Goal: Transaction & Acquisition: Obtain resource

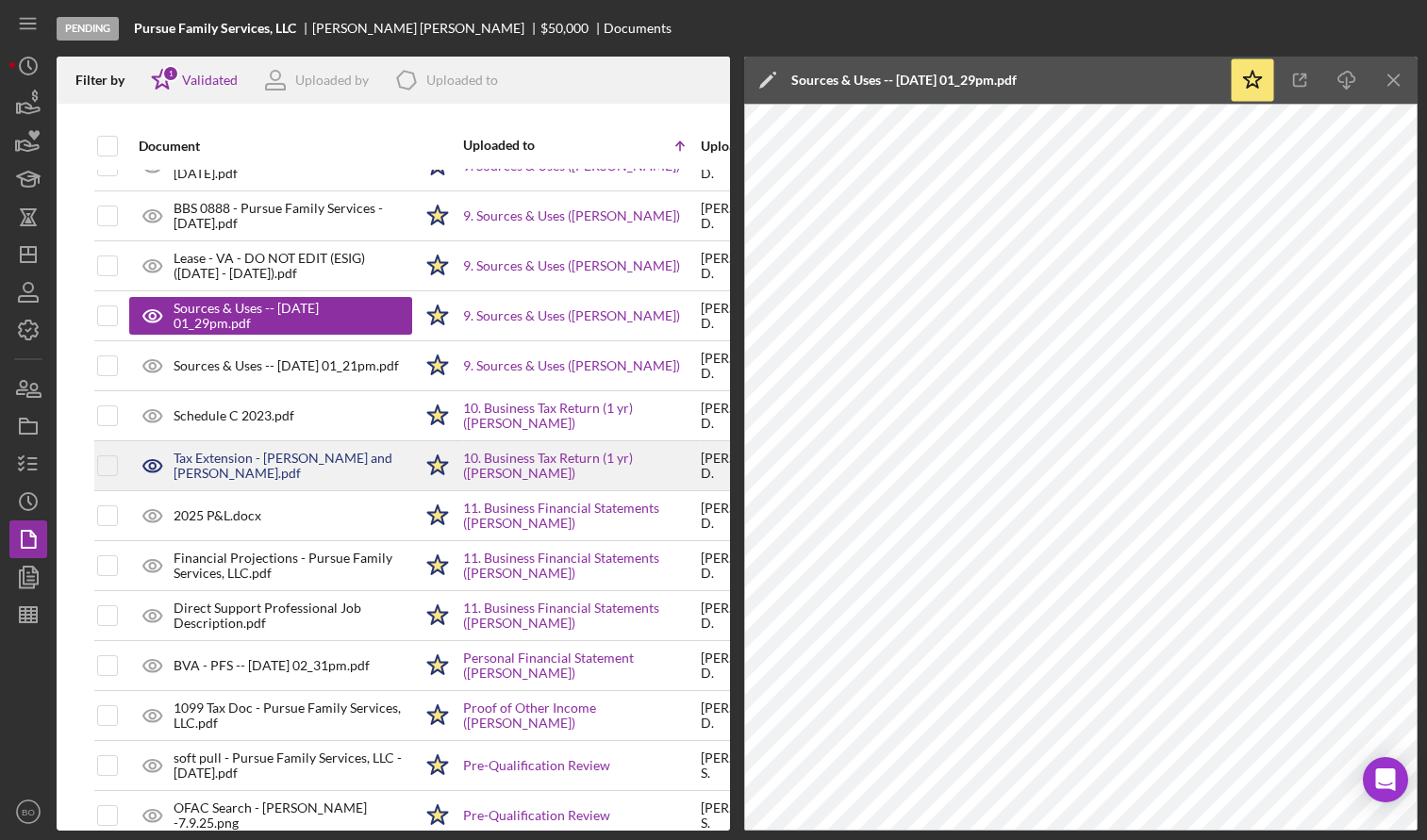
scroll to position [283, 0]
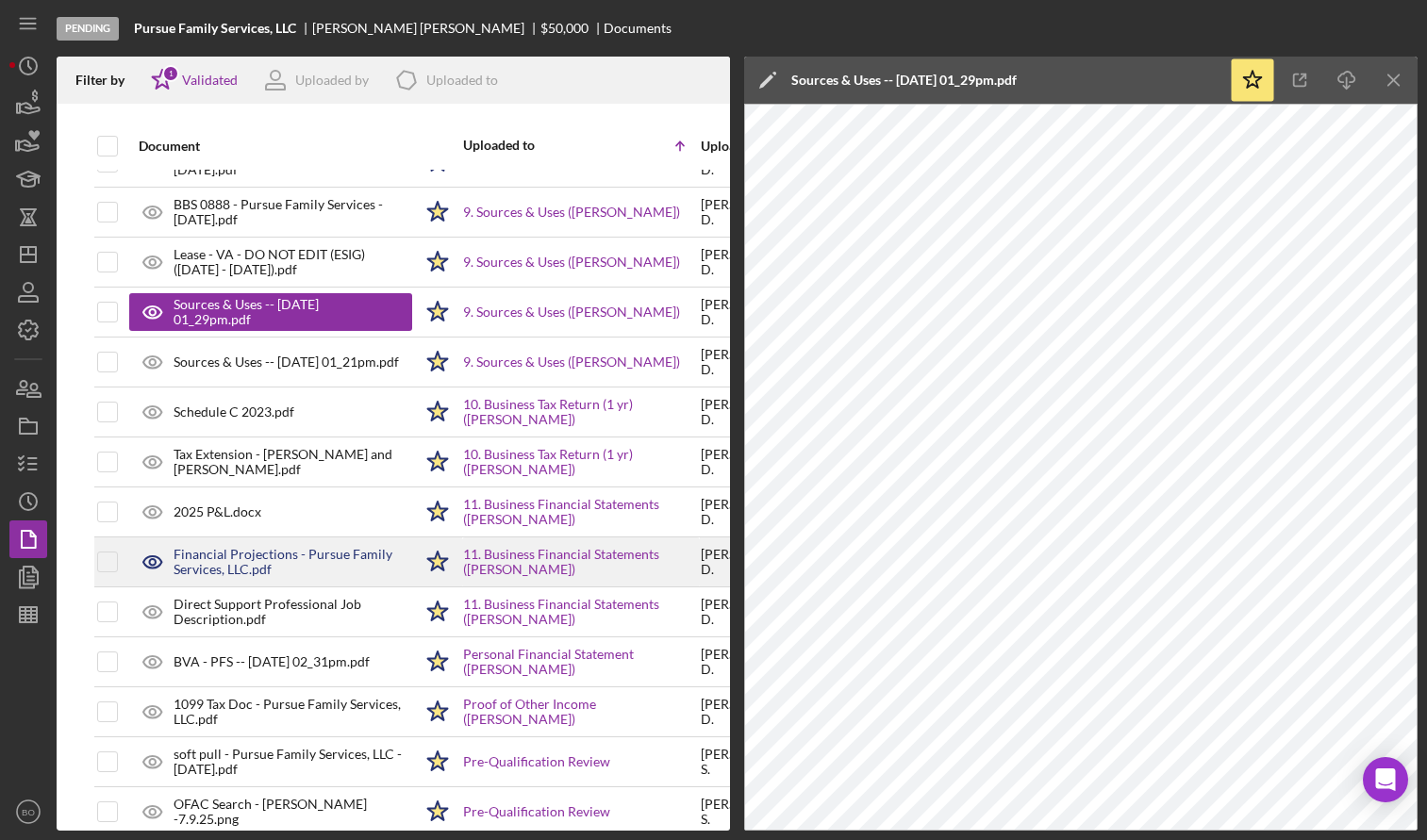
click at [296, 564] on div "Financial Projections - Pursue Family Services, LLC.pdf" at bounding box center [292, 562] width 238 height 30
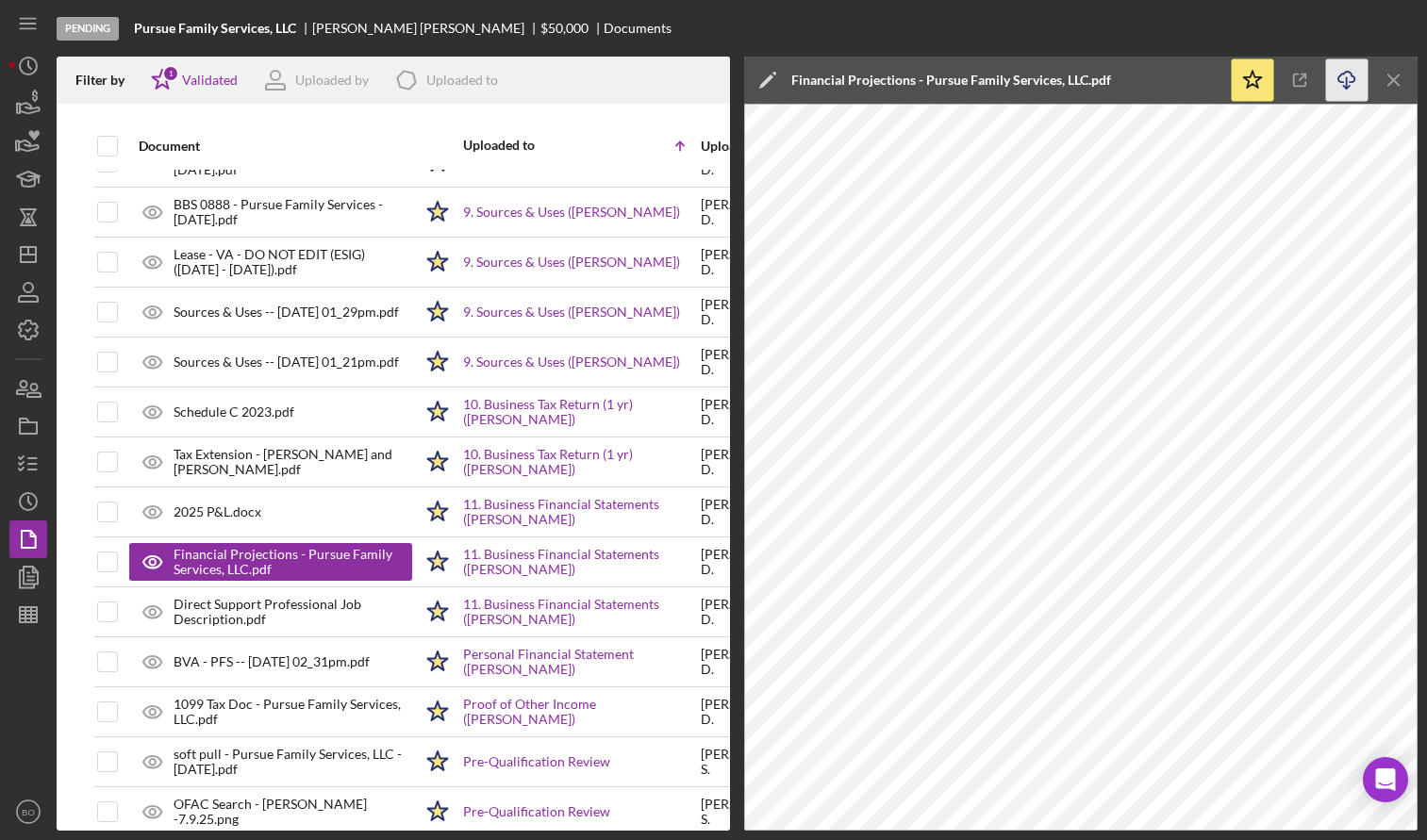
click at [1349, 75] on icon "Icon/Download" at bounding box center [1347, 81] width 43 height 43
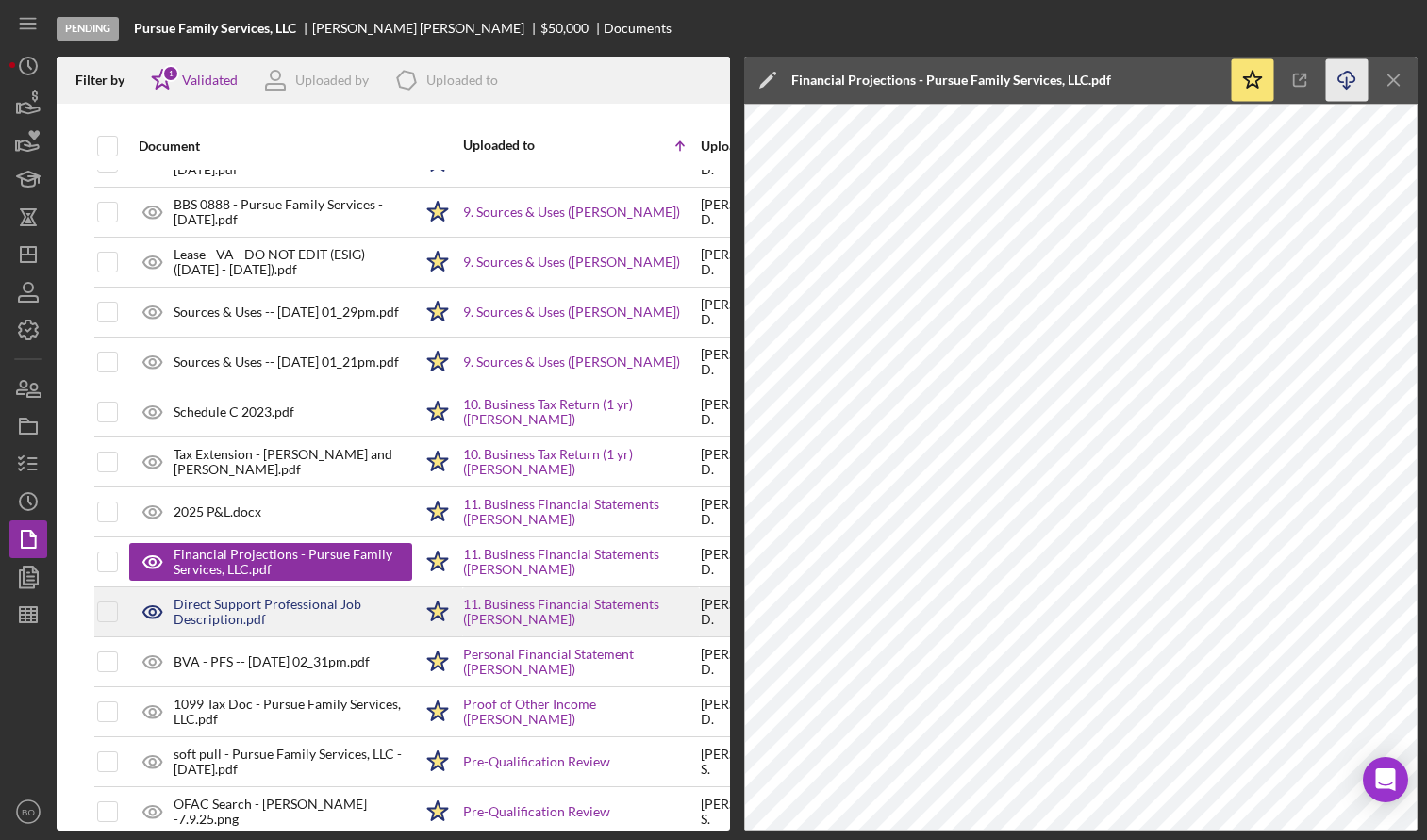
click at [245, 619] on div "Direct Support Professional Job Description.pdf" at bounding box center [292, 612] width 238 height 30
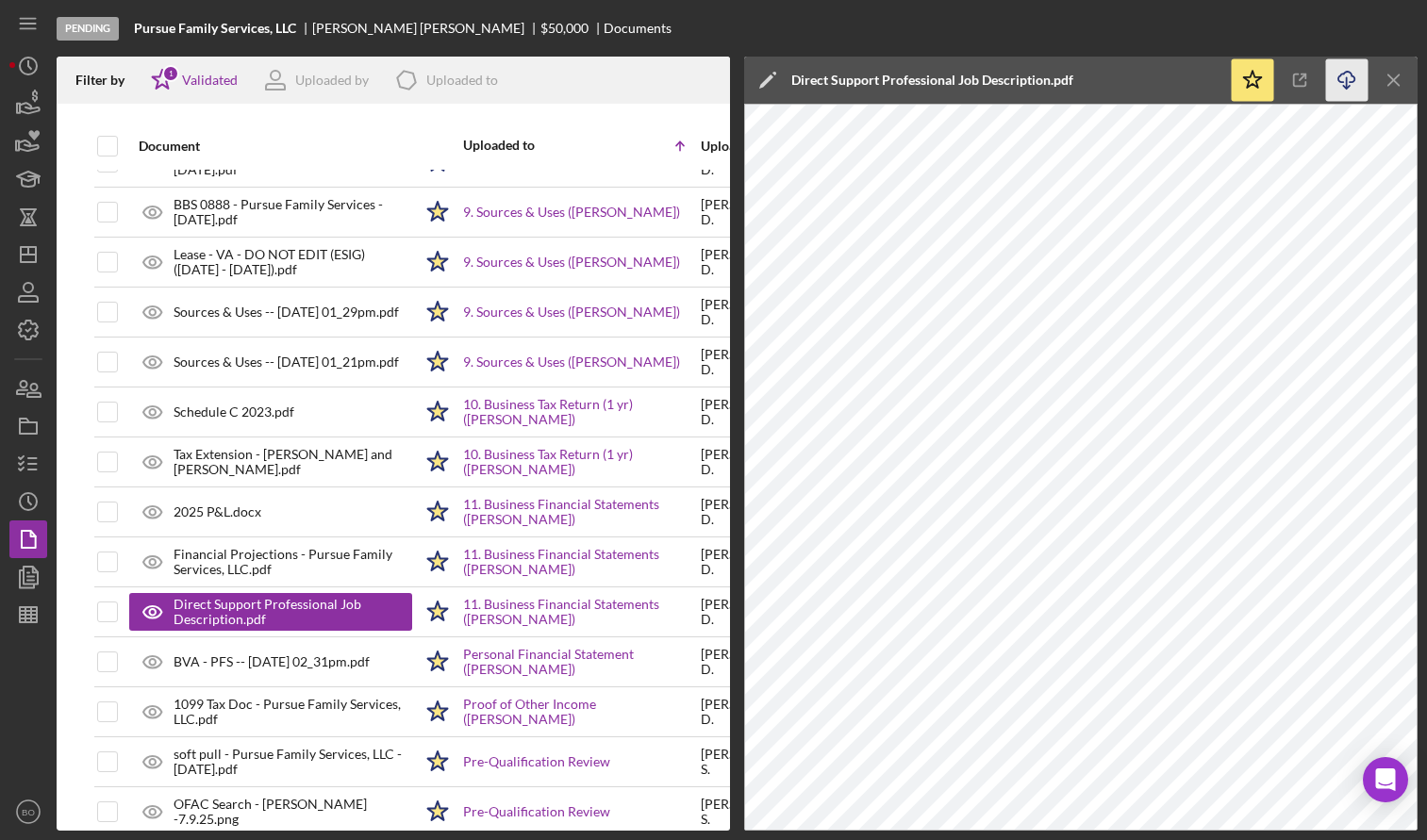
click at [1347, 83] on line "button" at bounding box center [1347, 82] width 0 height 10
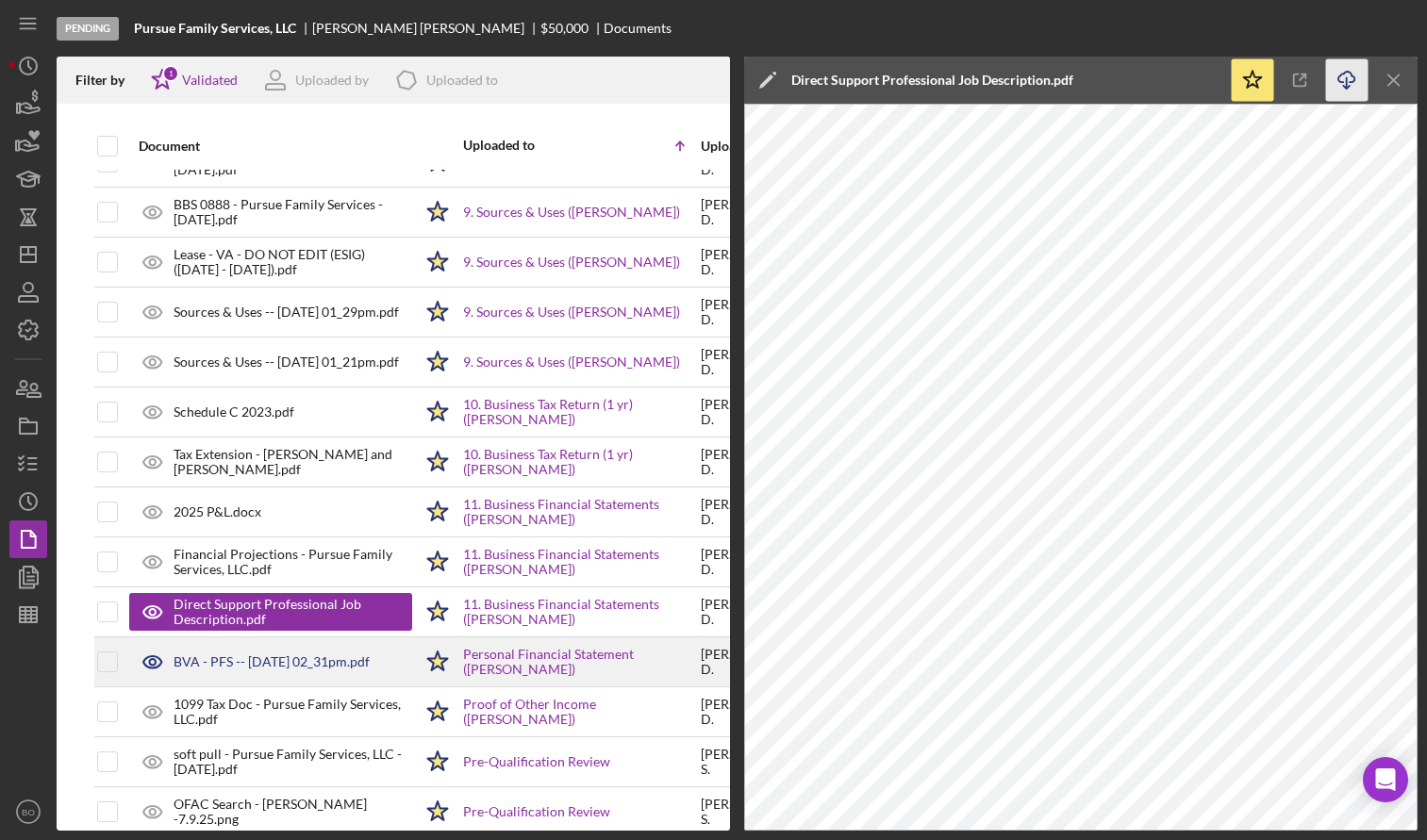
click at [205, 666] on div "BVA - PFS -- [DATE] 02_31pm.pdf" at bounding box center [272, 663] width 197 height 15
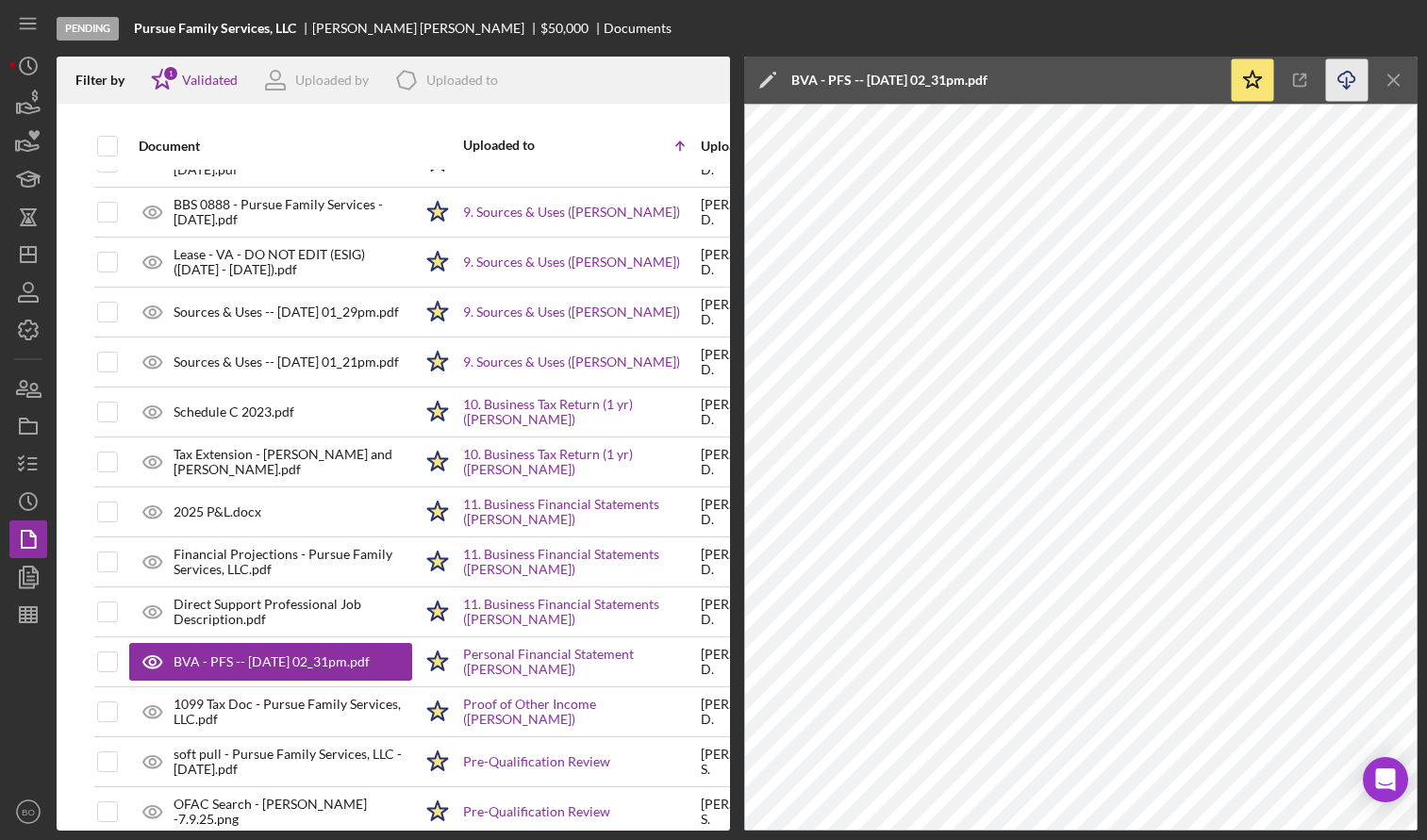
click at [1349, 83] on icon "Icon/Download" at bounding box center [1347, 81] width 43 height 43
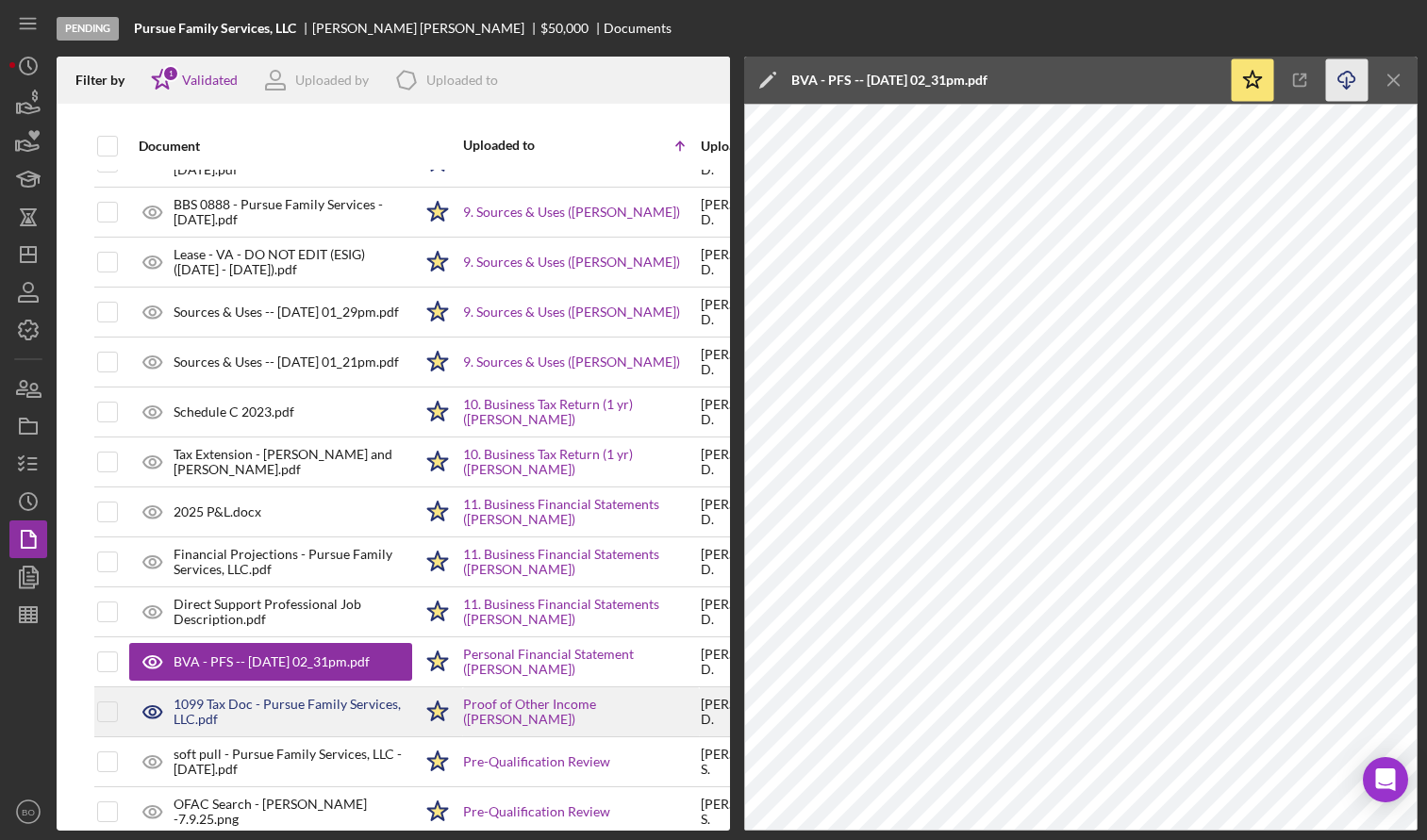
click at [152, 711] on icon at bounding box center [153, 712] width 47 height 47
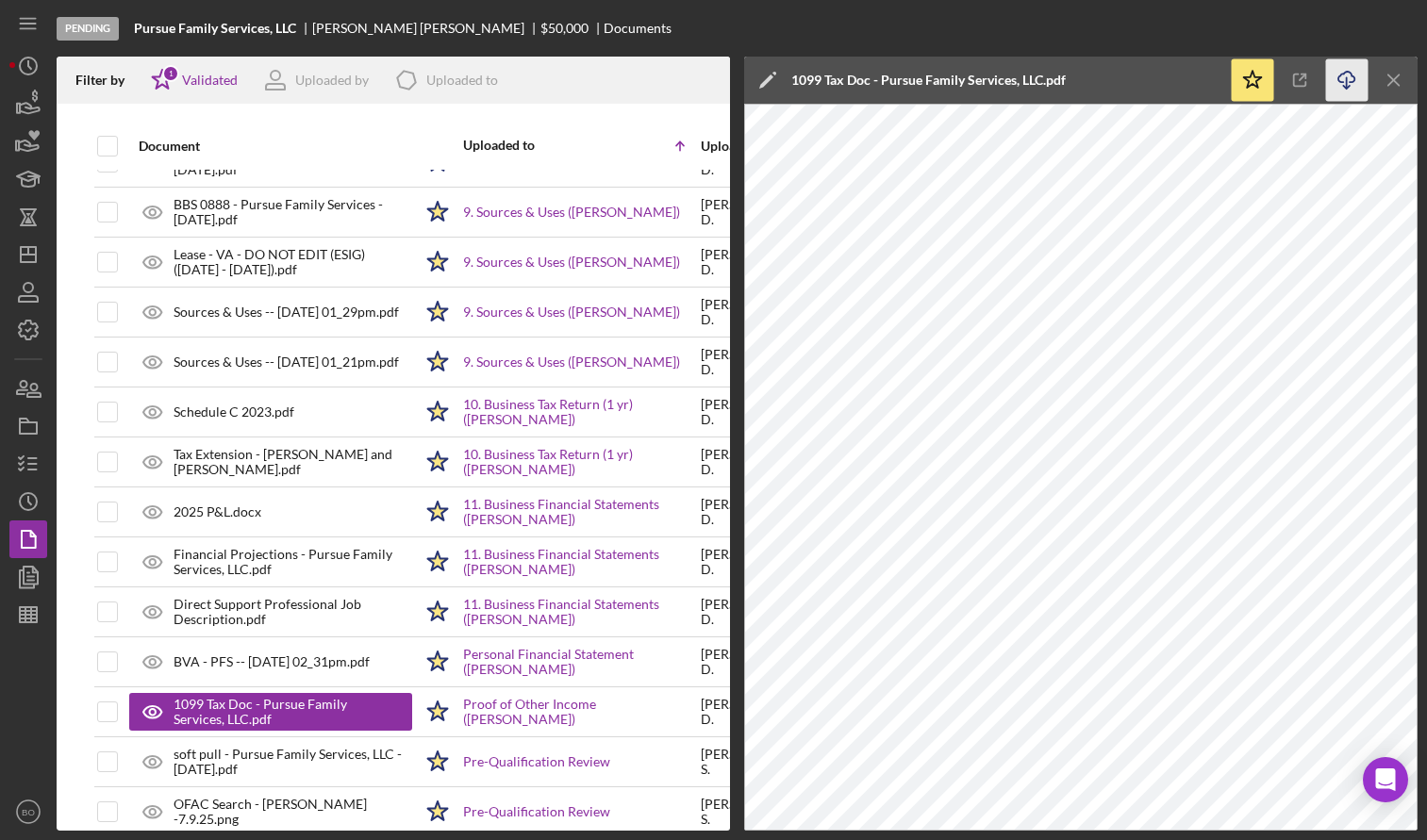
click at [1344, 80] on icon "Icon/Download" at bounding box center [1347, 81] width 43 height 43
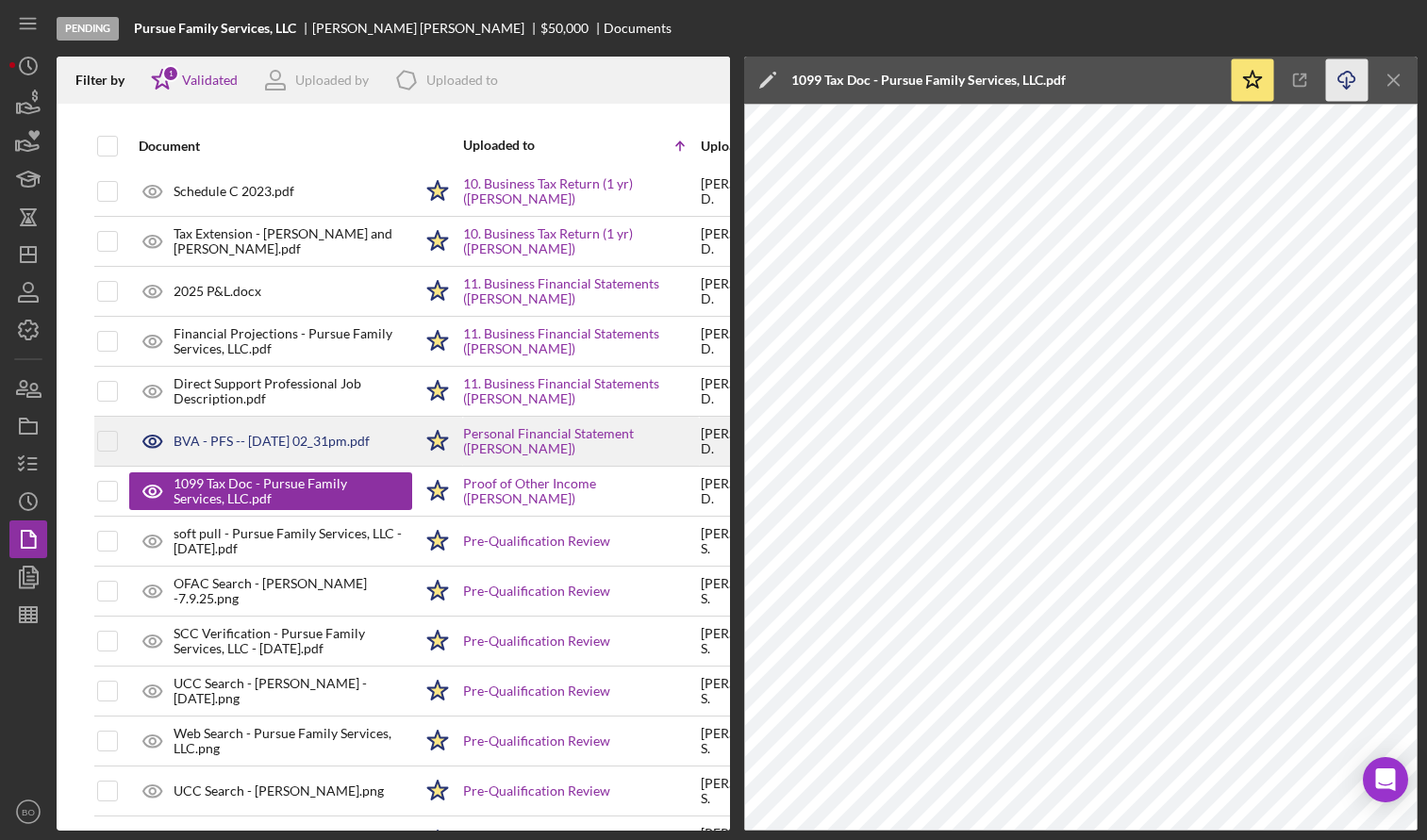
scroll to position [505, 0]
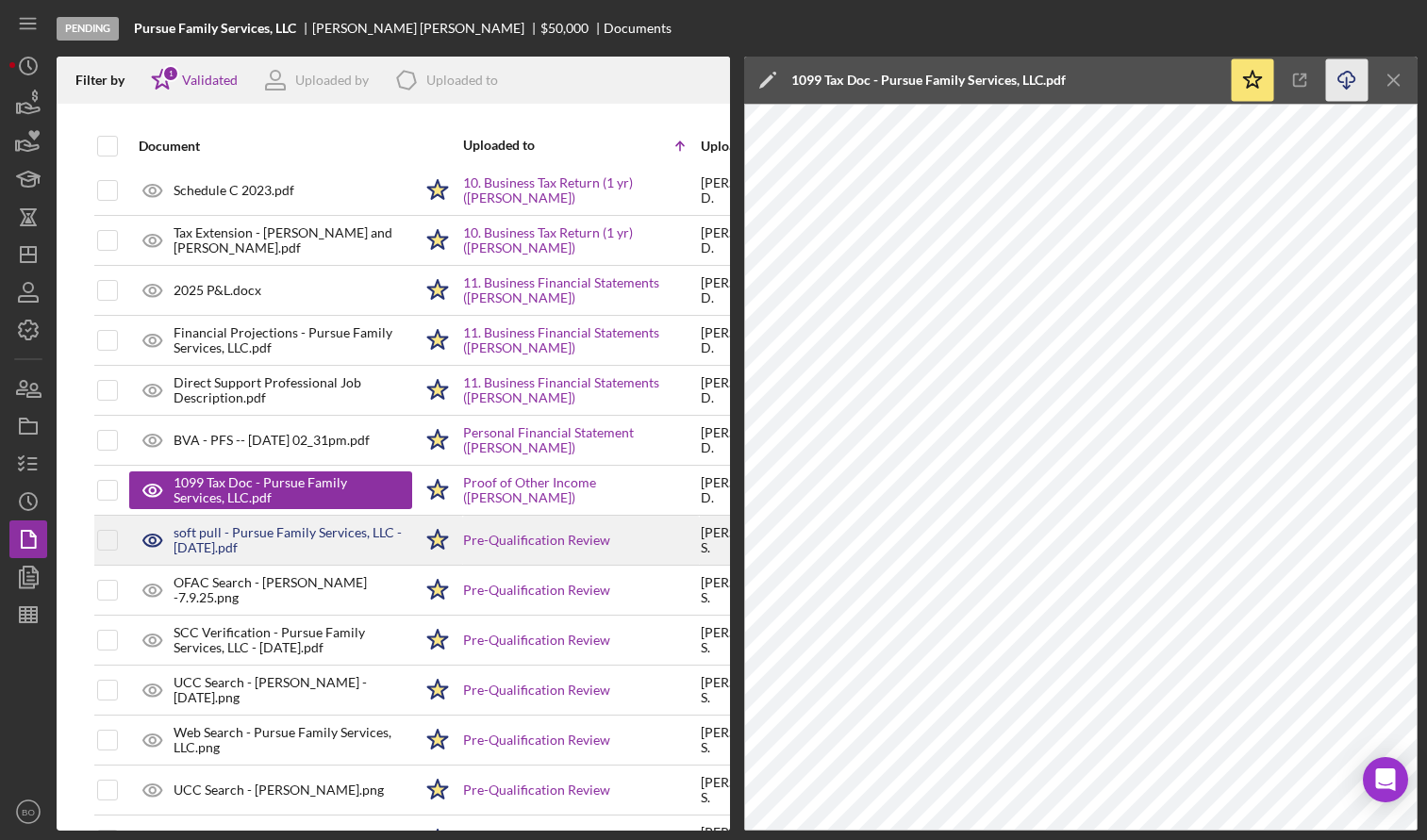
click at [152, 542] on icon at bounding box center [153, 540] width 47 height 47
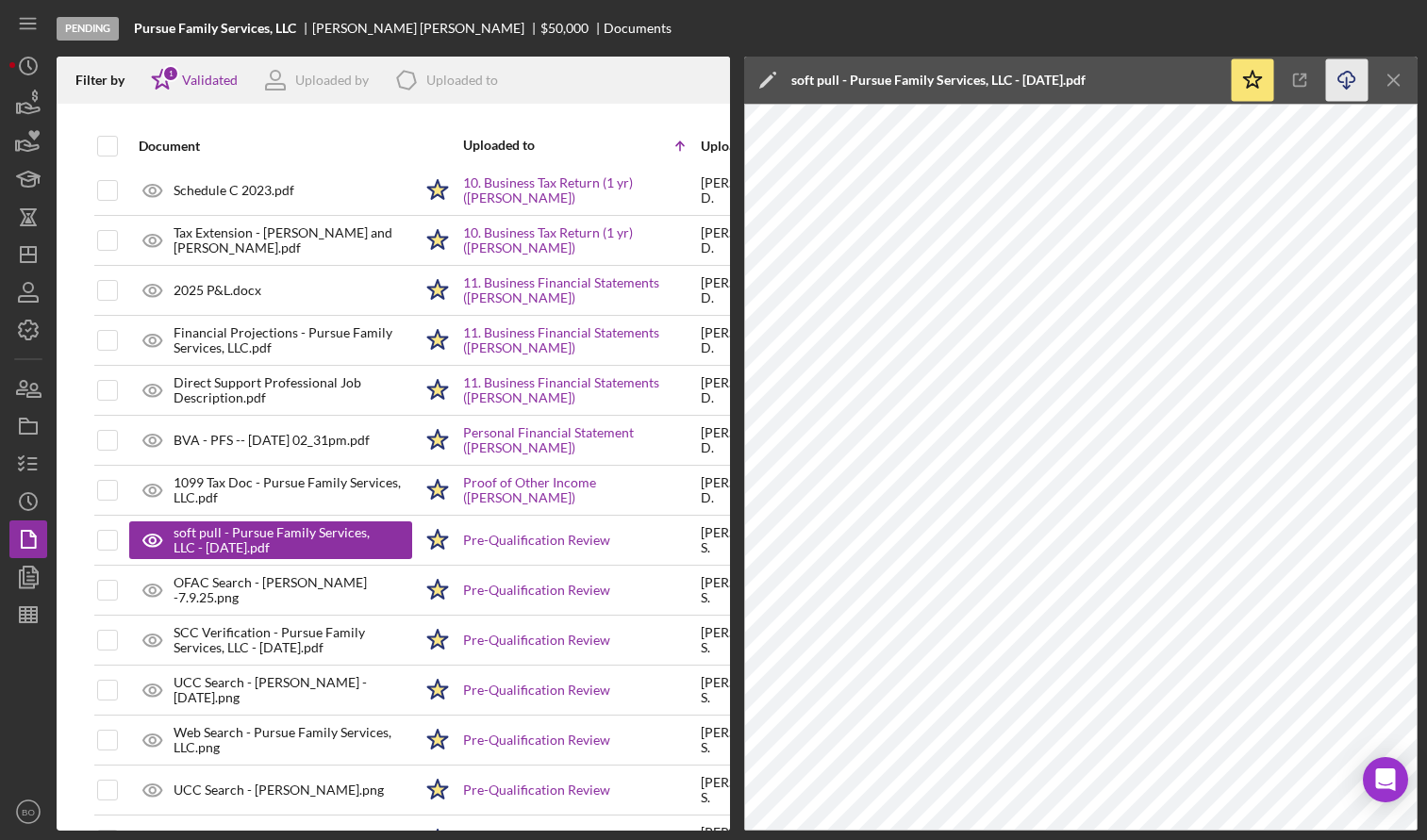
click at [1345, 91] on icon "Icon/Download" at bounding box center [1347, 81] width 43 height 43
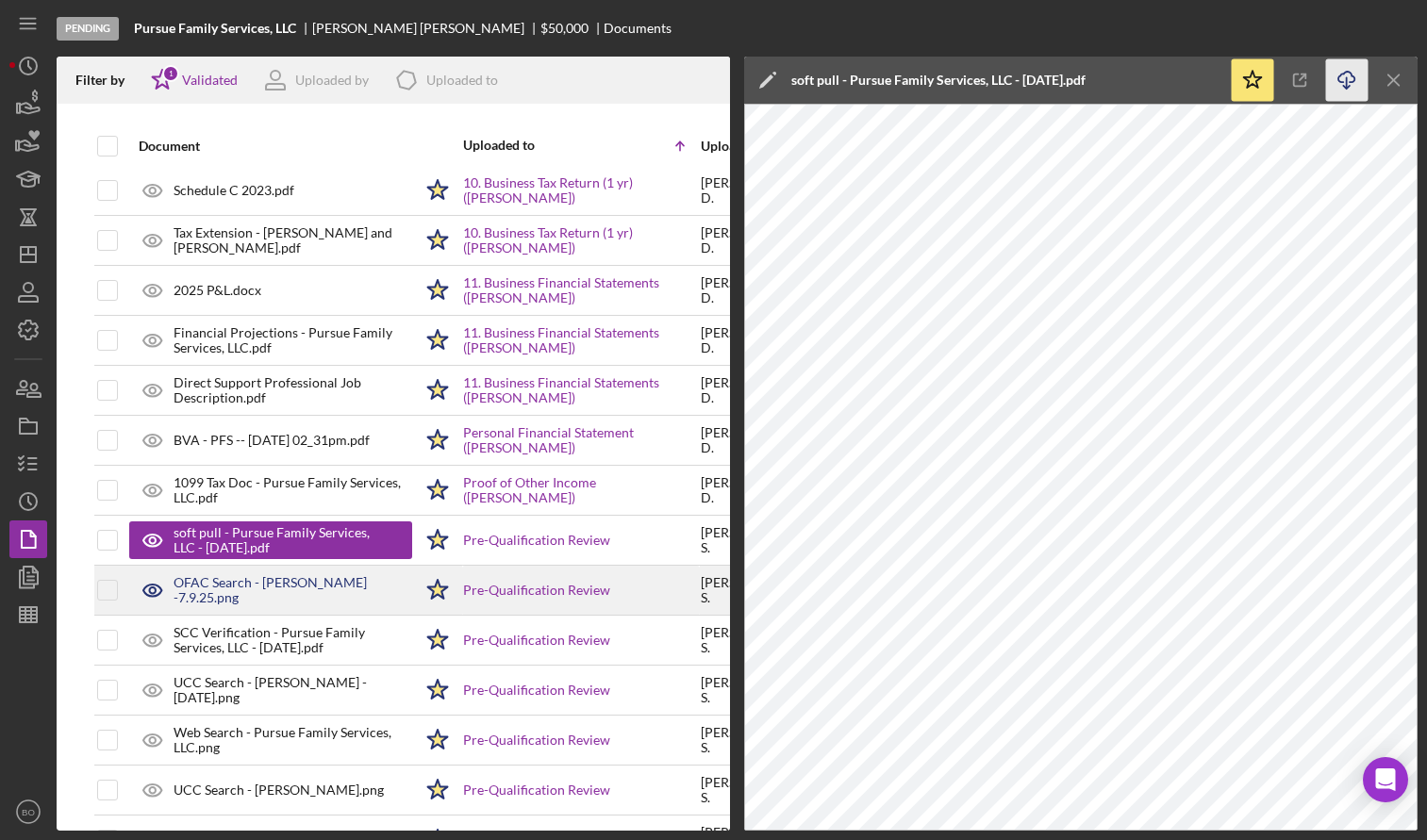
click at [255, 598] on div "OFAC Search - [PERSON_NAME] -7.9.25.png" at bounding box center [292, 590] width 238 height 30
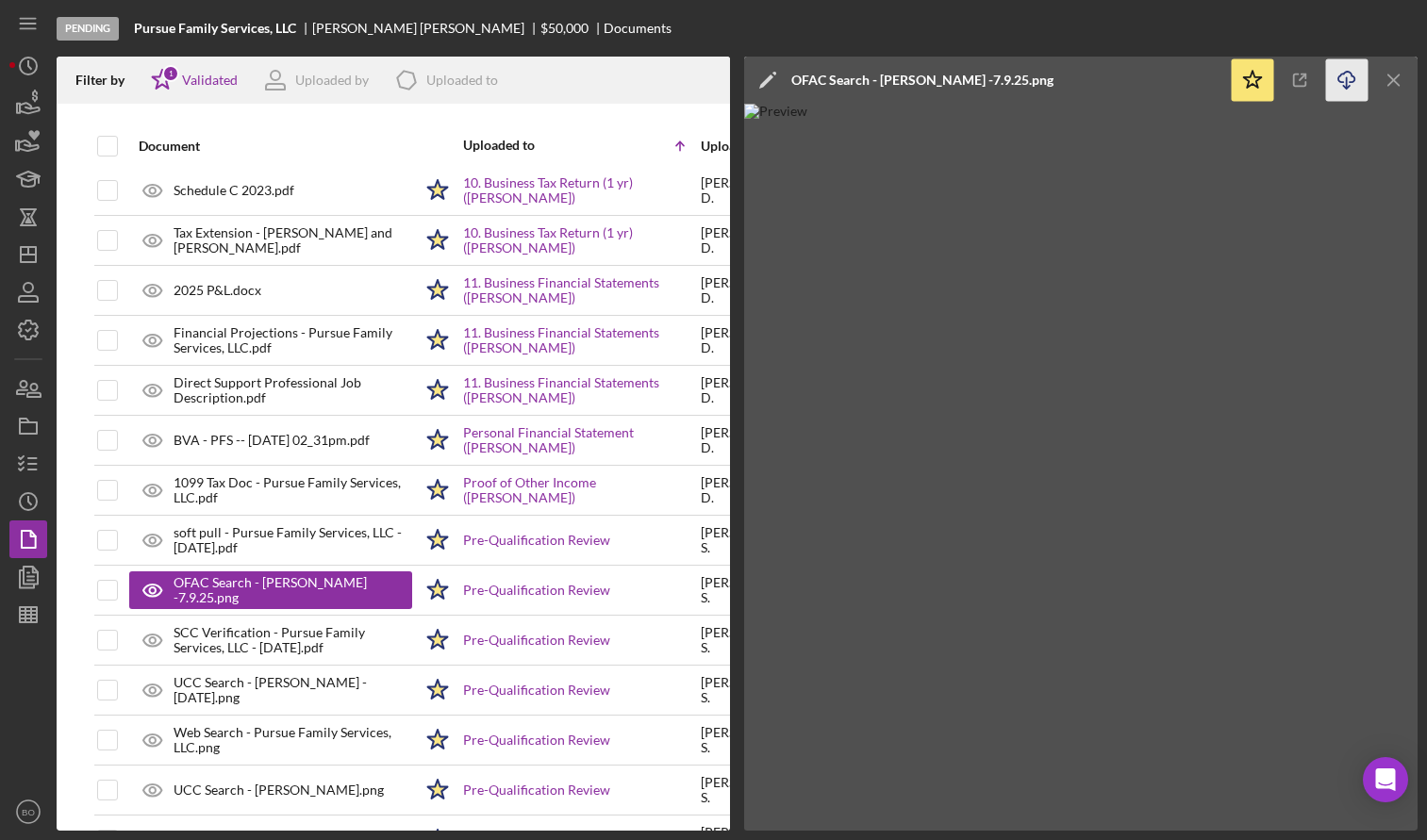
click at [1347, 83] on line "button" at bounding box center [1347, 82] width 0 height 10
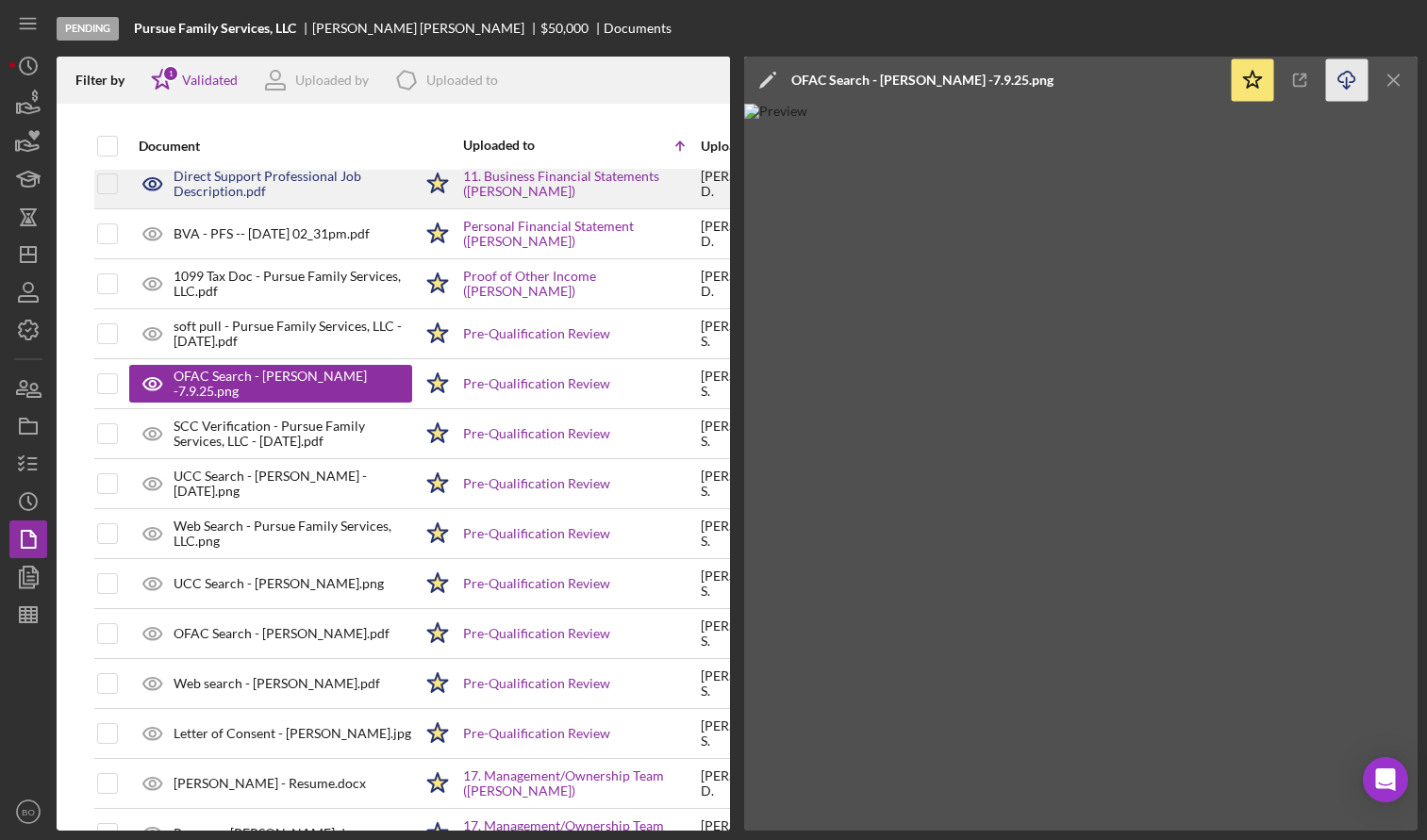
scroll to position [712, 0]
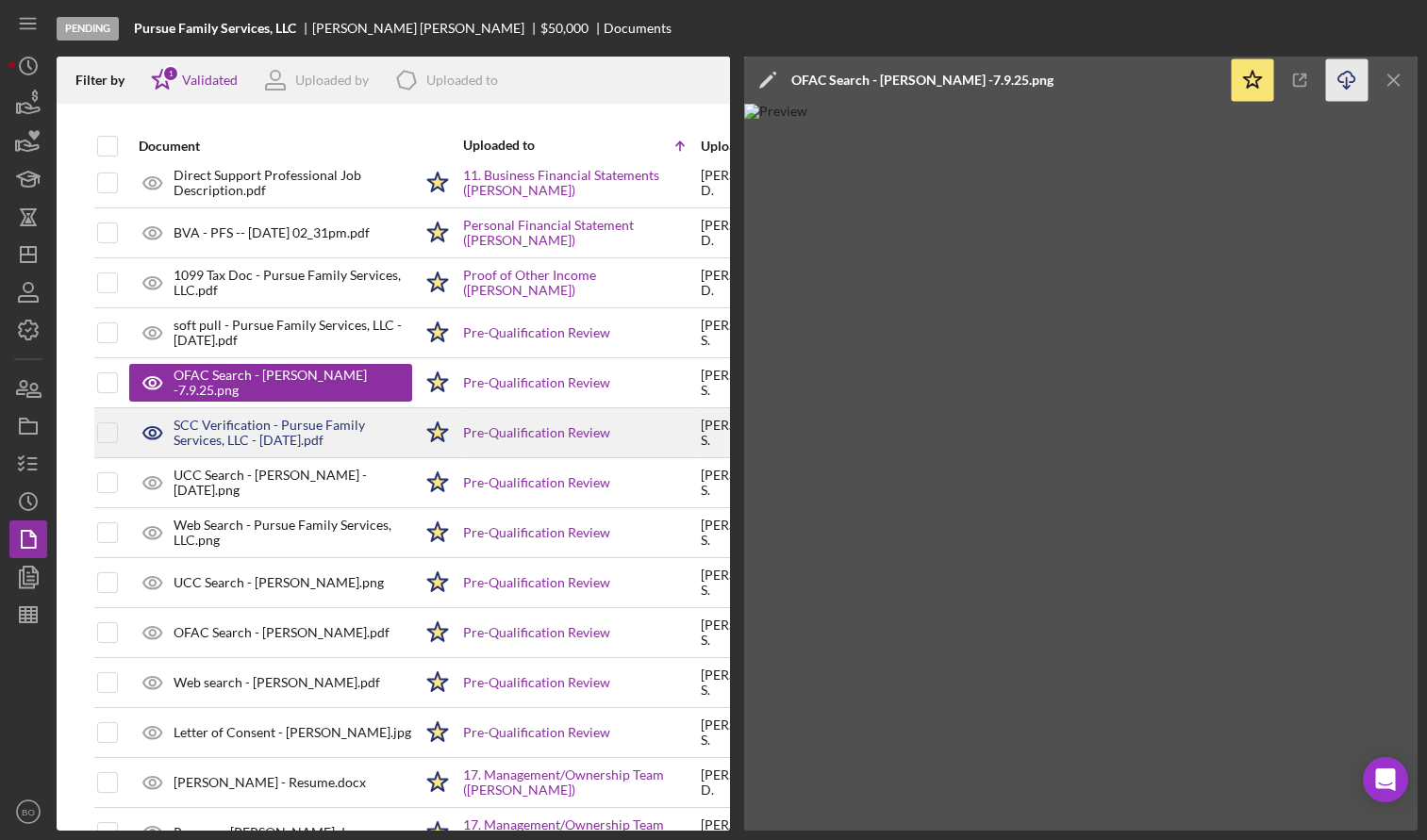
click at [242, 430] on div "SCC Verification - Pursue Family Services, LLC - [DATE].pdf" at bounding box center [292, 433] width 238 height 30
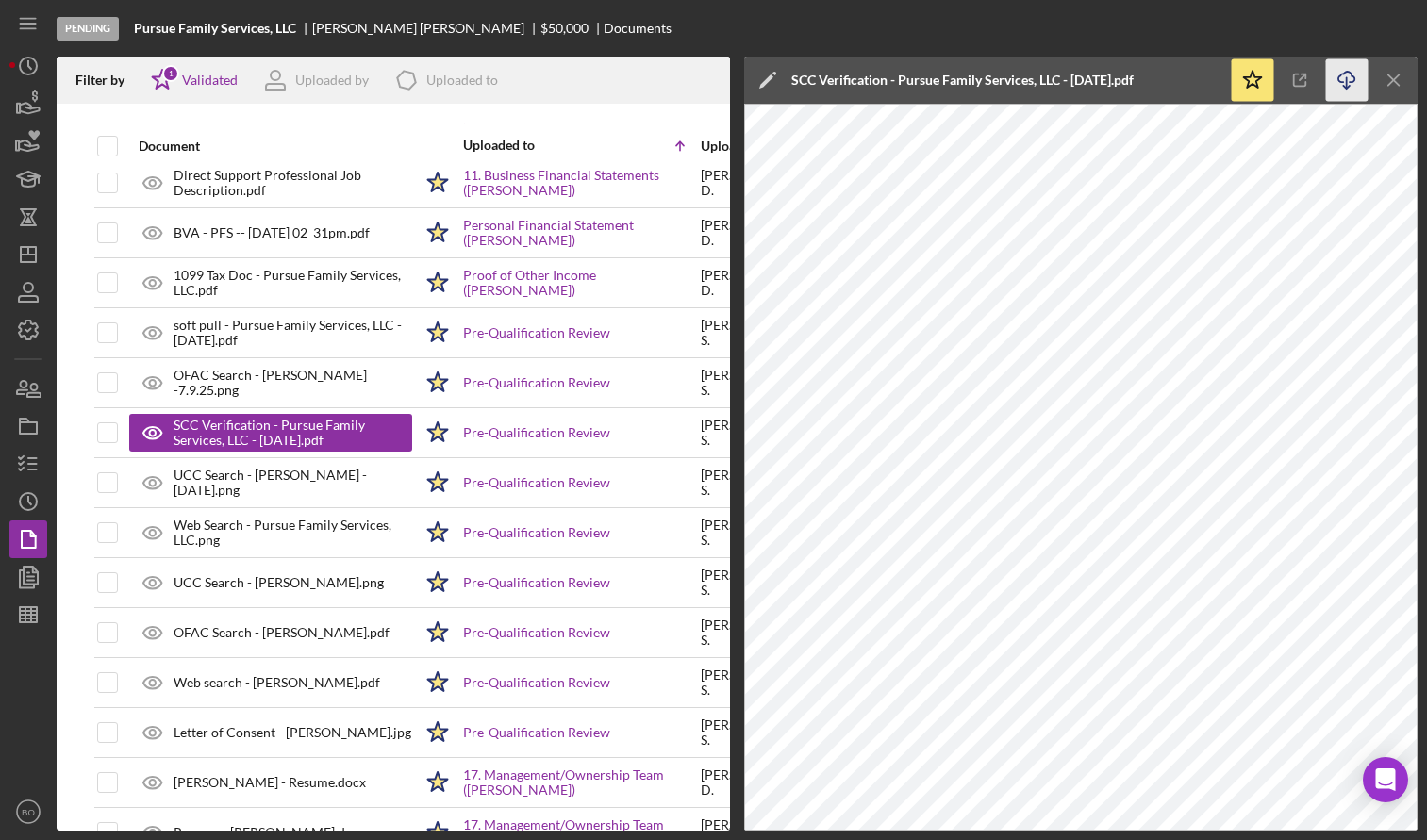
click at [1347, 84] on line "button" at bounding box center [1347, 82] width 0 height 10
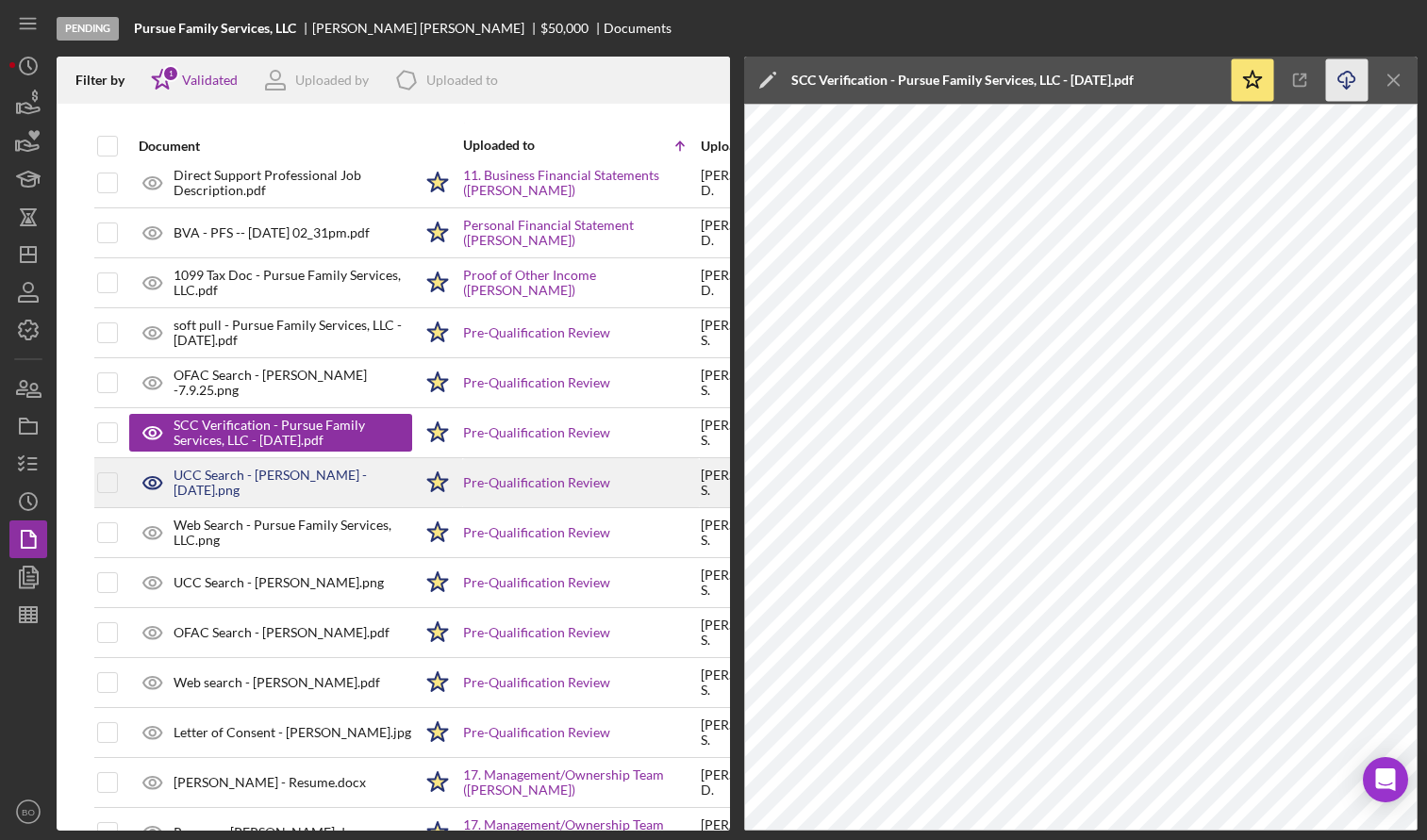
click at [246, 496] on div "UCC Search - [PERSON_NAME] - [DATE].png" at bounding box center [271, 483] width 283 height 47
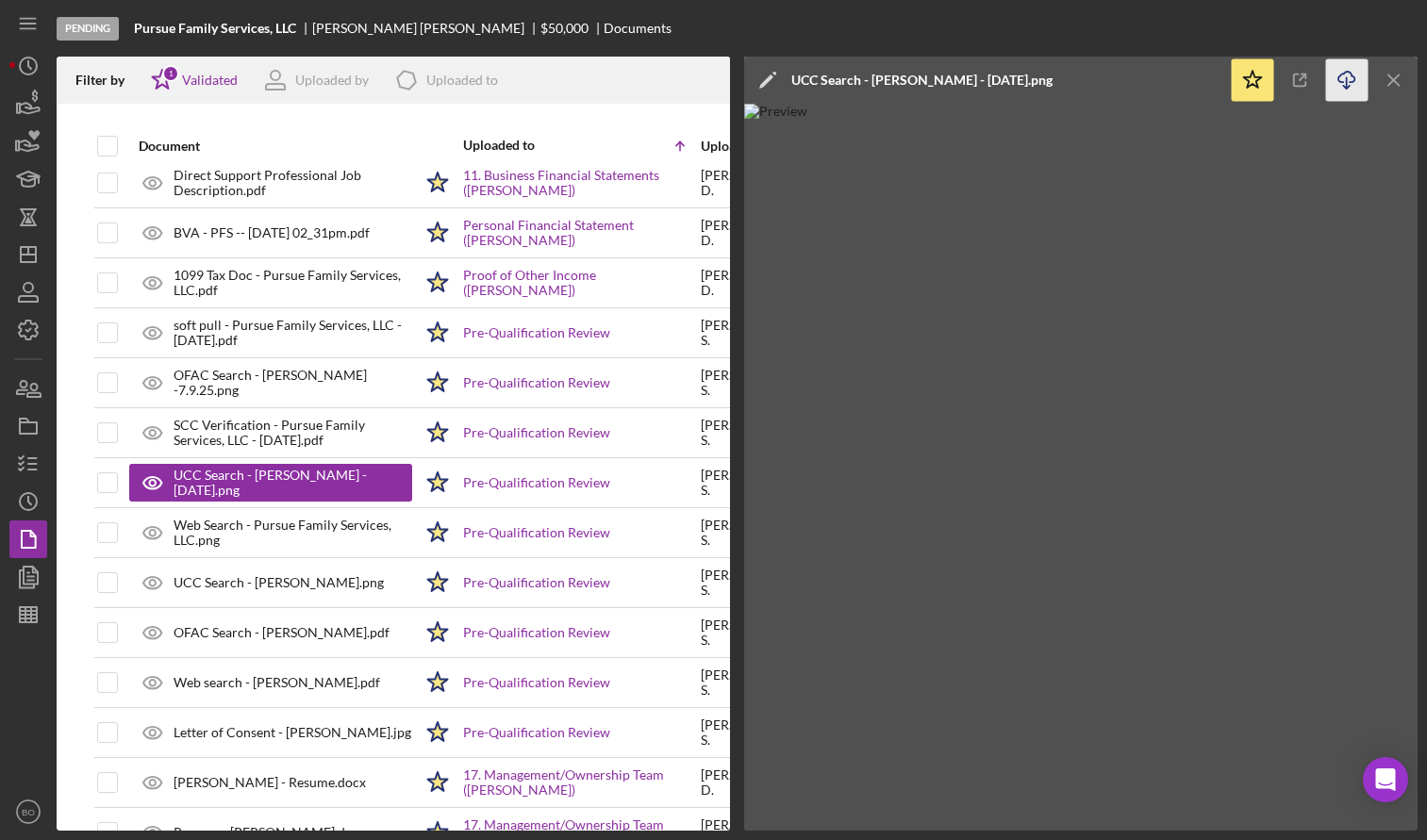
click at [1353, 83] on icon "Icon/Download" at bounding box center [1347, 81] width 43 height 43
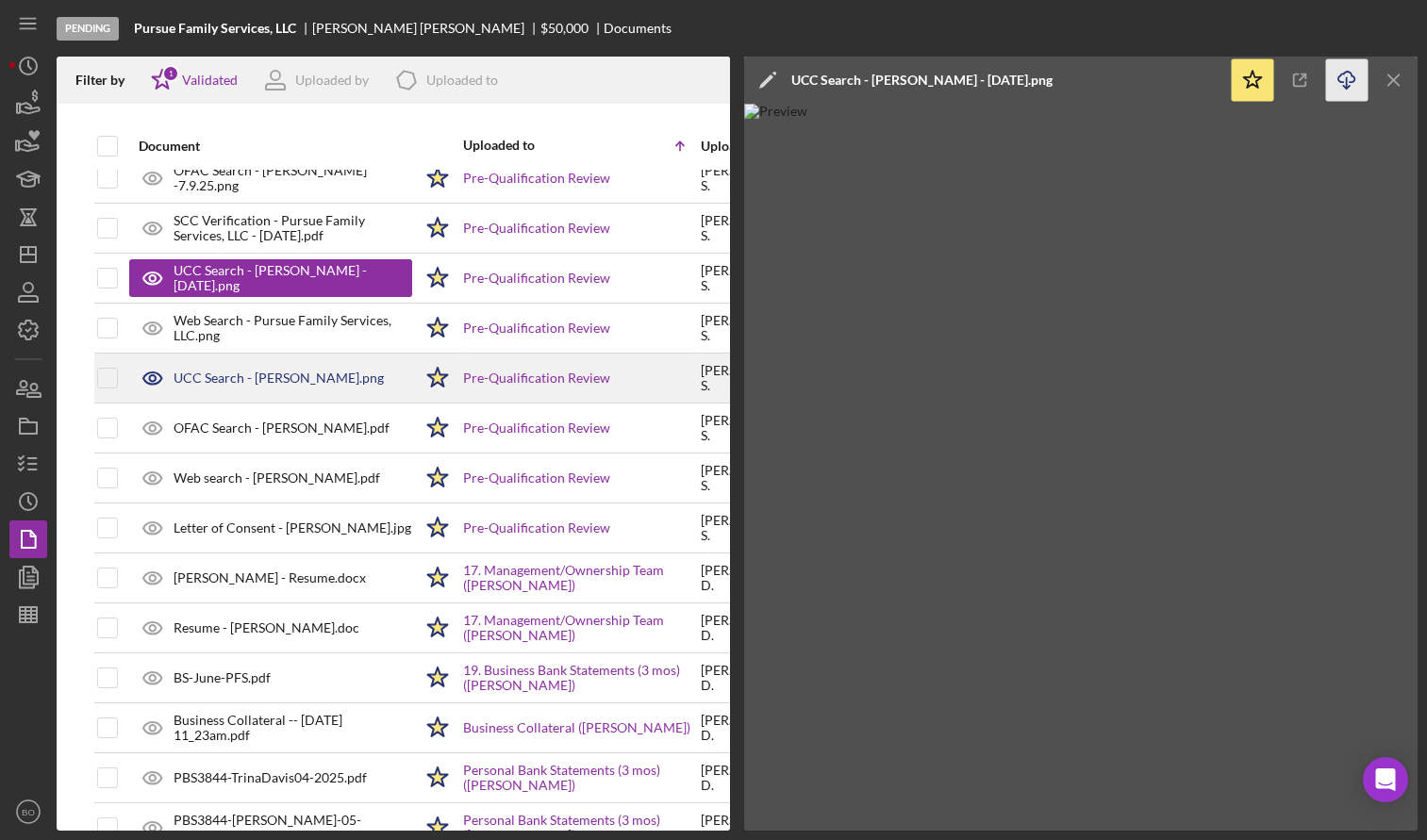
scroll to position [918, 0]
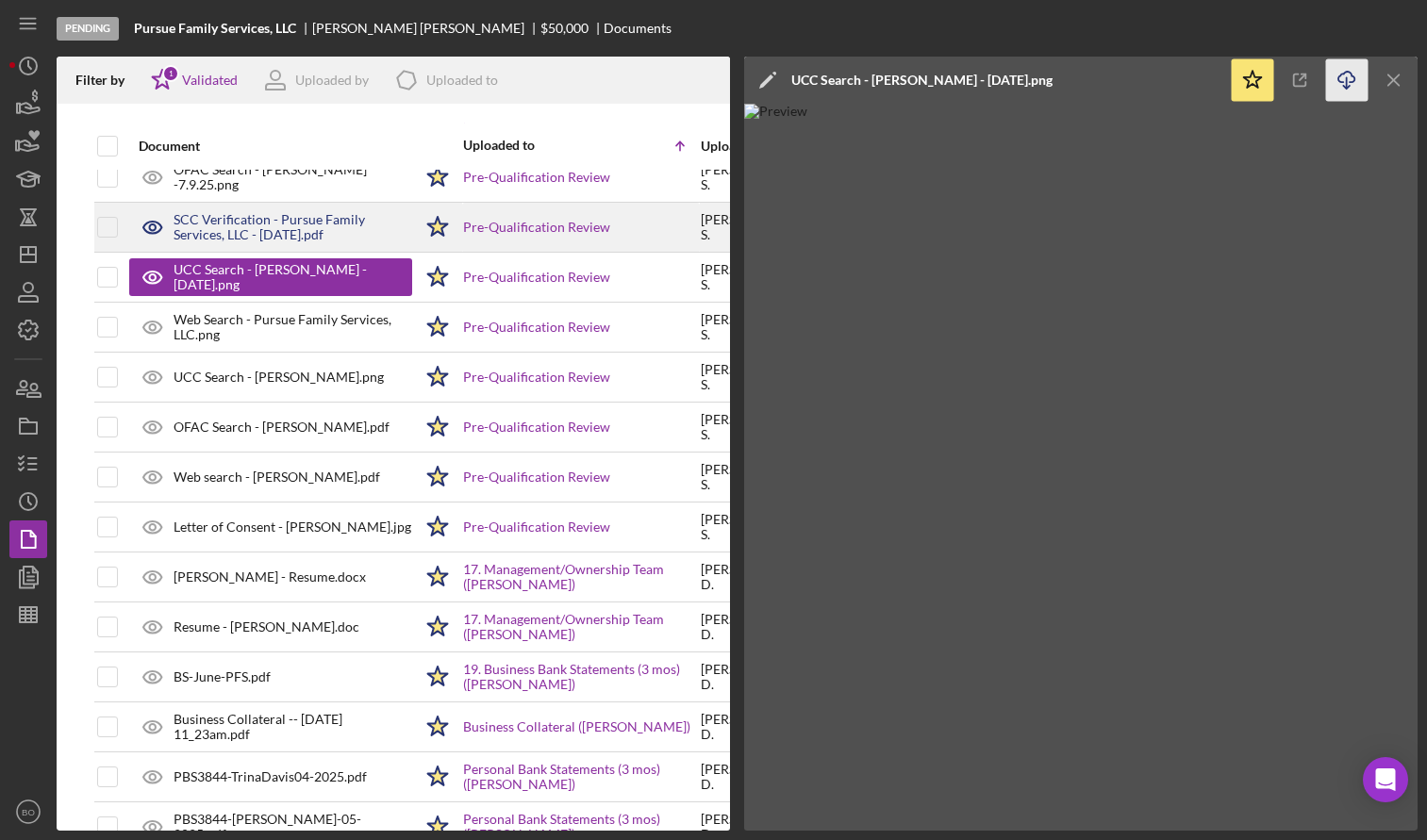
click at [253, 227] on div "SCC Verification - Pursue Family Services, LLC - [DATE].pdf" at bounding box center [292, 228] width 238 height 30
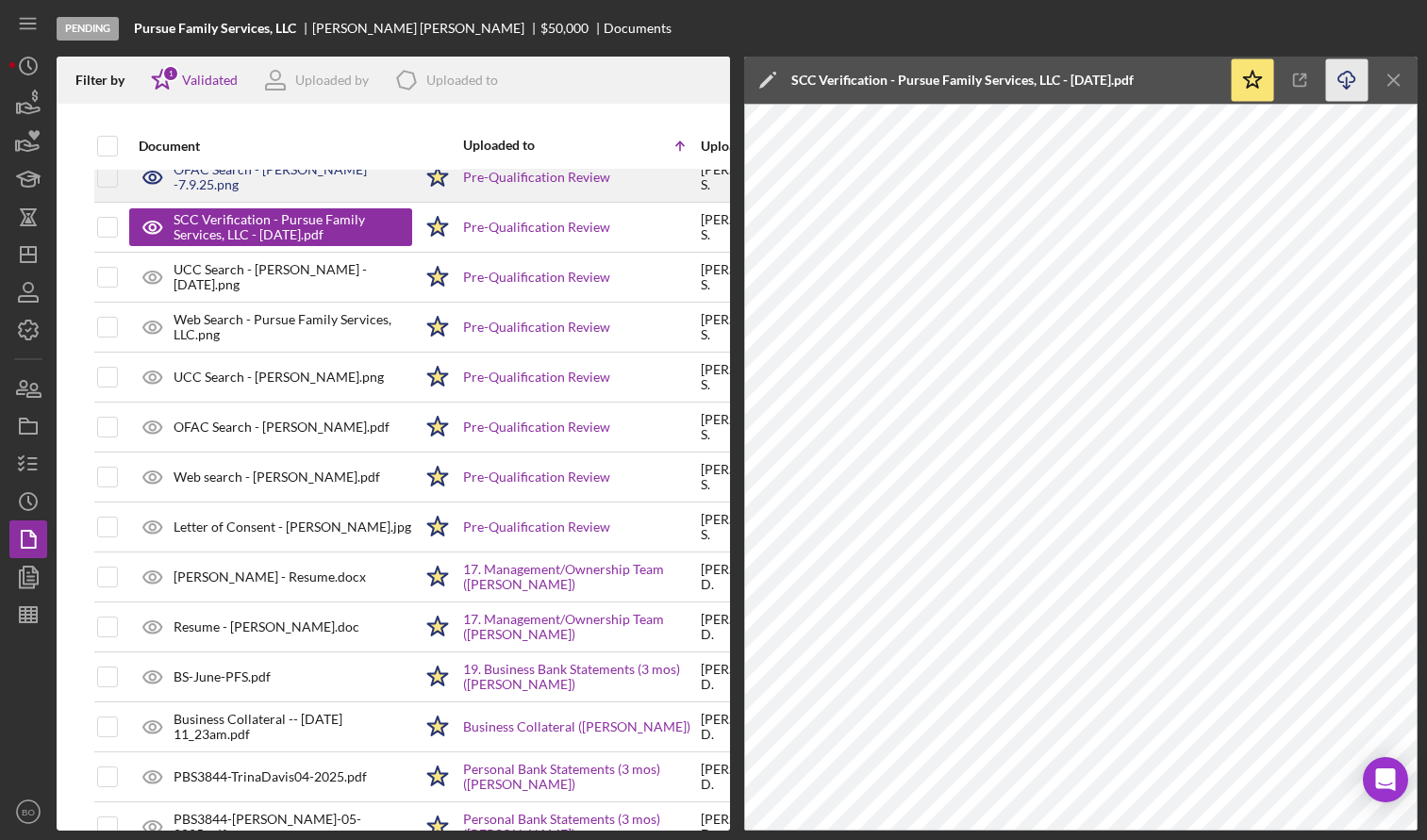
click at [235, 180] on div "OFAC Search - [PERSON_NAME] -7.9.25.png" at bounding box center [292, 177] width 238 height 30
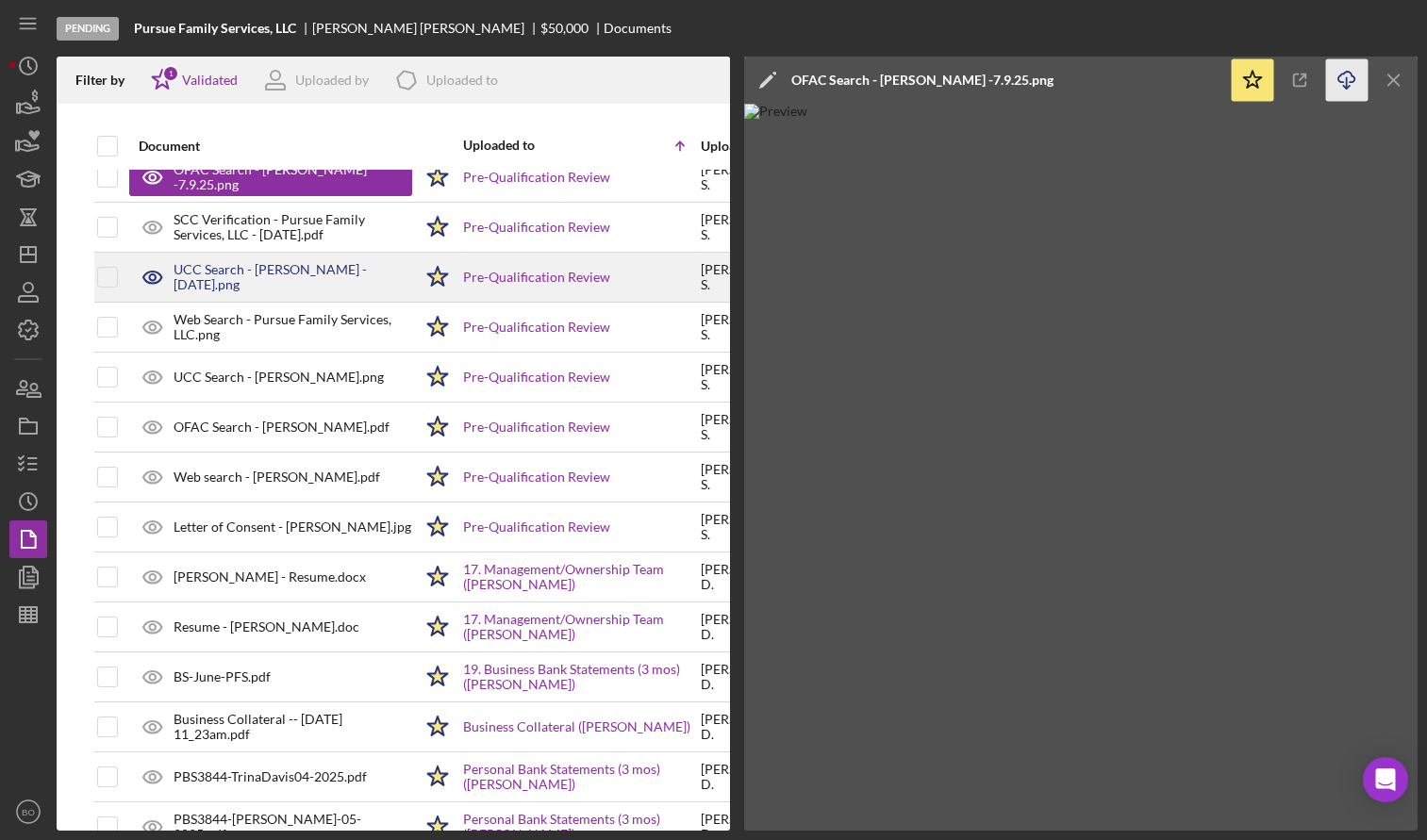
click at [235, 277] on div "UCC Search - [PERSON_NAME] - [DATE].png" at bounding box center [292, 277] width 238 height 30
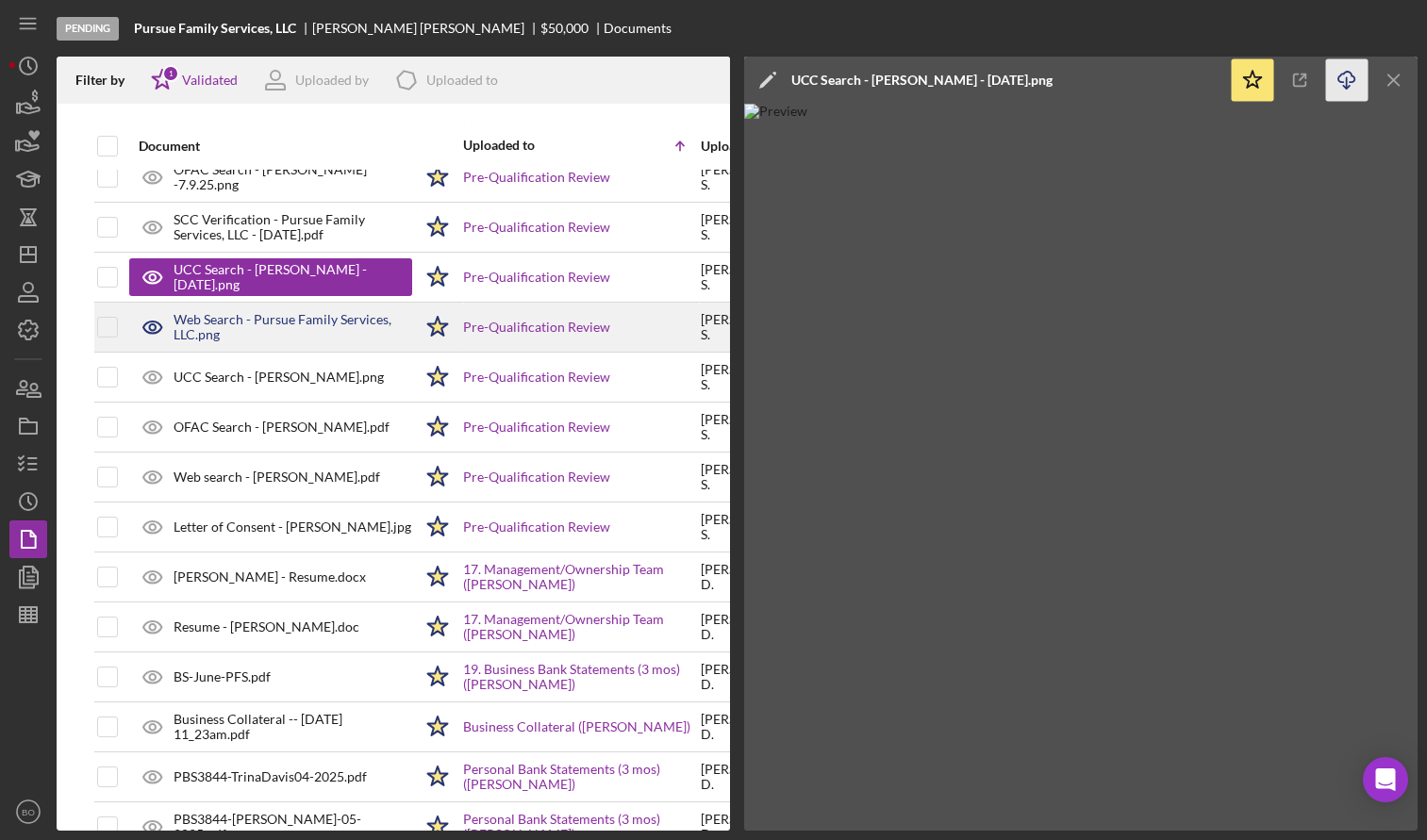
click at [248, 338] on div "Web Search - Pursue Family Services, LLC.png" at bounding box center [292, 327] width 238 height 30
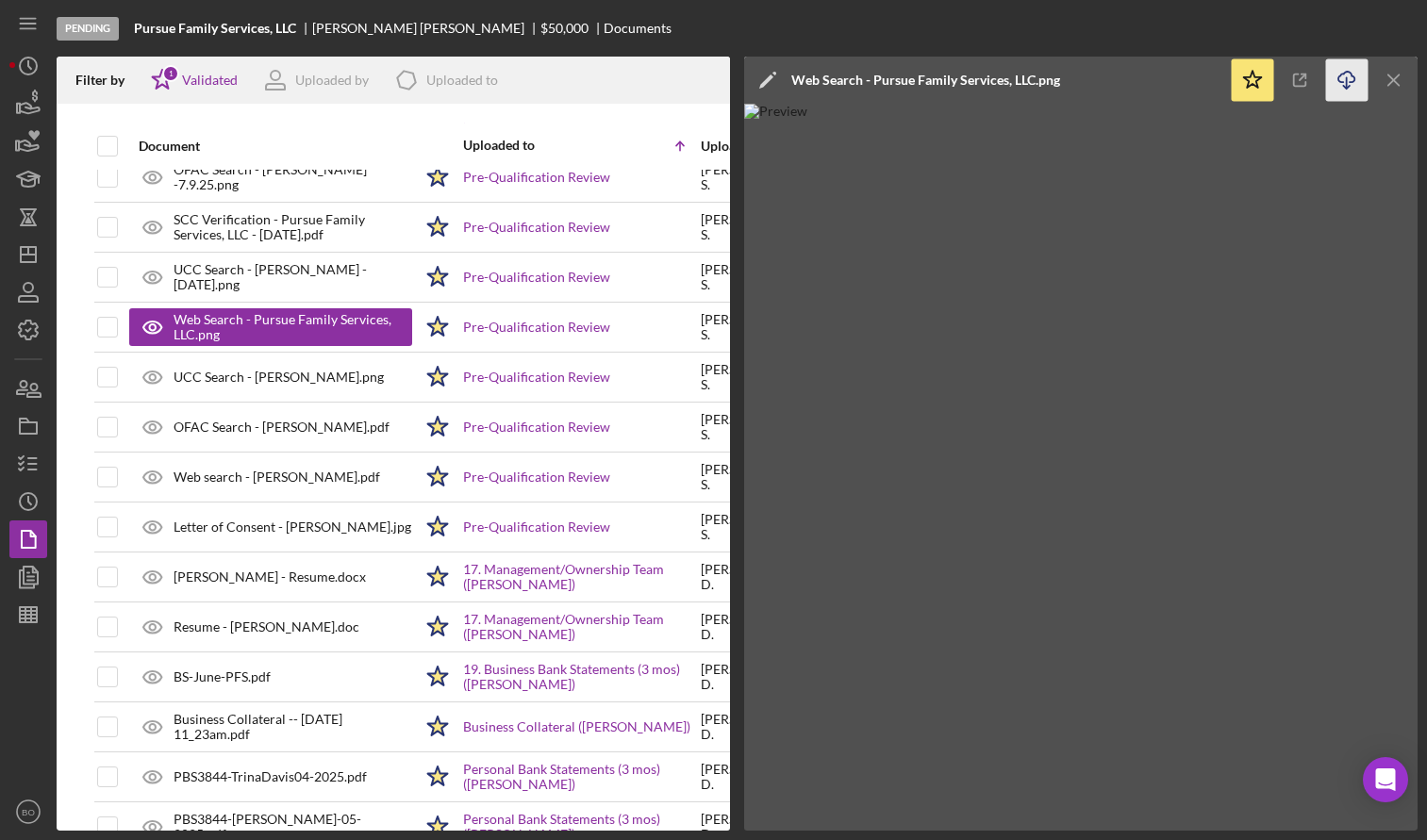
click at [1352, 81] on icon "Icon/Download" at bounding box center [1347, 81] width 43 height 43
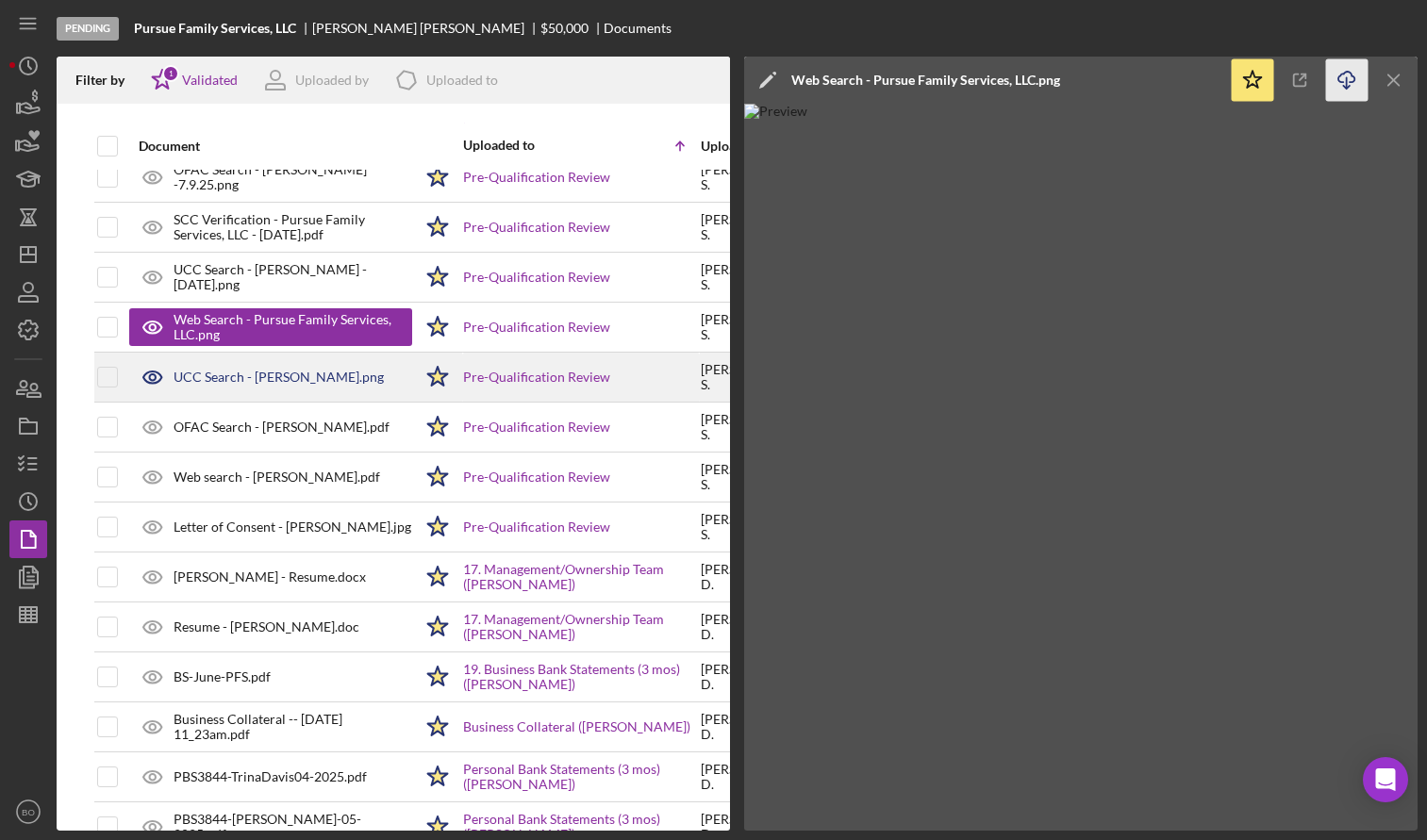
click at [231, 388] on div "UCC Search - [PERSON_NAME].png" at bounding box center [271, 378] width 283 height 47
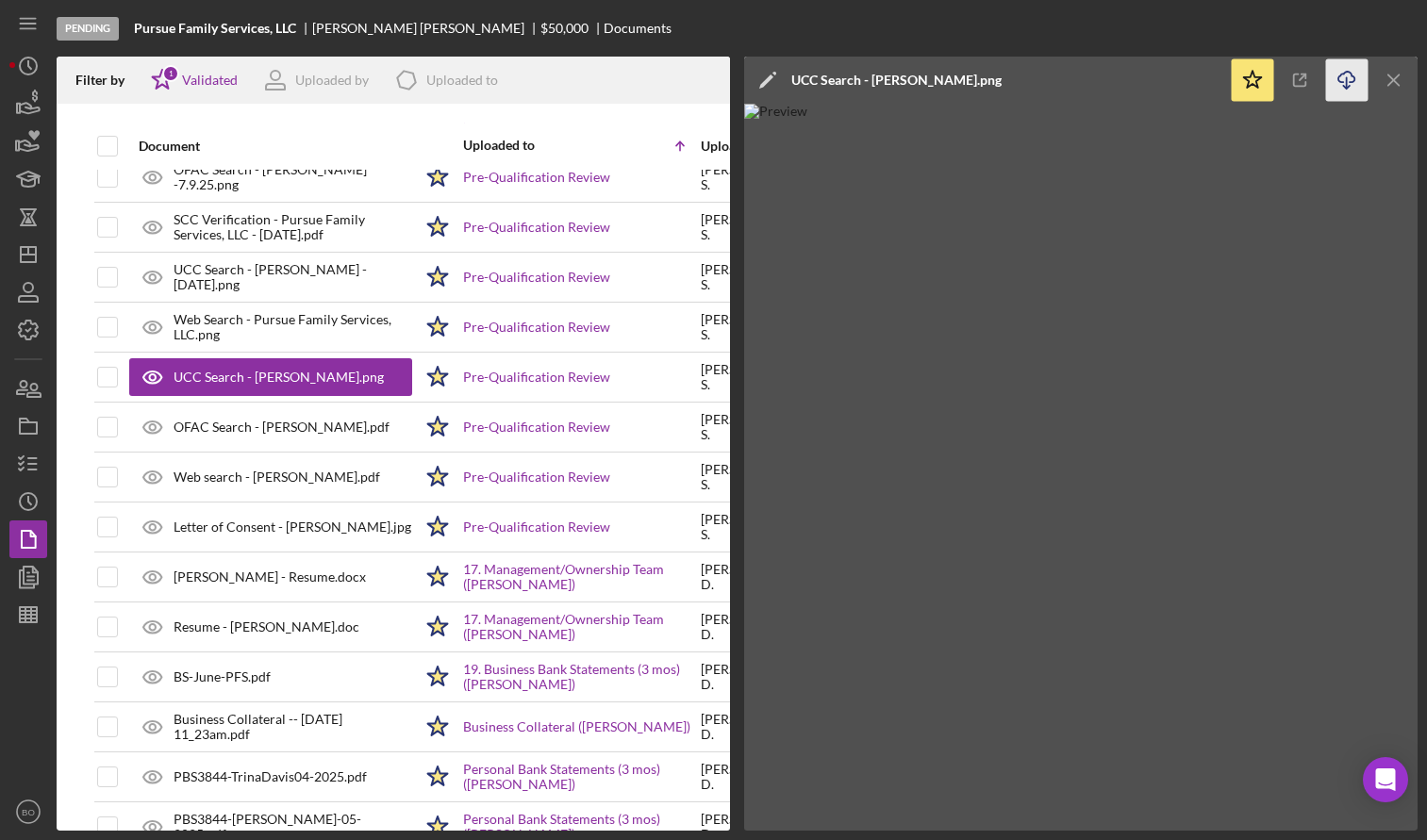
click at [1352, 82] on icon "button" at bounding box center [1346, 77] width 16 height 10
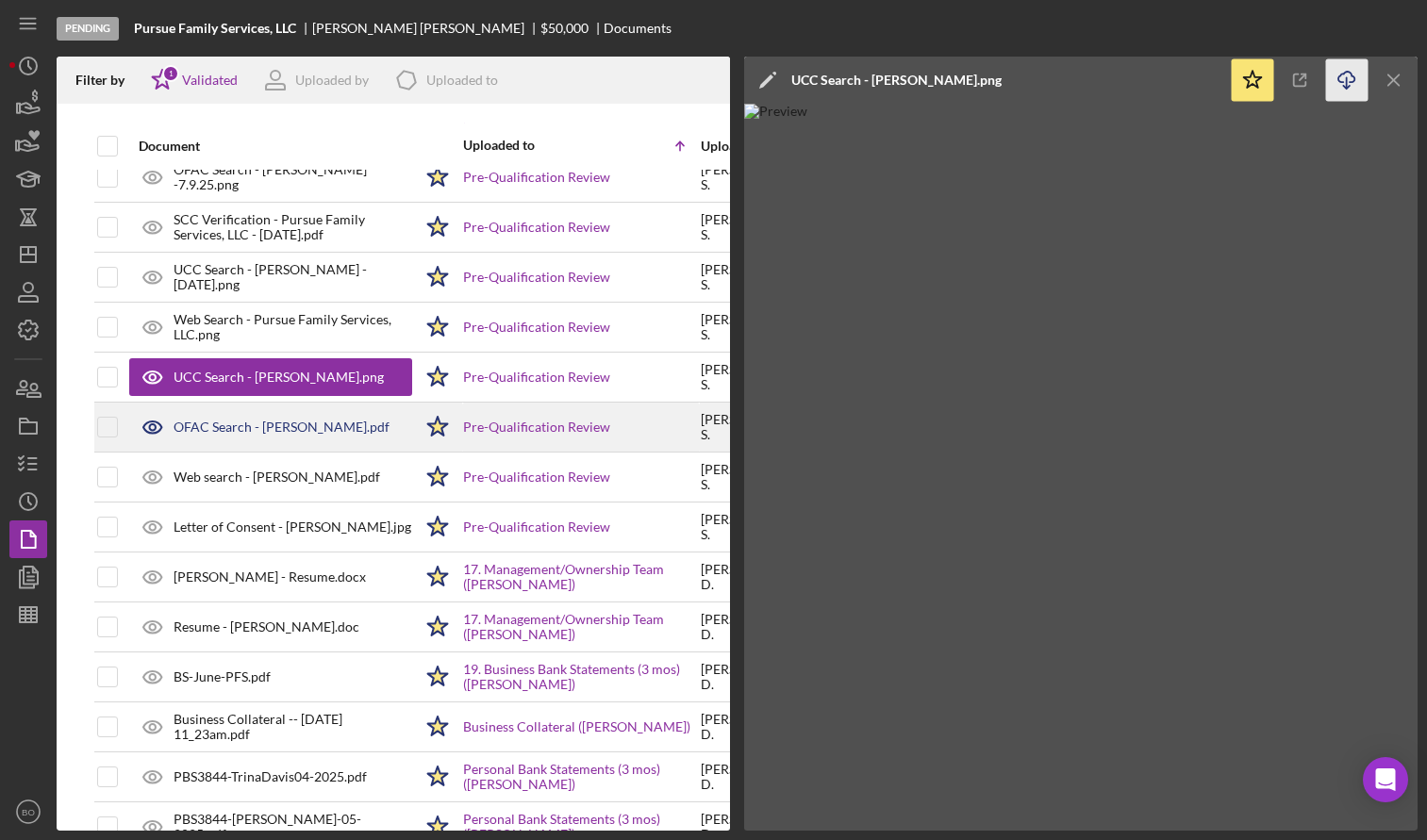
click at [196, 417] on div "OFAC Search - [PERSON_NAME].pdf" at bounding box center [271, 427] width 283 height 47
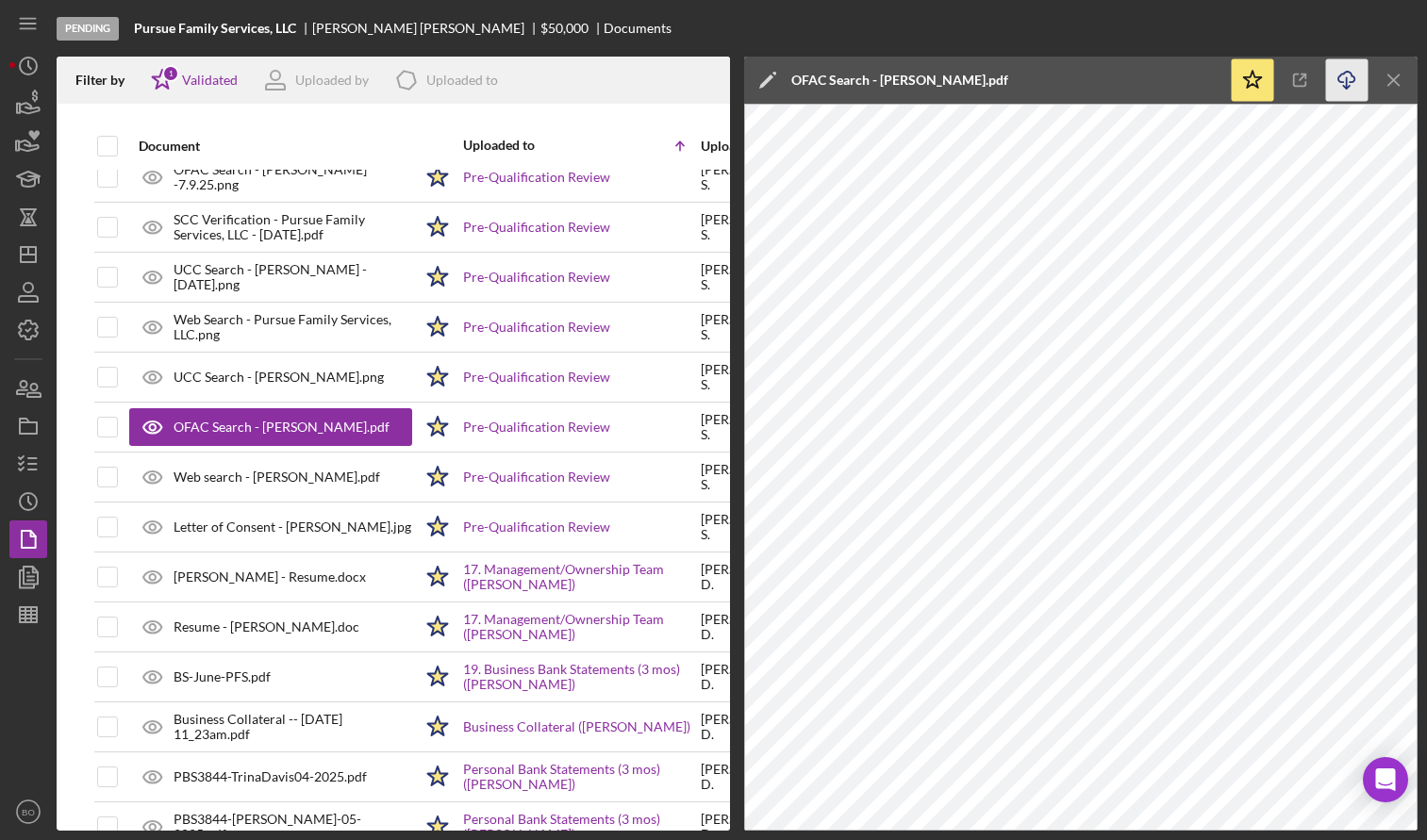
click at [1345, 76] on icon "Icon/Download" at bounding box center [1347, 81] width 43 height 43
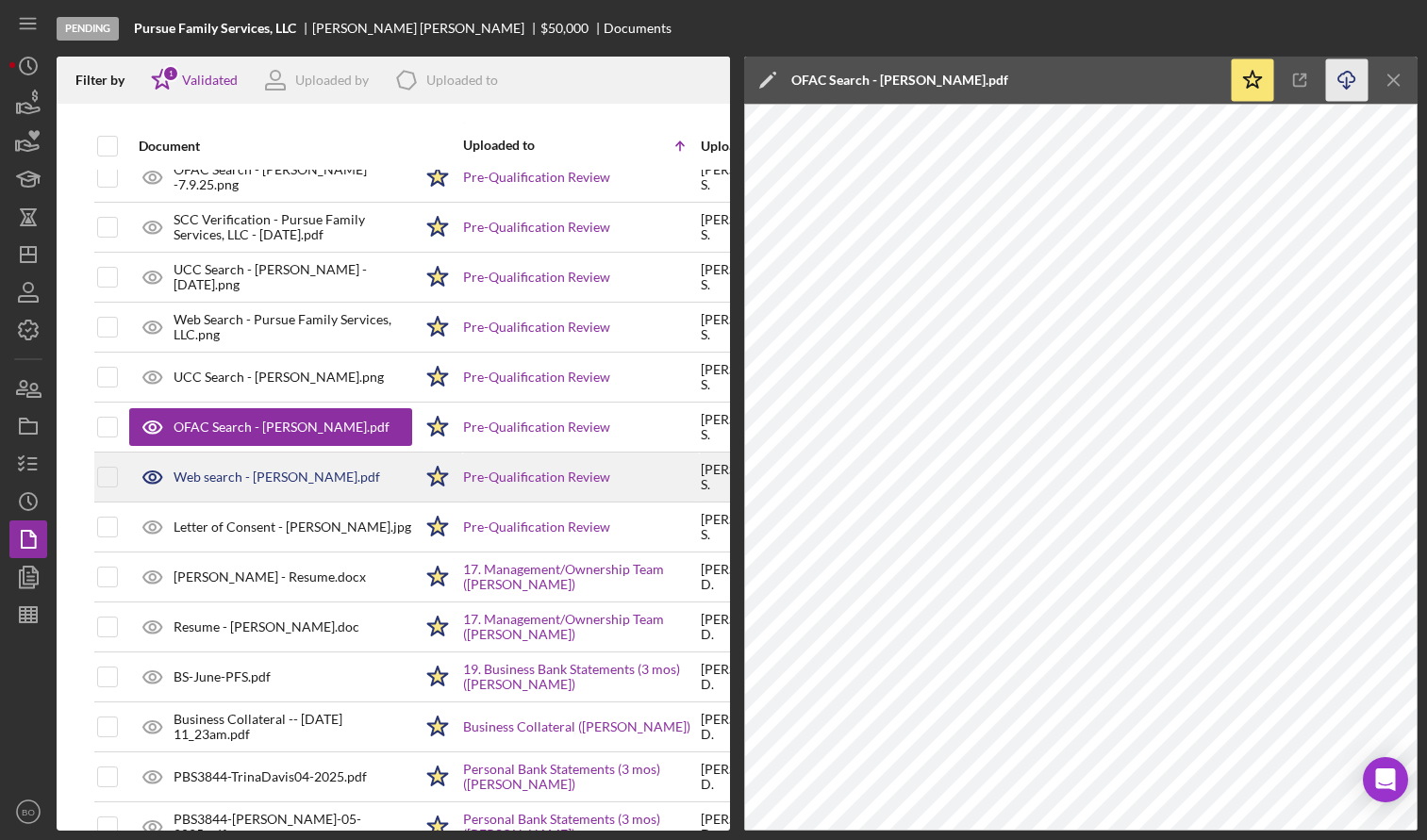
click at [224, 477] on div "Web search - [PERSON_NAME].pdf" at bounding box center [277, 477] width 207 height 15
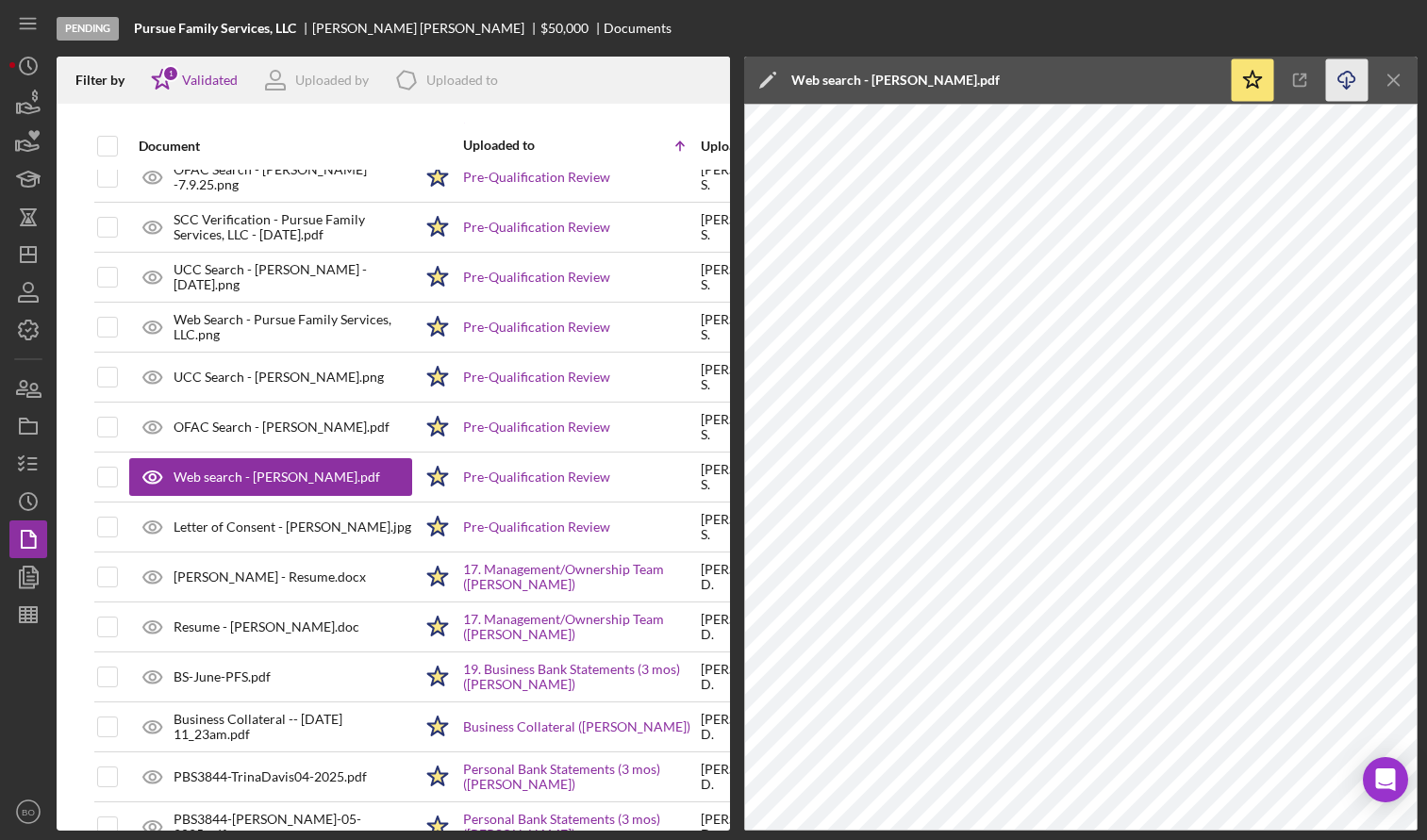
click at [1353, 82] on icon "button" at bounding box center [1346, 77] width 16 height 10
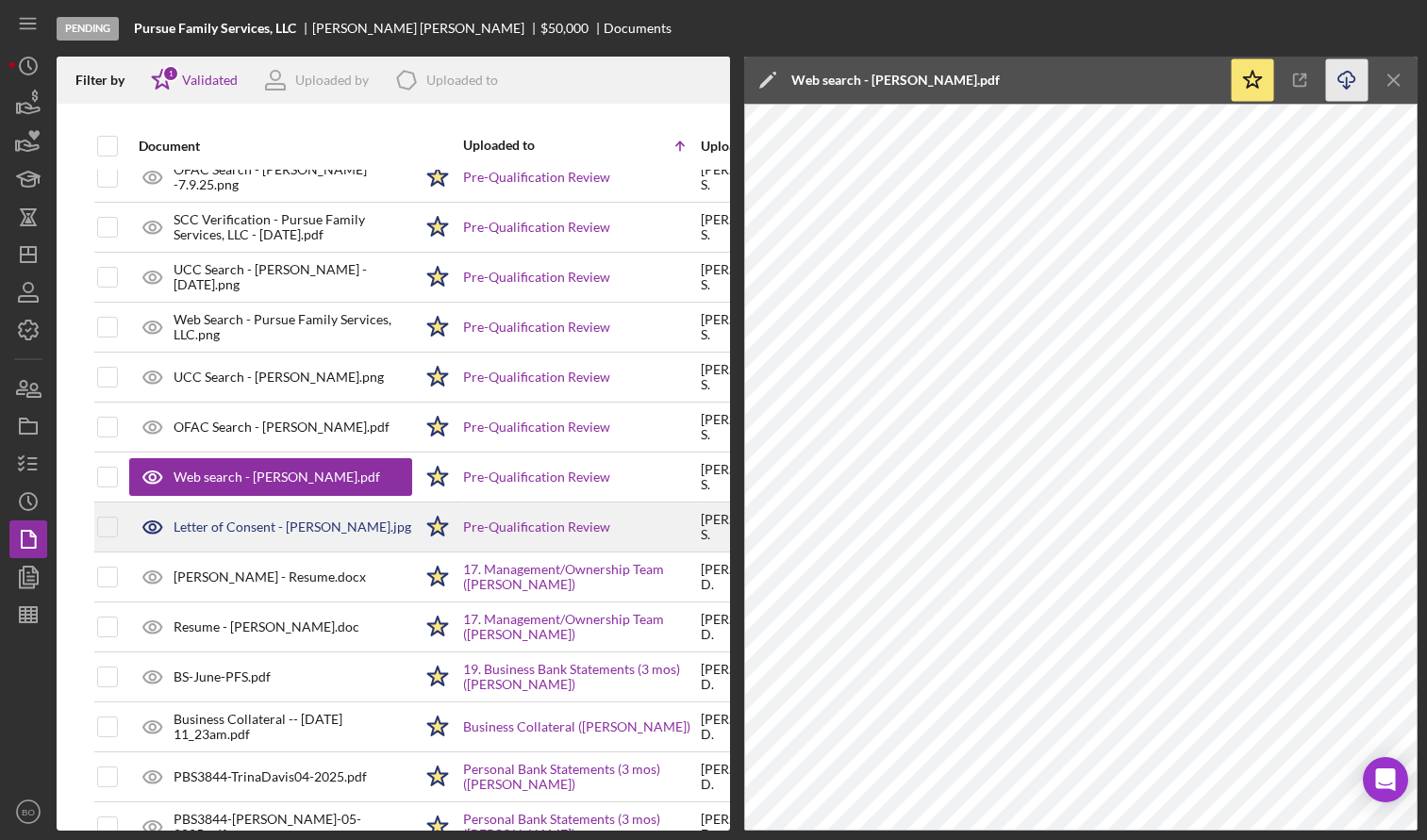
click at [274, 530] on div "Letter of Consent - [PERSON_NAME].jpg" at bounding box center [292, 527] width 237 height 15
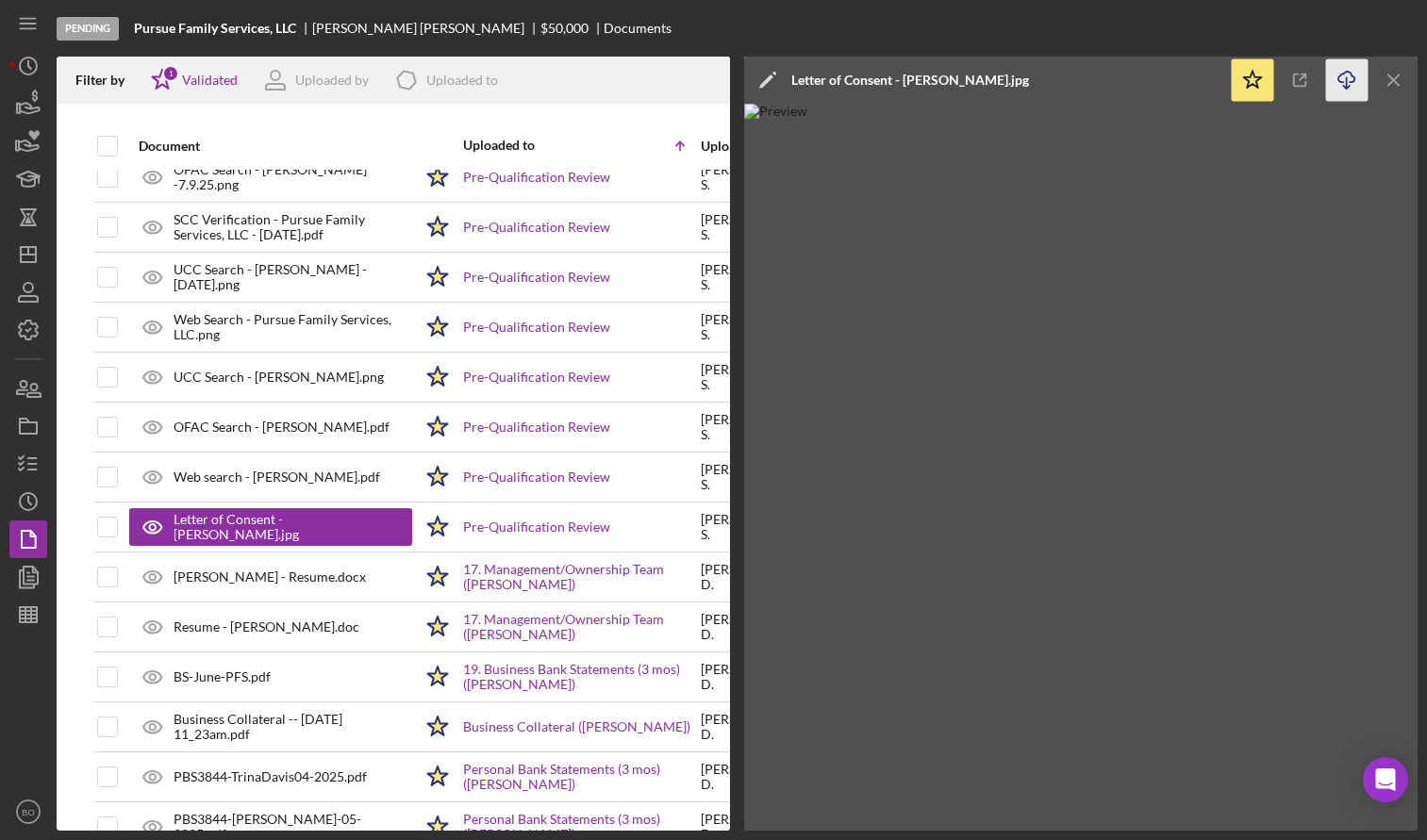
click at [1355, 78] on icon "button" at bounding box center [1346, 77] width 16 height 10
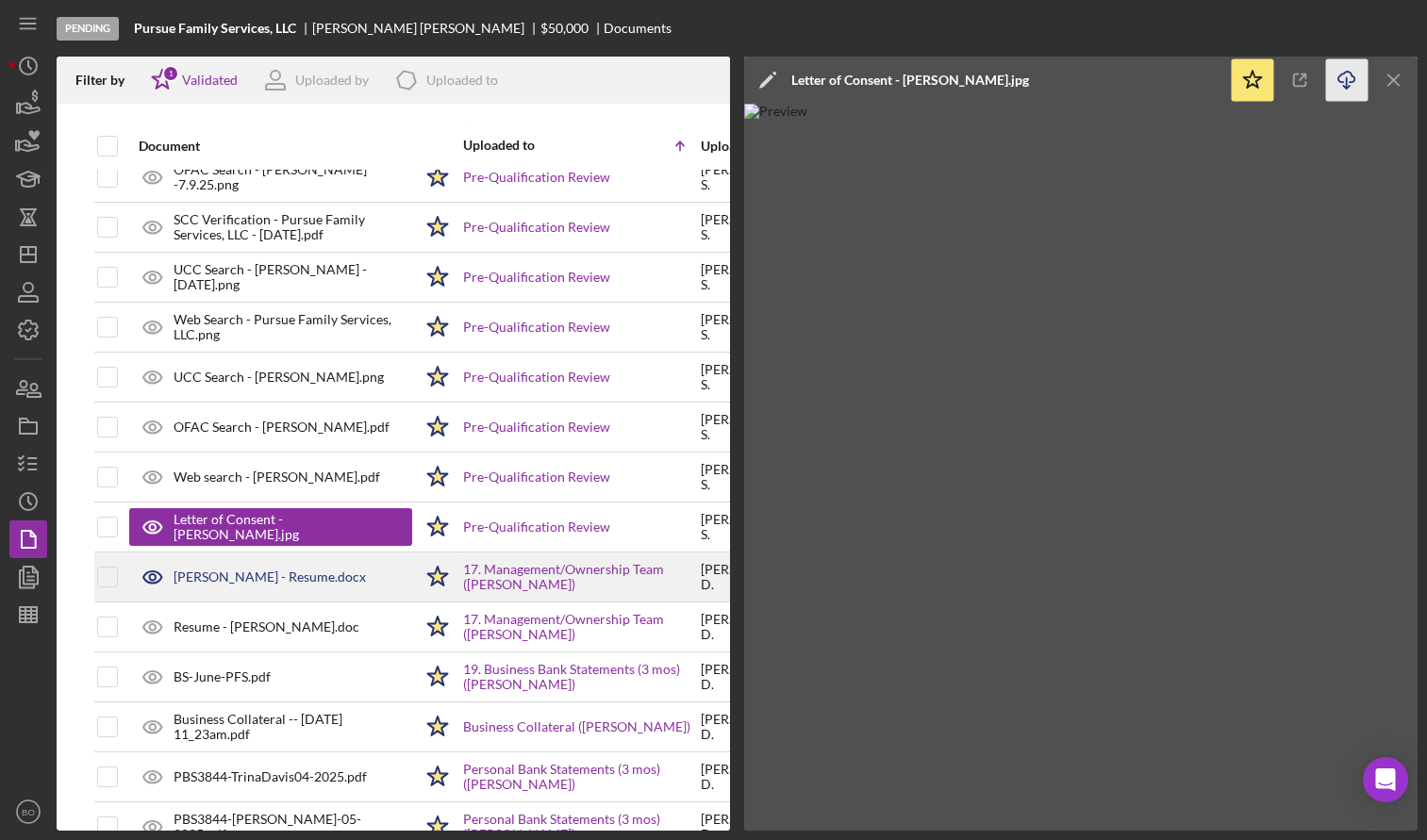
click at [236, 585] on div "[PERSON_NAME] - Resume.docx" at bounding box center [270, 577] width 193 height 15
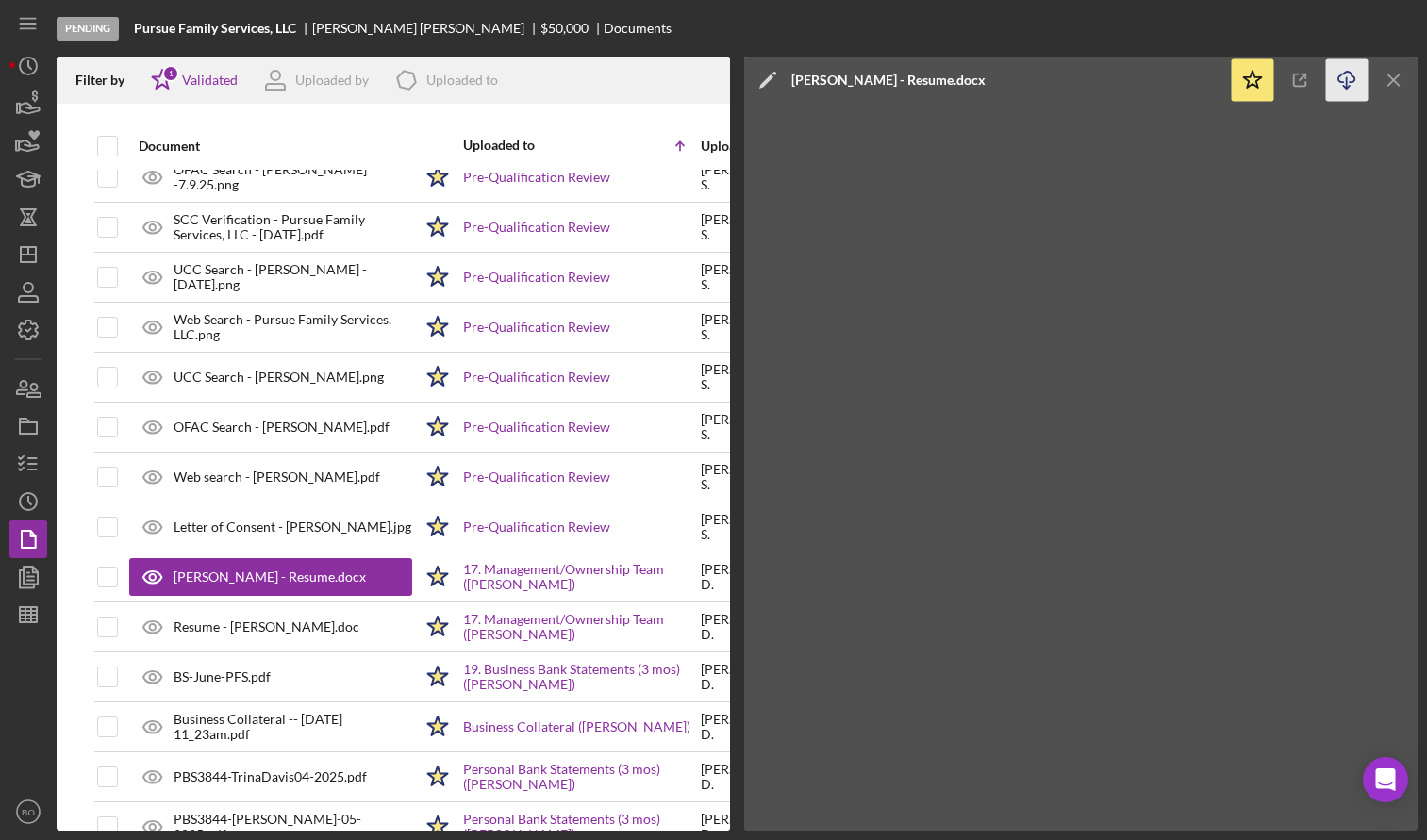
click at [1346, 90] on icon "Icon/Download" at bounding box center [1347, 81] width 43 height 43
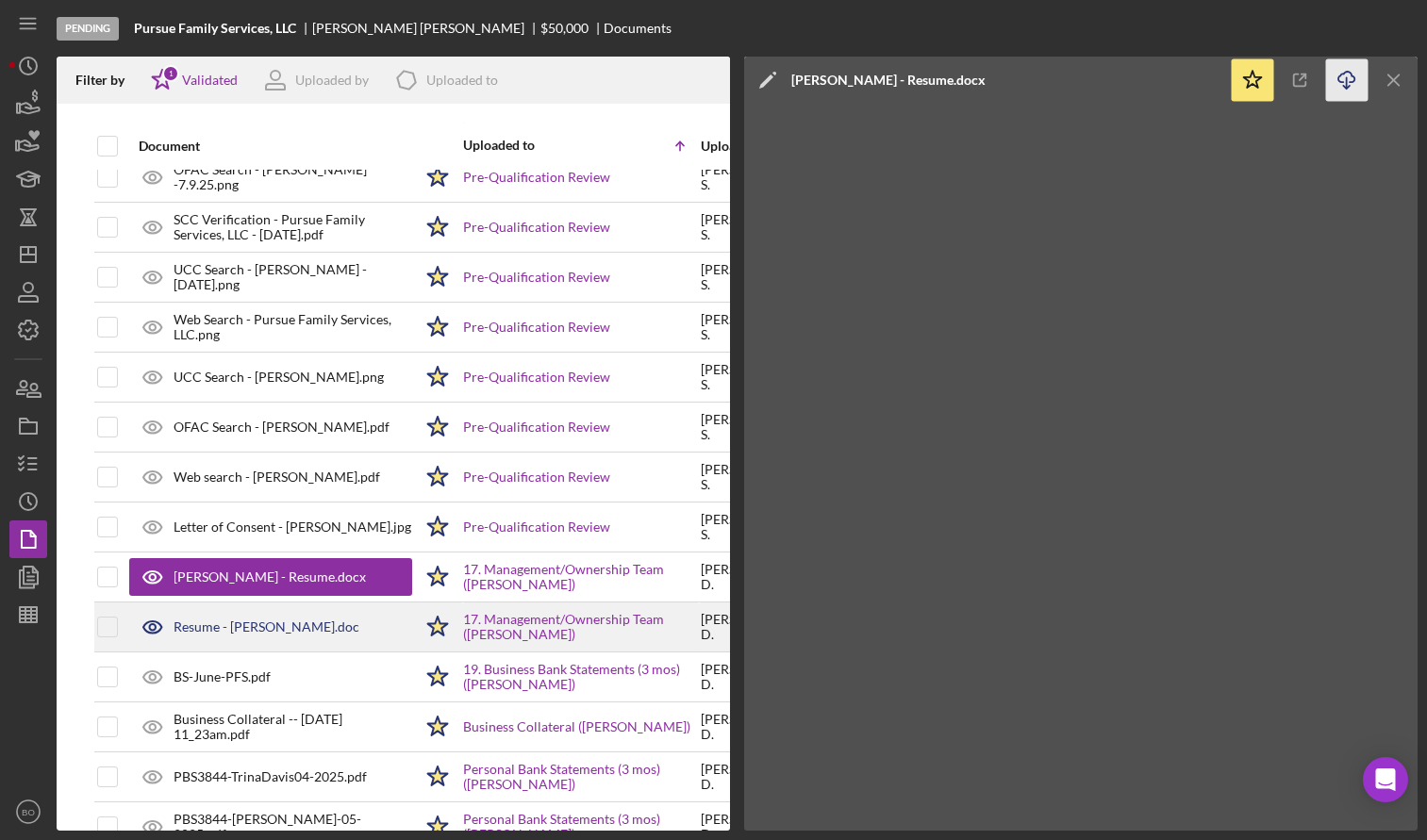
click at [204, 629] on div "Resume - [PERSON_NAME].doc" at bounding box center [267, 627] width 186 height 15
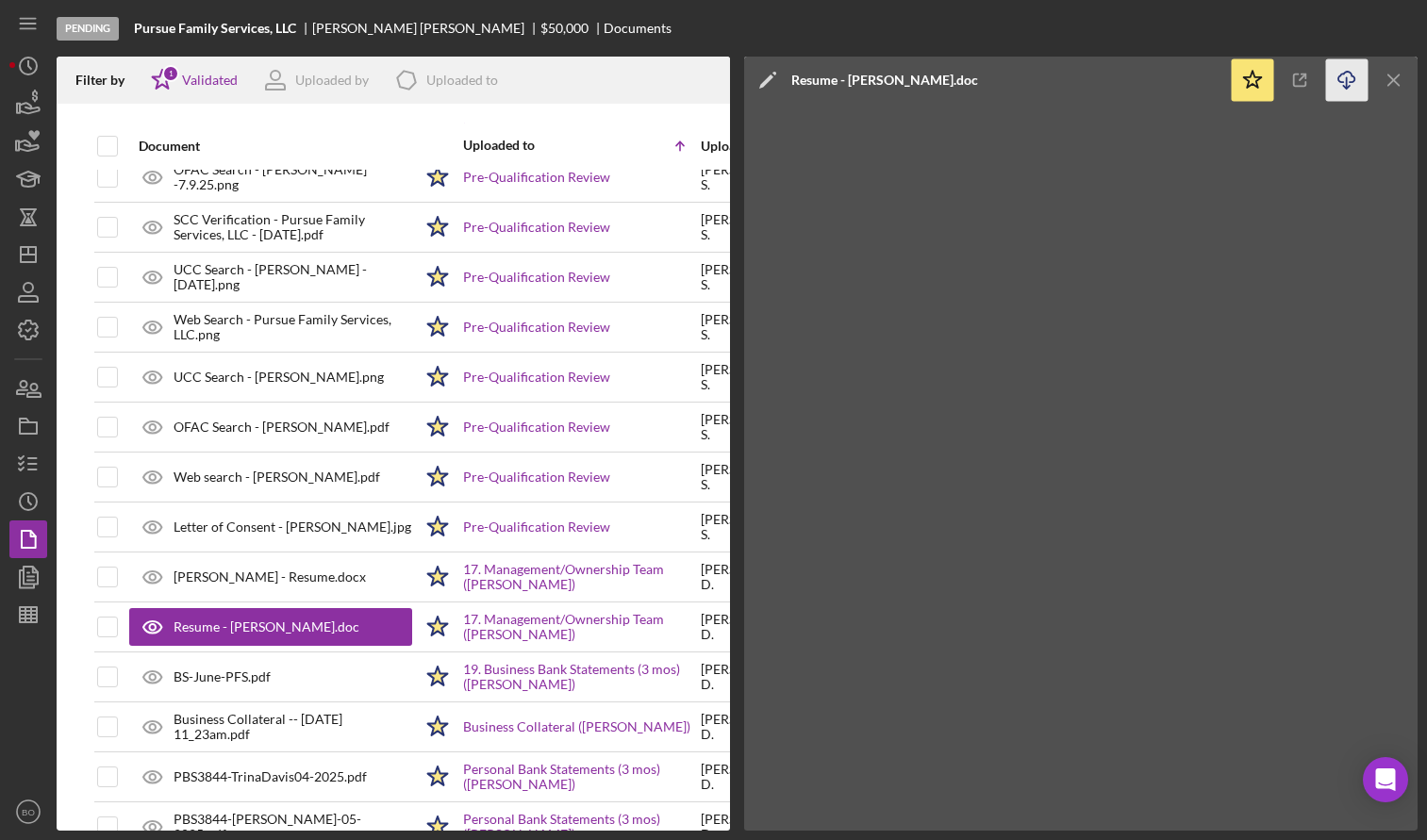
click at [1343, 78] on icon "Icon/Download" at bounding box center [1347, 81] width 43 height 43
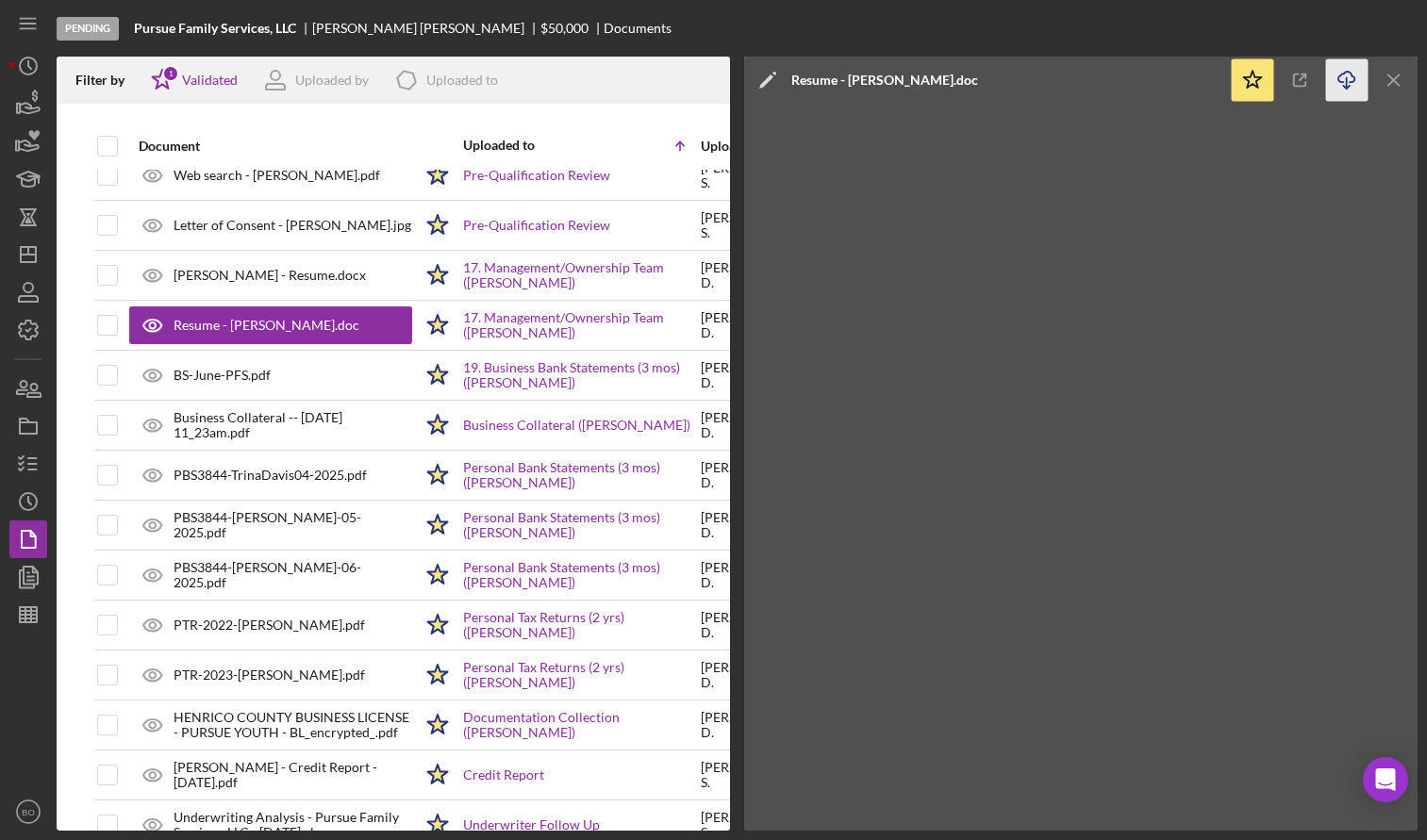
scroll to position [1219, 0]
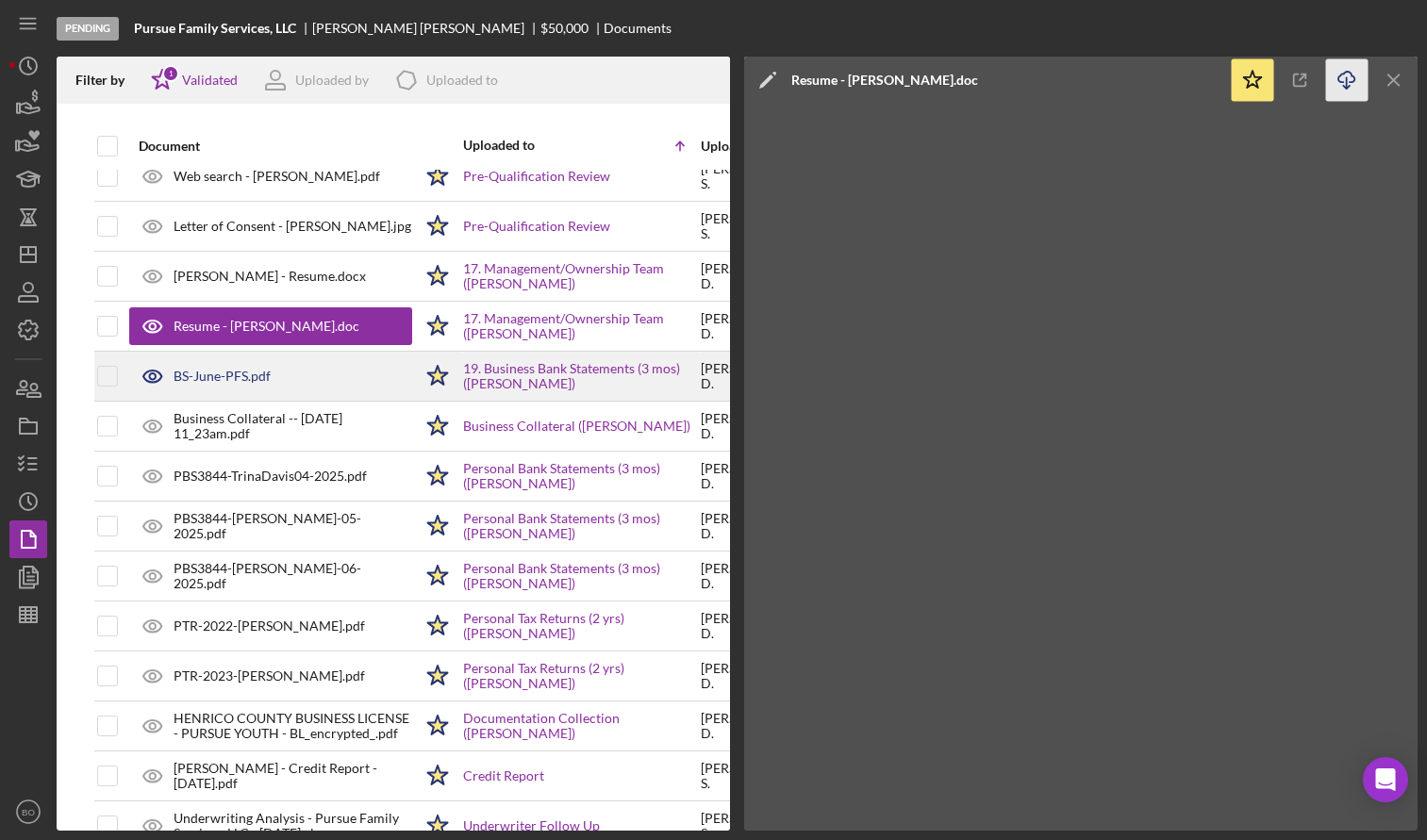
click at [249, 375] on div "BS-June-PFS.pdf" at bounding box center [222, 376] width 97 height 15
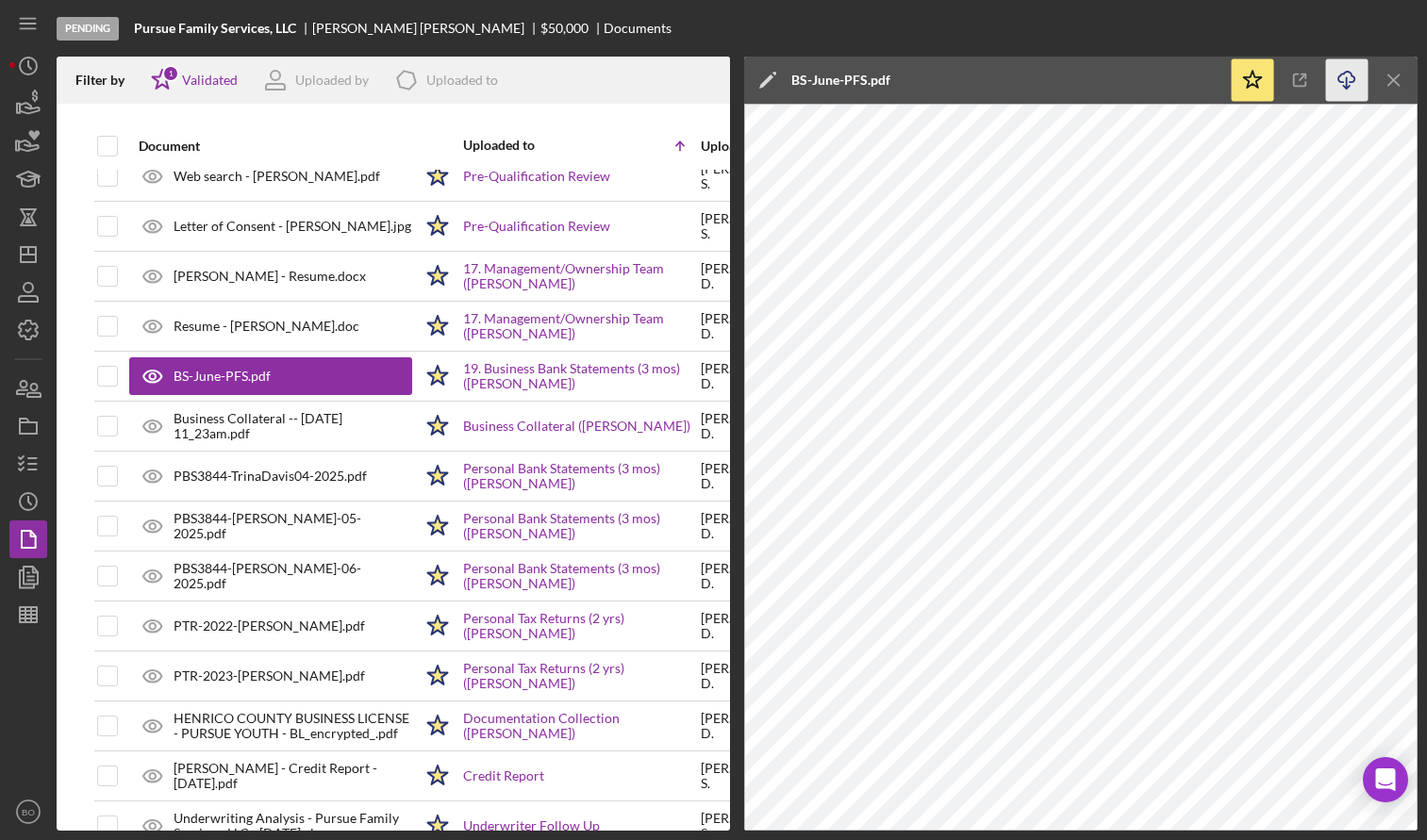
click at [1350, 86] on polyline "button" at bounding box center [1346, 86] width 7 height 3
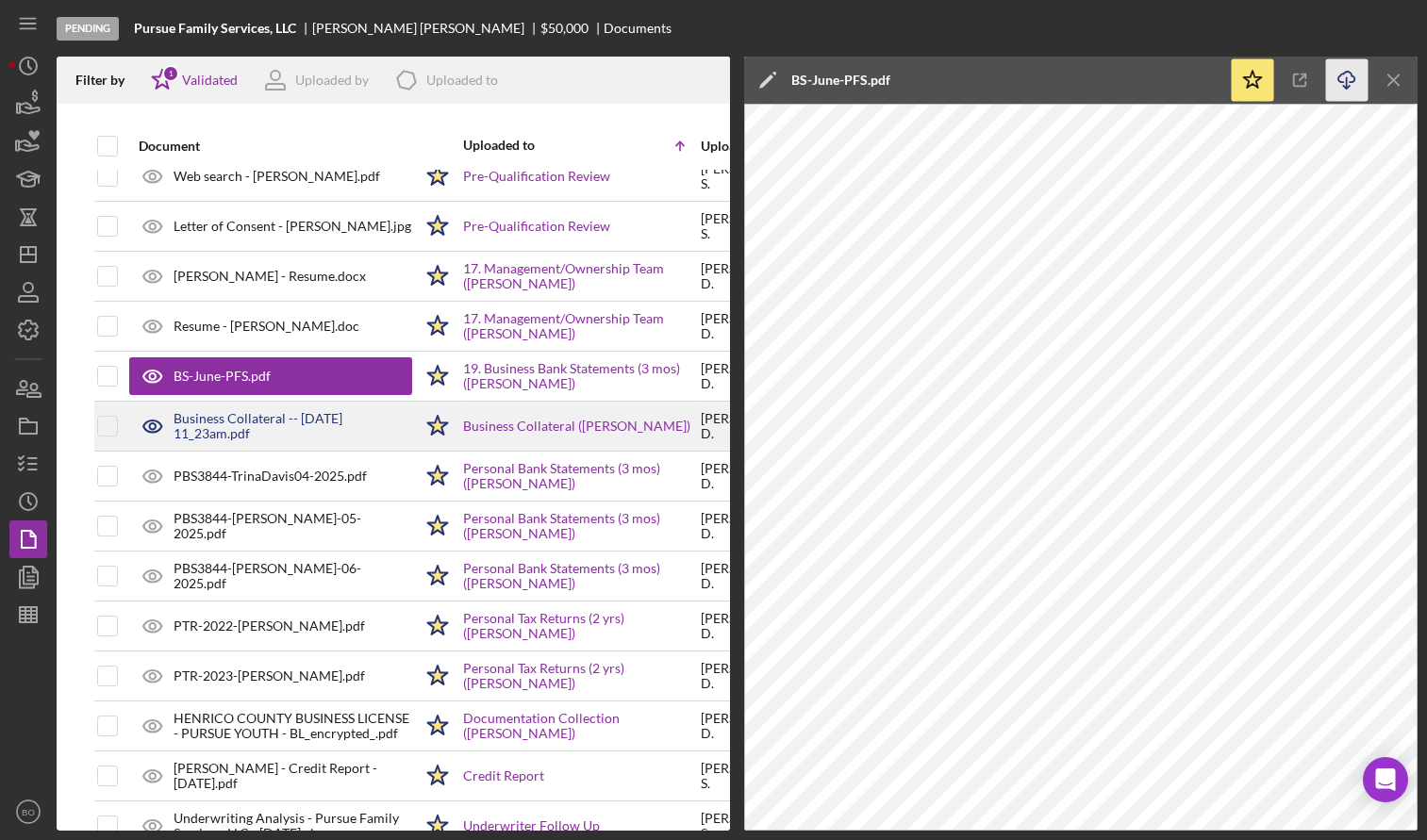
click at [230, 430] on div "Business Collateral -- [DATE] 11_23am.pdf" at bounding box center [292, 426] width 238 height 30
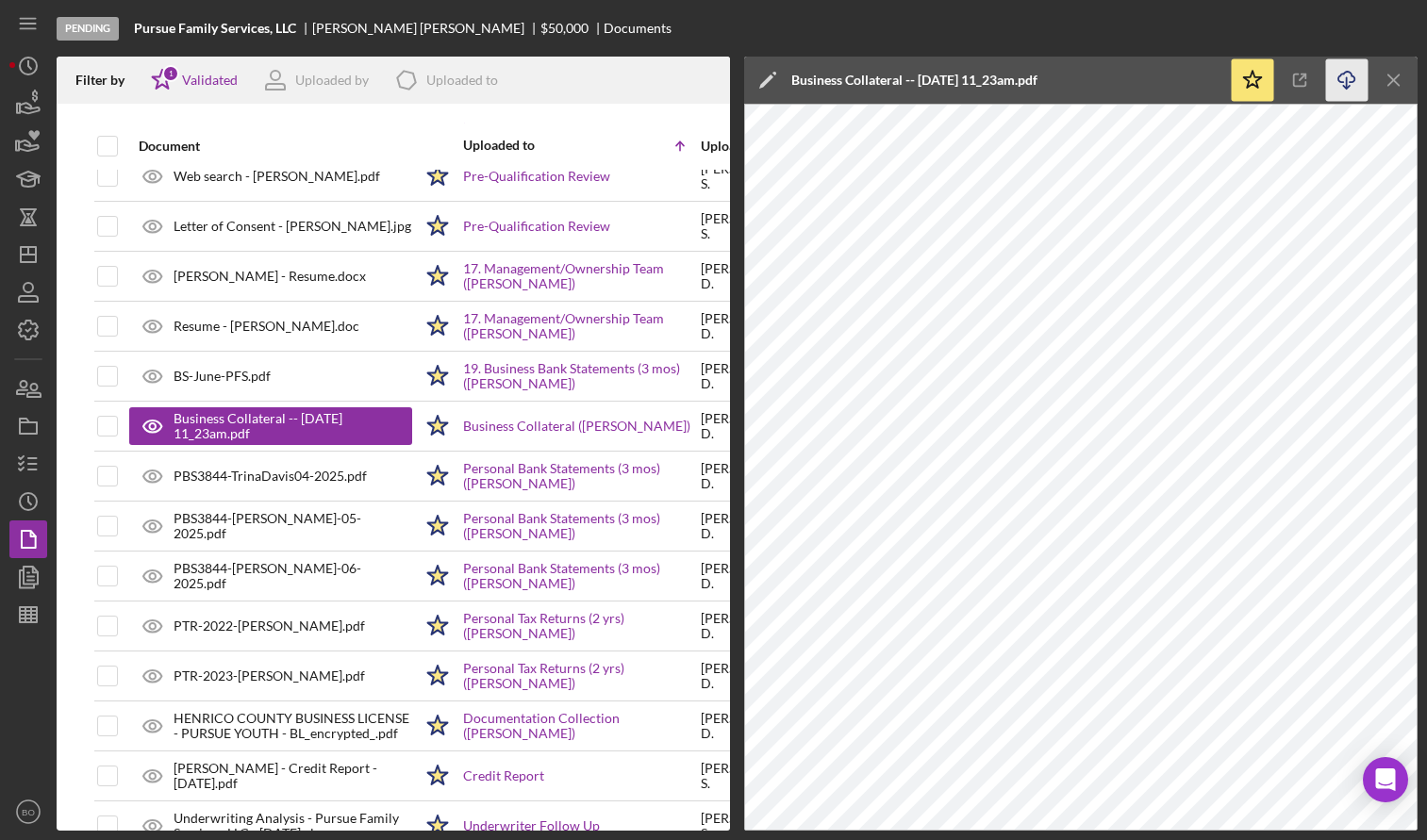
click at [1343, 81] on icon "Icon/Download" at bounding box center [1347, 81] width 43 height 43
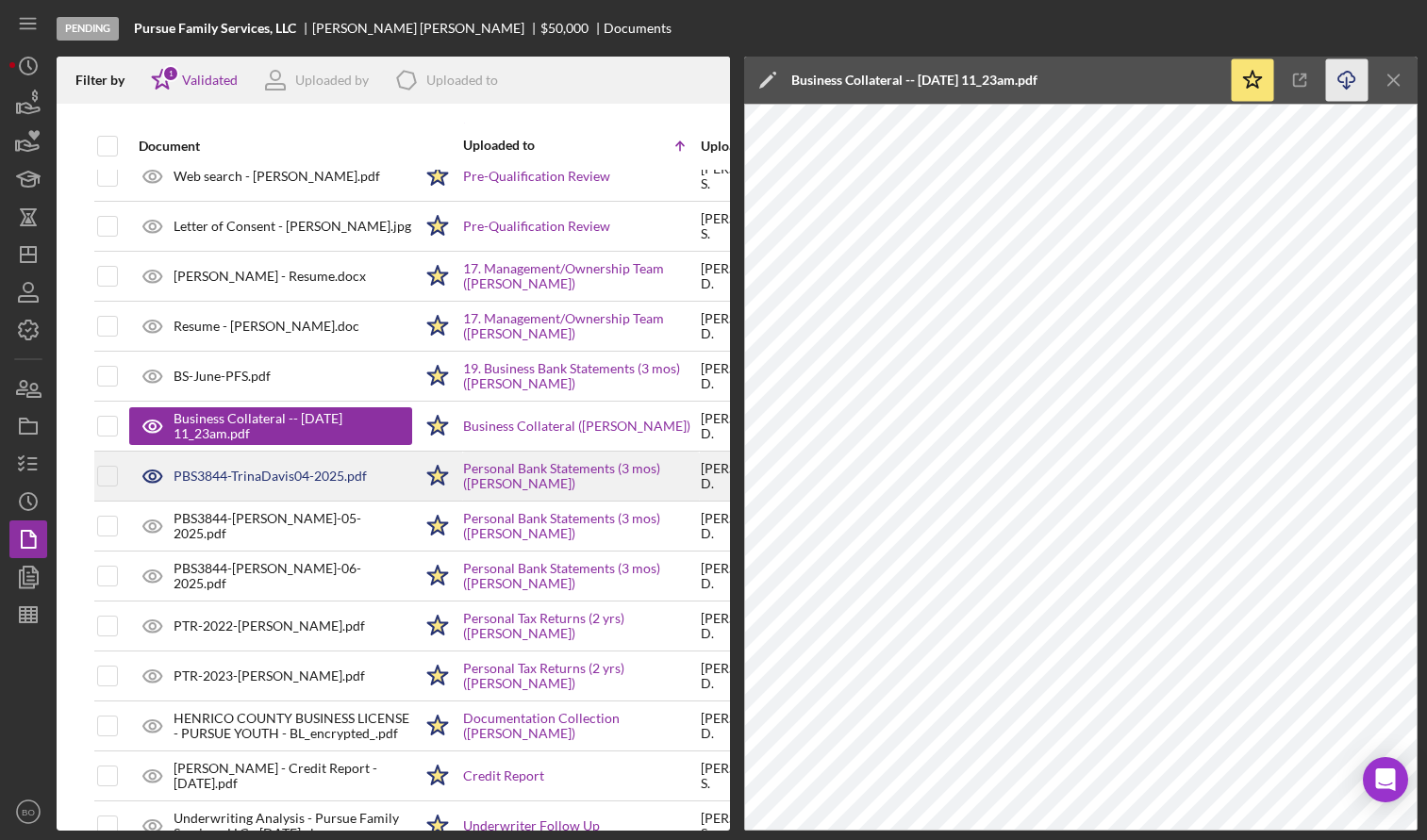
click at [286, 471] on div "PBS3844-TrinaDavis04-2025.pdf" at bounding box center [271, 476] width 194 height 15
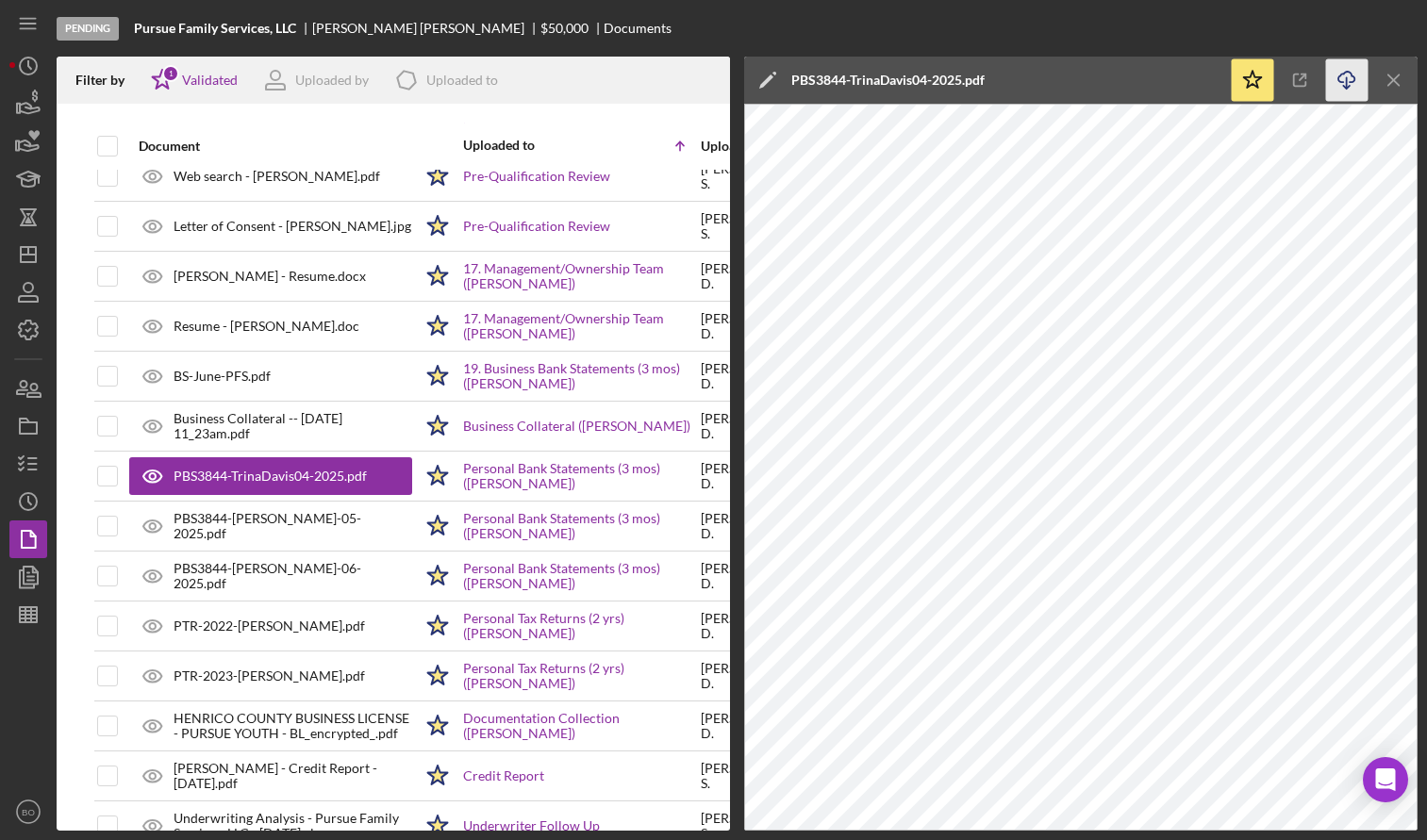
click at [1351, 77] on icon "Icon/Download" at bounding box center [1347, 81] width 43 height 43
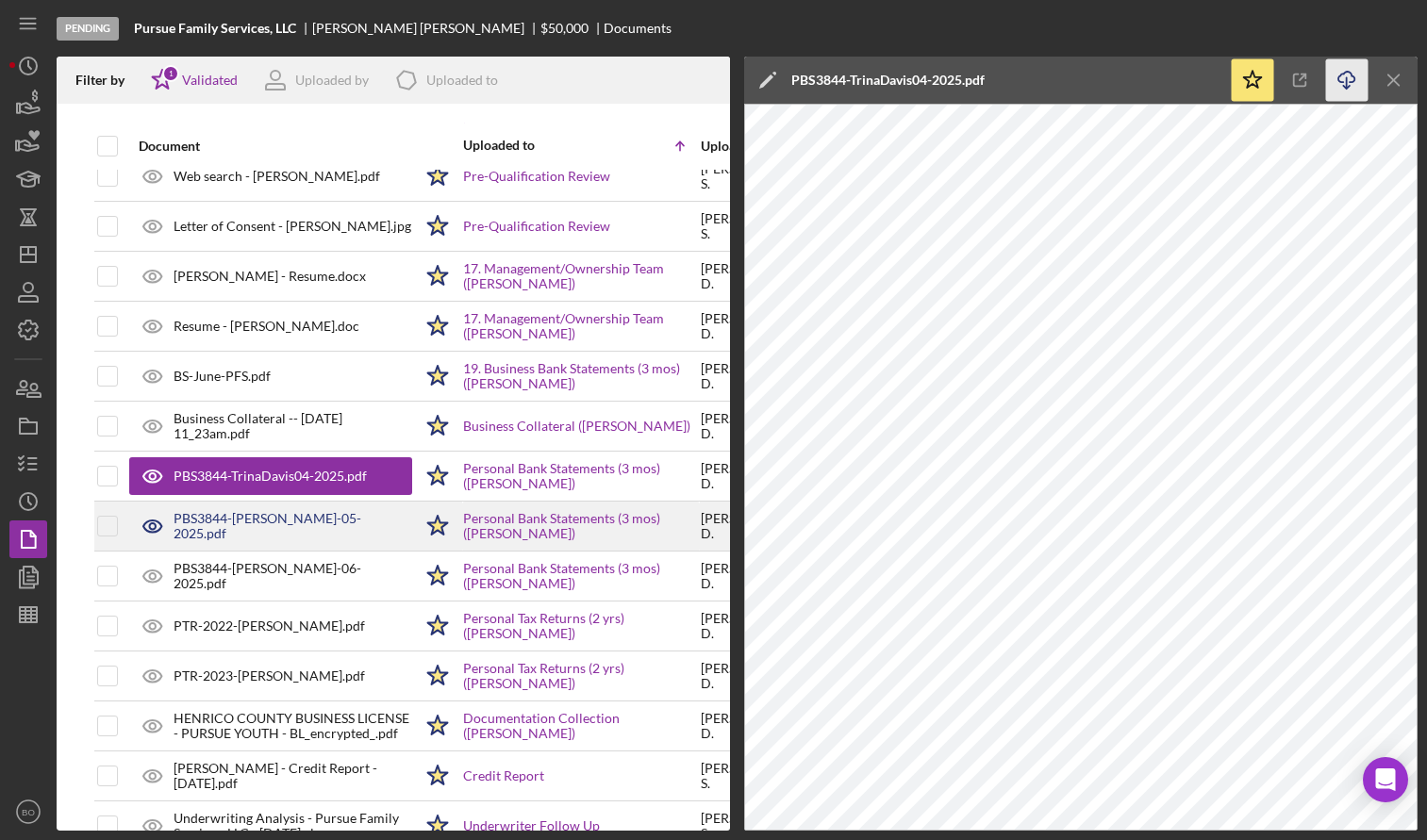
click at [259, 530] on div "PBS3844-[PERSON_NAME]-05-2025.pdf" at bounding box center [292, 527] width 238 height 30
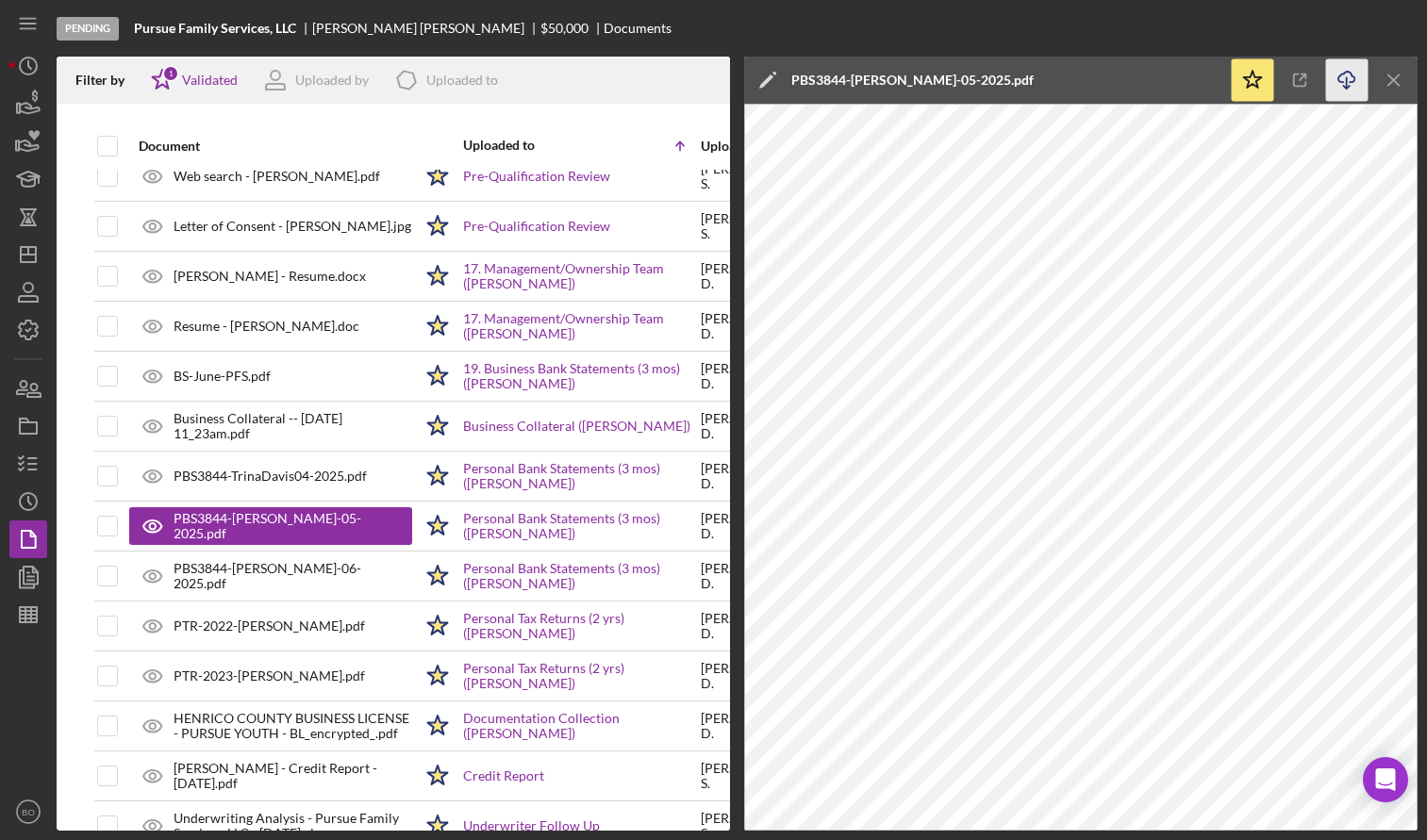
click at [1347, 80] on line "button" at bounding box center [1347, 82] width 0 height 10
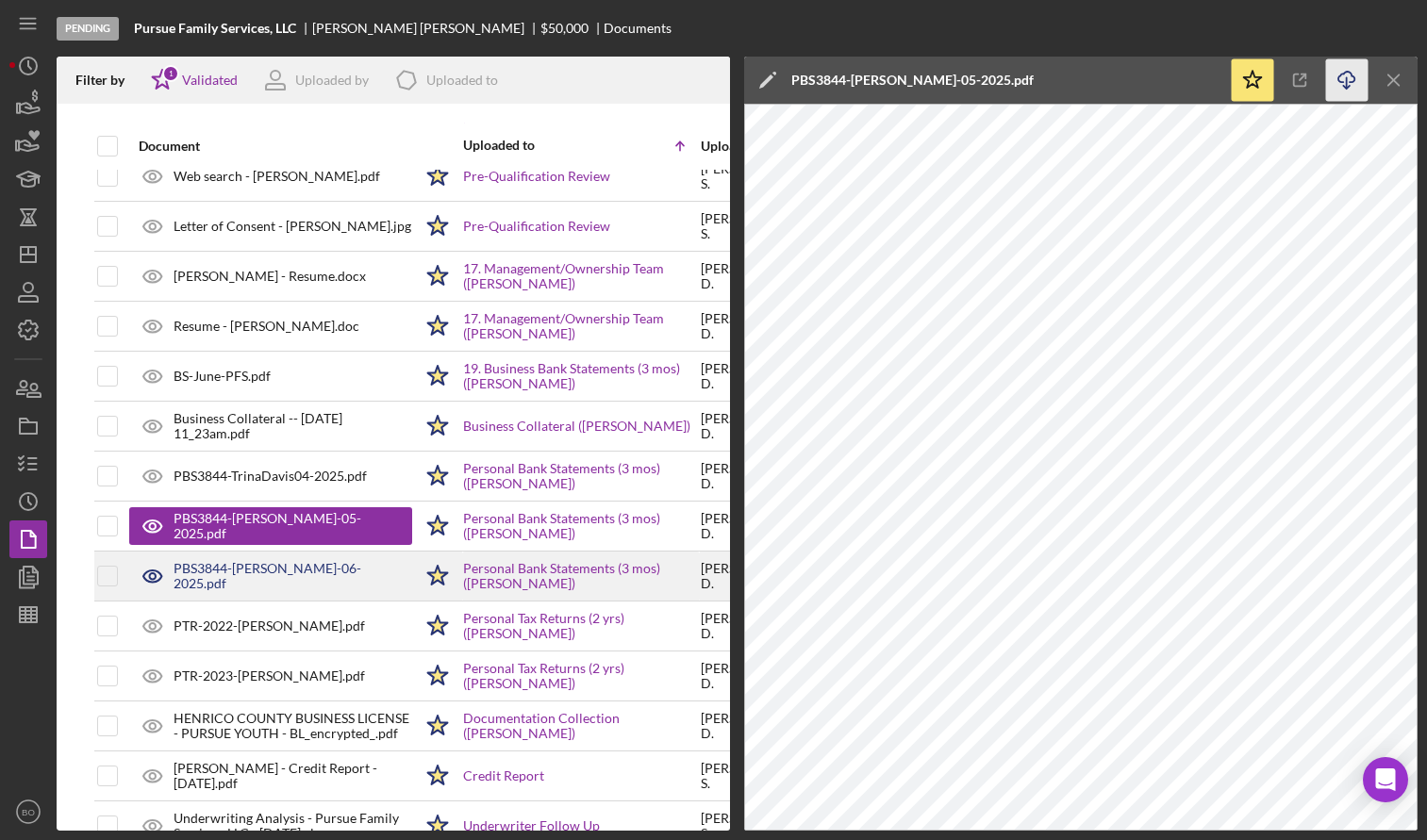
click at [282, 576] on div "PBS3844-[PERSON_NAME]-06-2025.pdf" at bounding box center [292, 576] width 238 height 30
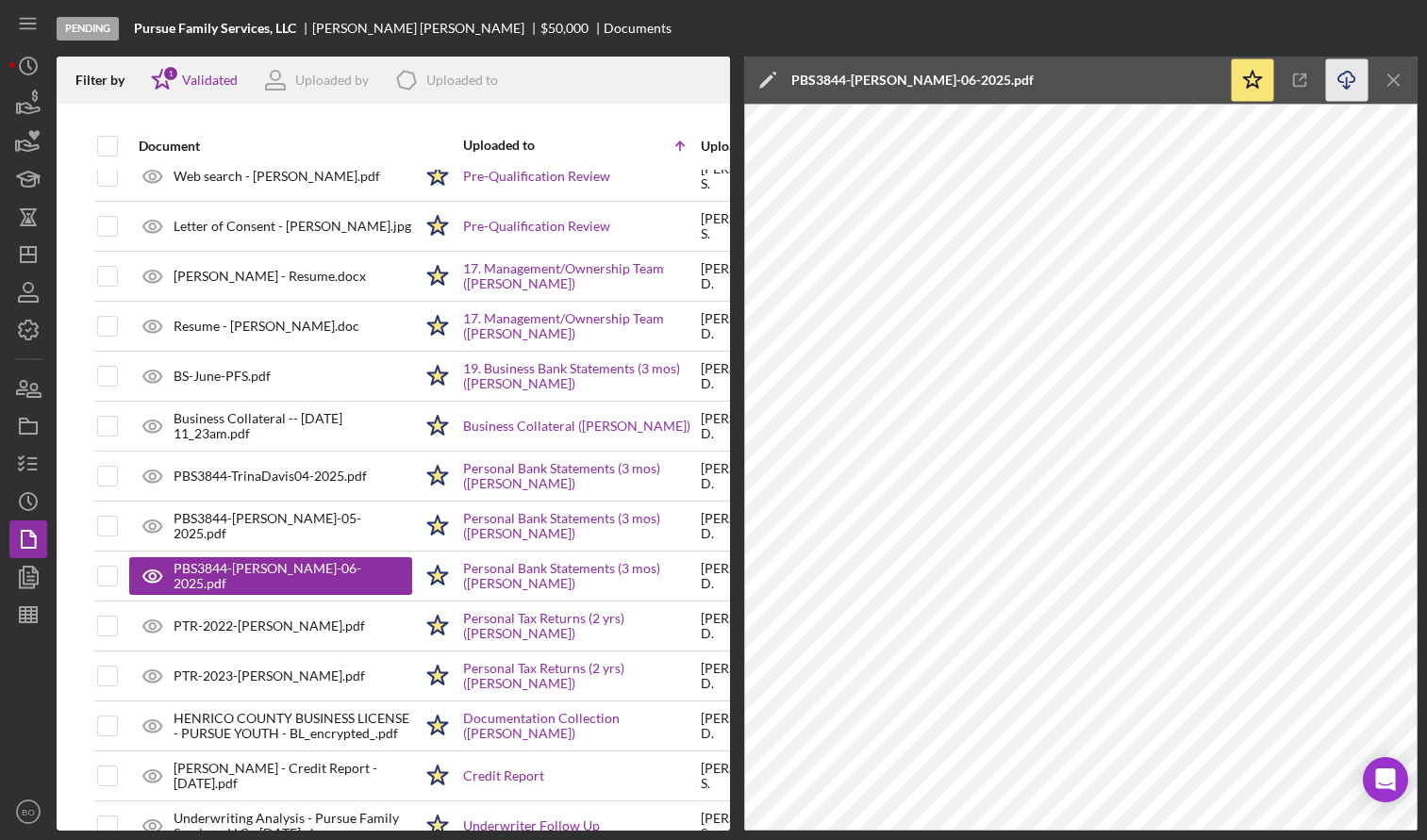
click at [1355, 76] on icon "button" at bounding box center [1346, 77] width 16 height 10
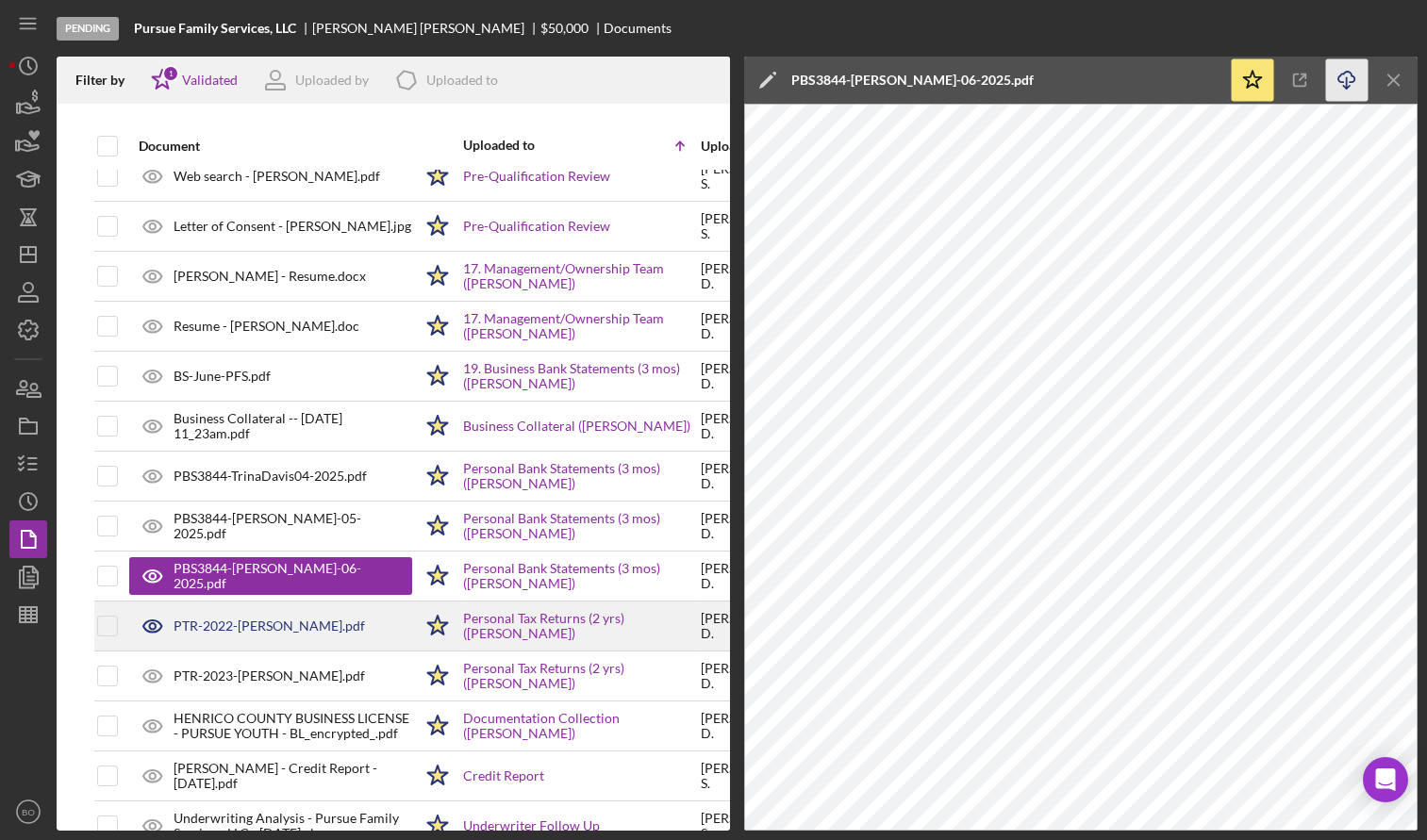
click at [259, 634] on div "PTR-2022-[PERSON_NAME].pdf" at bounding box center [270, 626] width 192 height 15
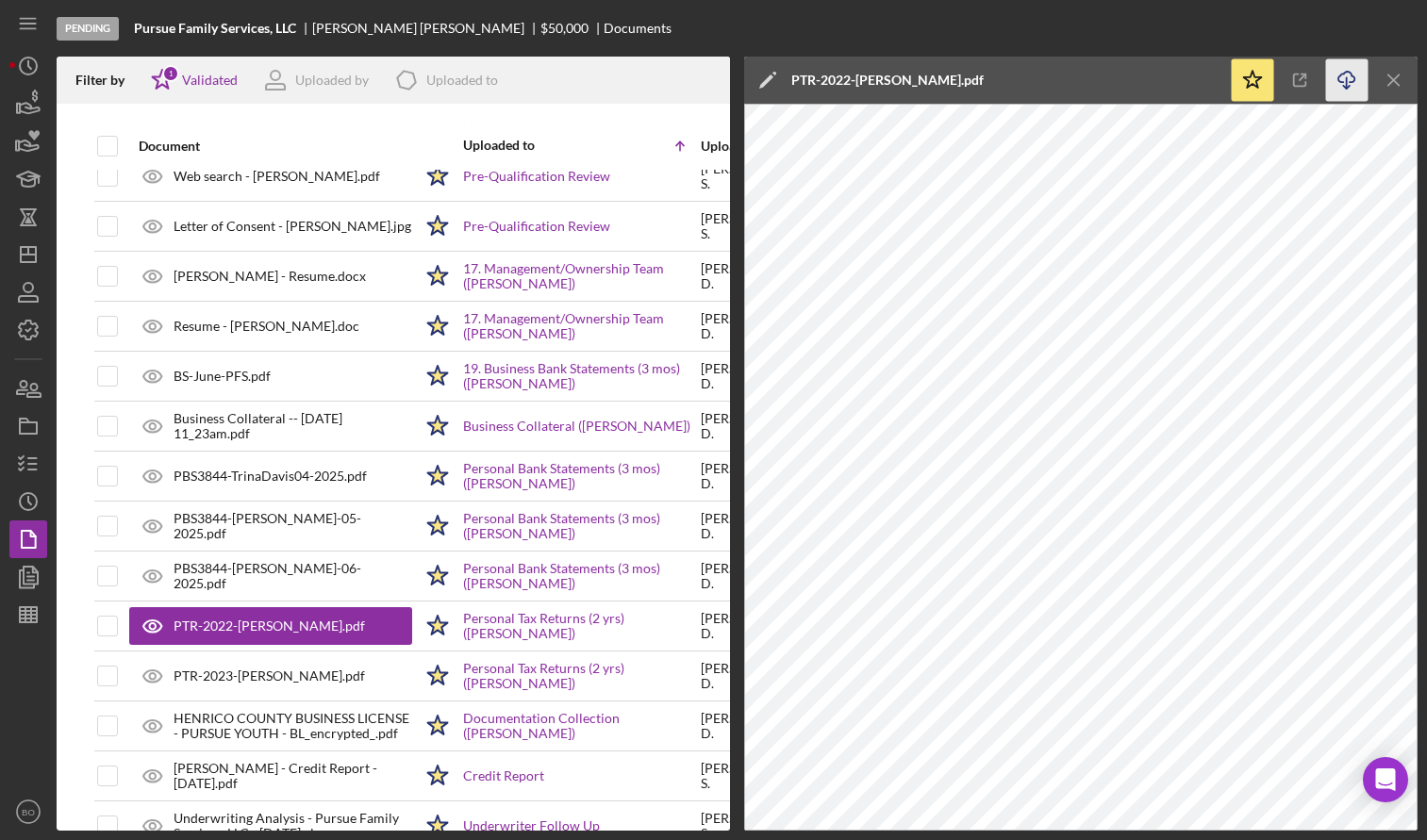
click at [1346, 70] on icon "Icon/Download" at bounding box center [1347, 81] width 43 height 43
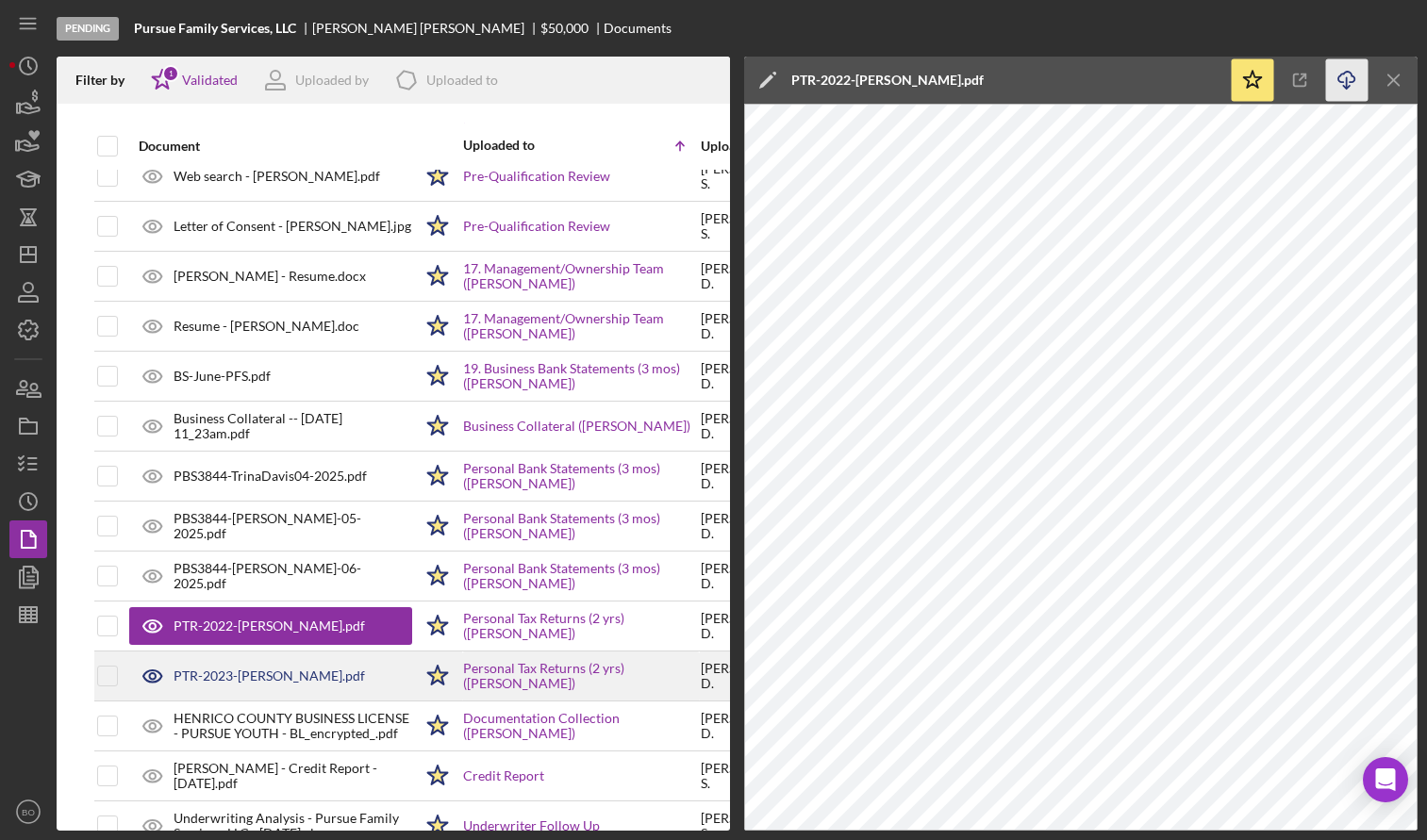
click at [253, 674] on div "PTR-2023-[PERSON_NAME].pdf" at bounding box center [270, 676] width 192 height 15
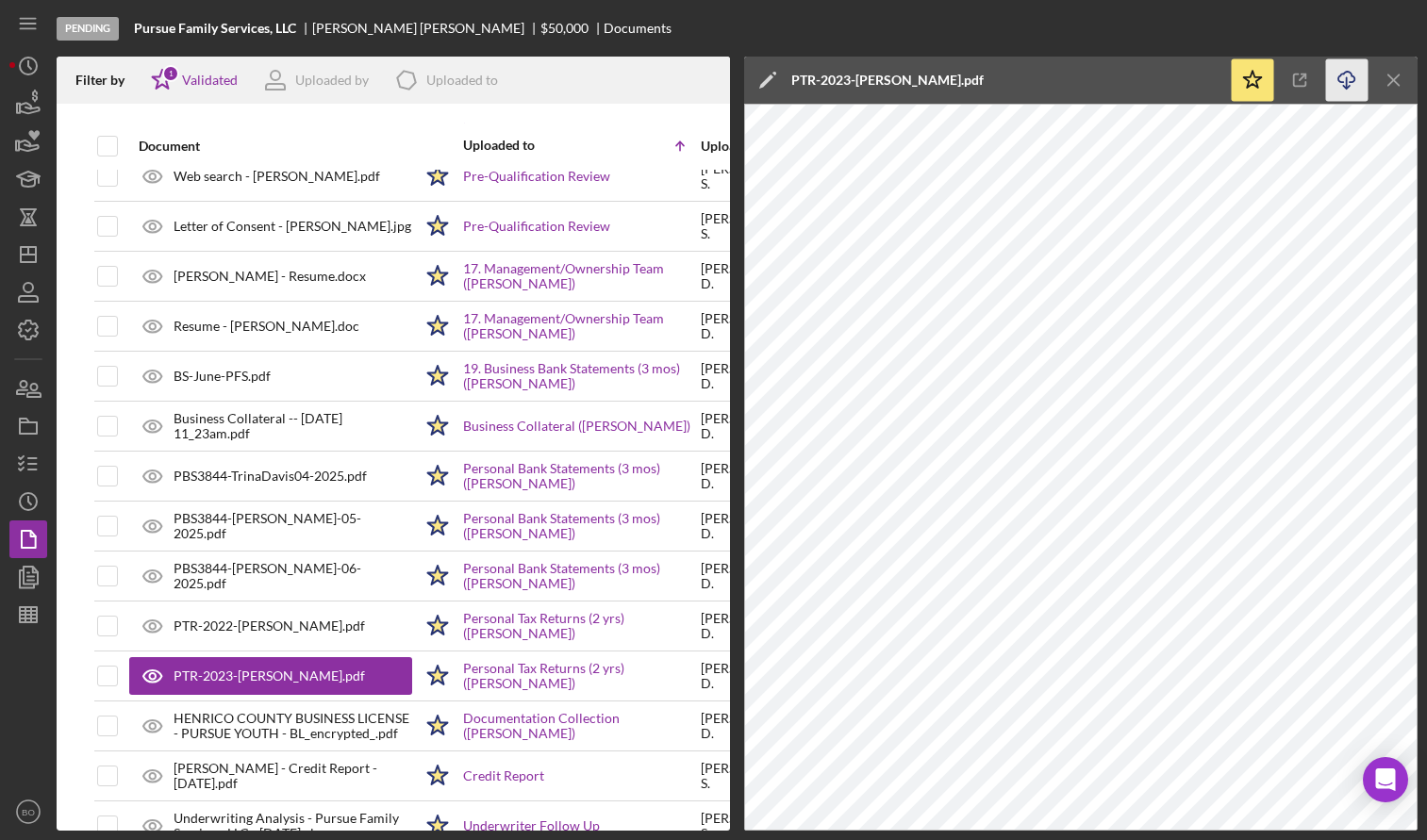
click at [1352, 78] on icon "Icon/Download" at bounding box center [1347, 81] width 43 height 43
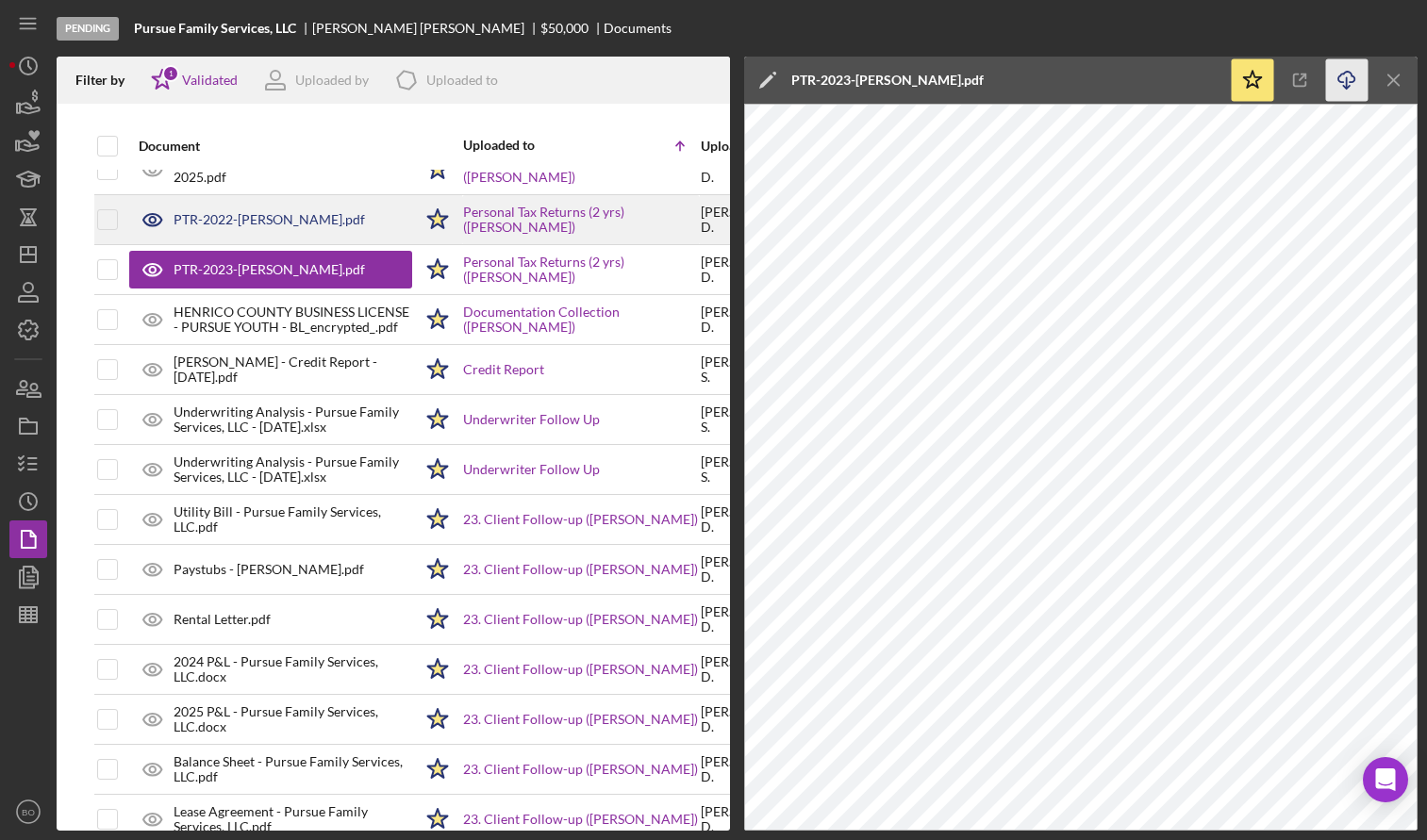
scroll to position [1626, 0]
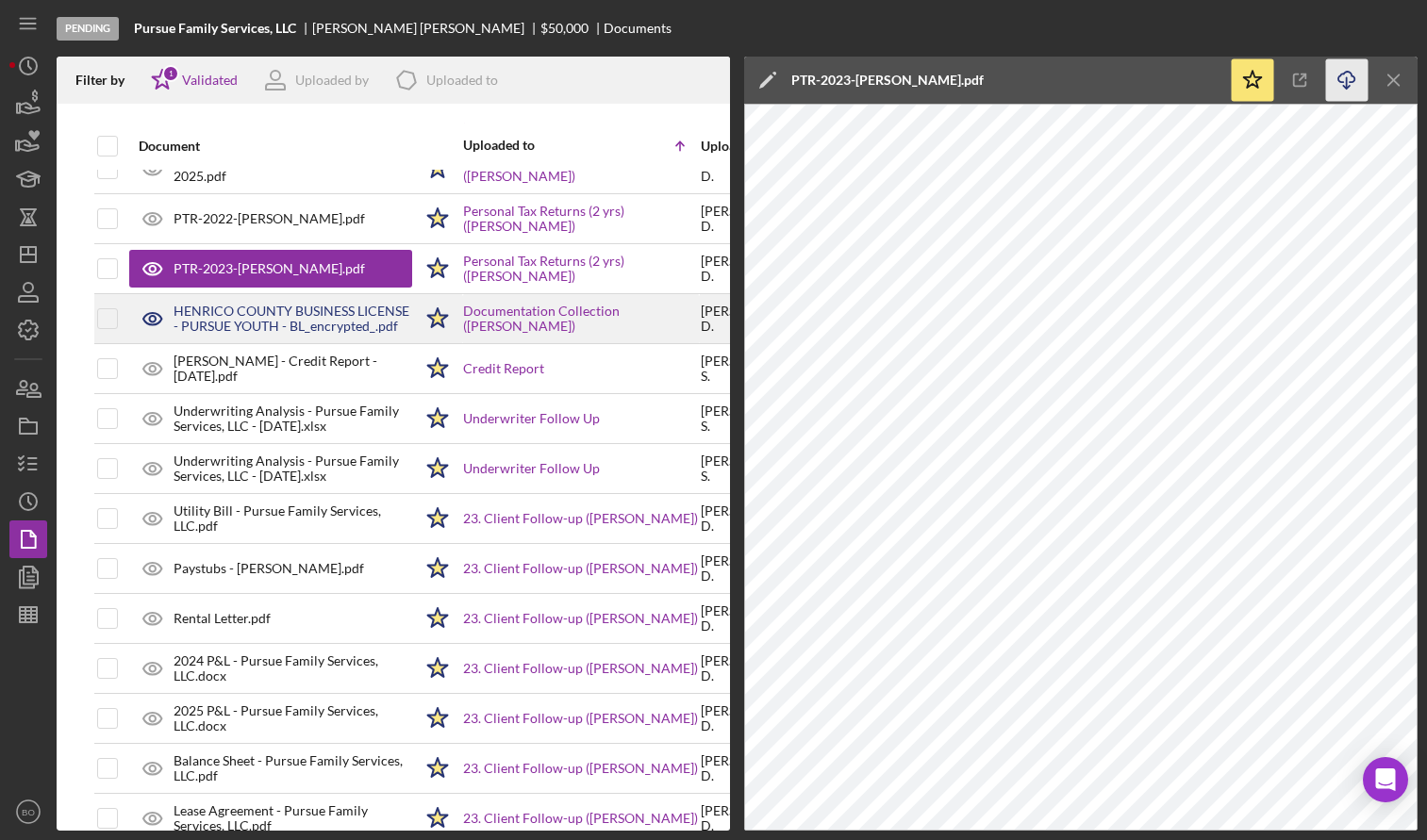
click at [235, 324] on div "HENRICO COUNTY BUSINESS LICENSE - PURSUE YOUTH - BL_encrypted_.pdf" at bounding box center [292, 319] width 238 height 30
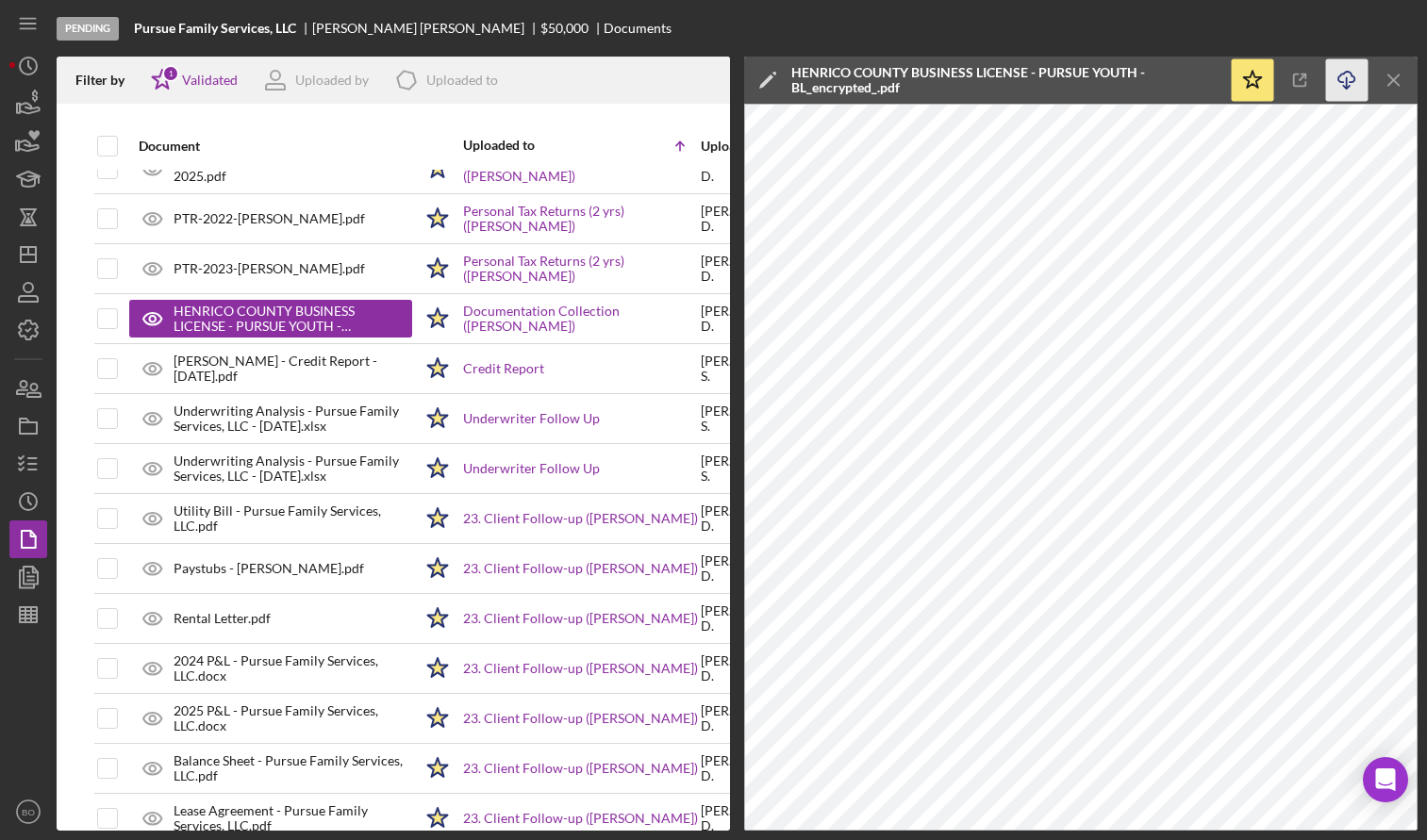
click at [1352, 69] on icon "Icon/Download" at bounding box center [1347, 81] width 43 height 43
click at [1387, 77] on icon "Icon/Menu Close" at bounding box center [1395, 81] width 43 height 43
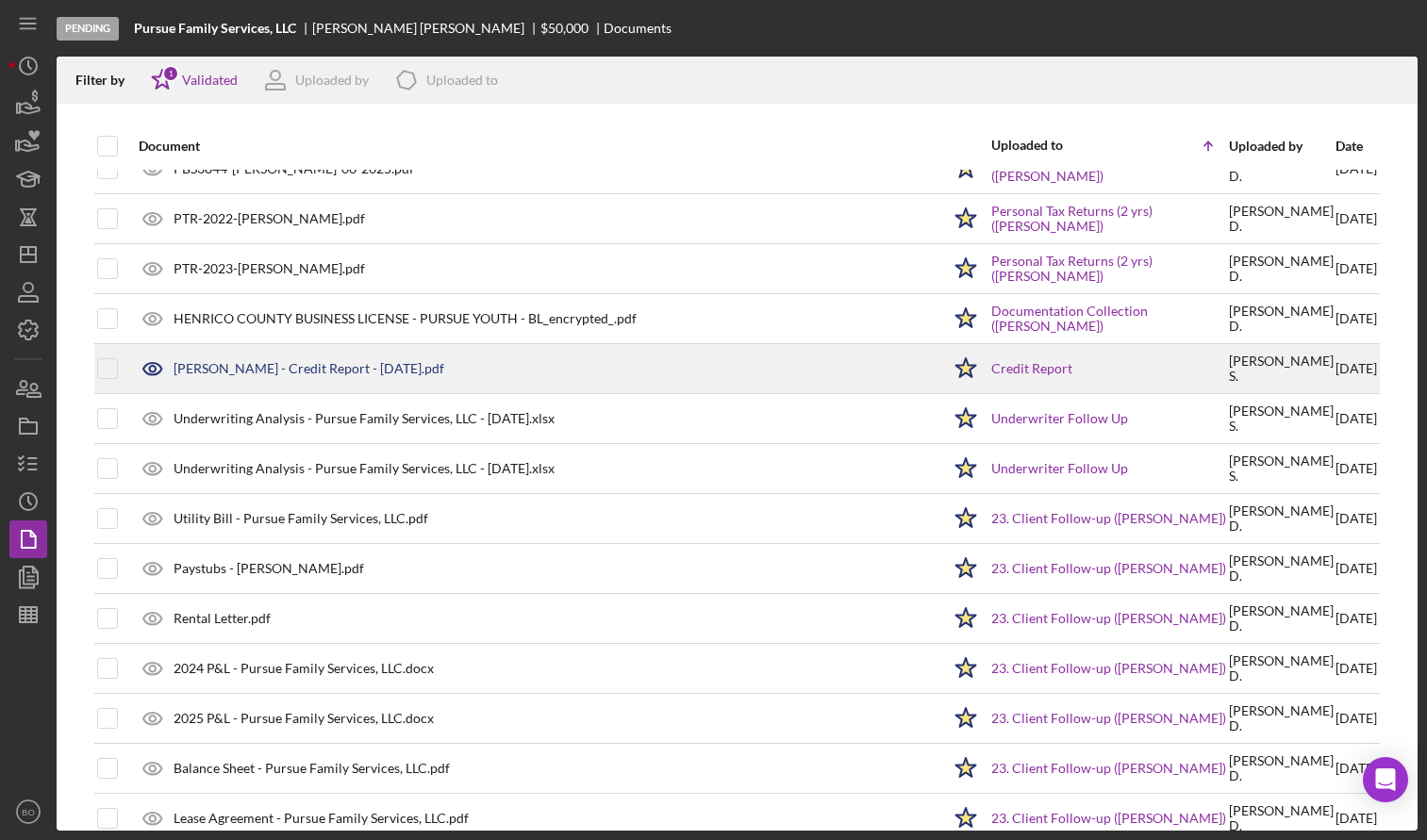
click at [252, 373] on div "[PERSON_NAME] - Credit Report - [DATE].pdf" at bounding box center [309, 369] width 271 height 15
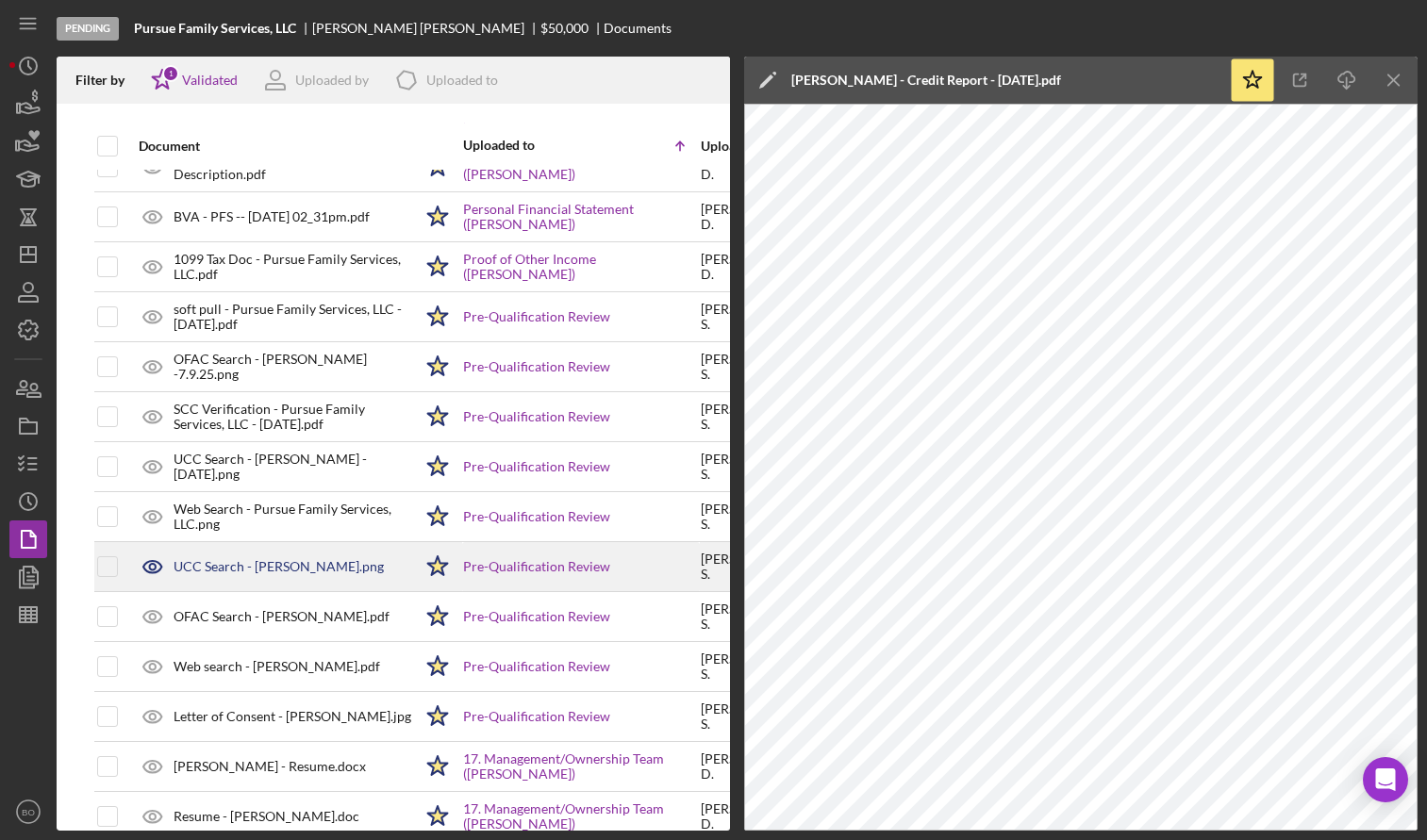
scroll to position [682, 0]
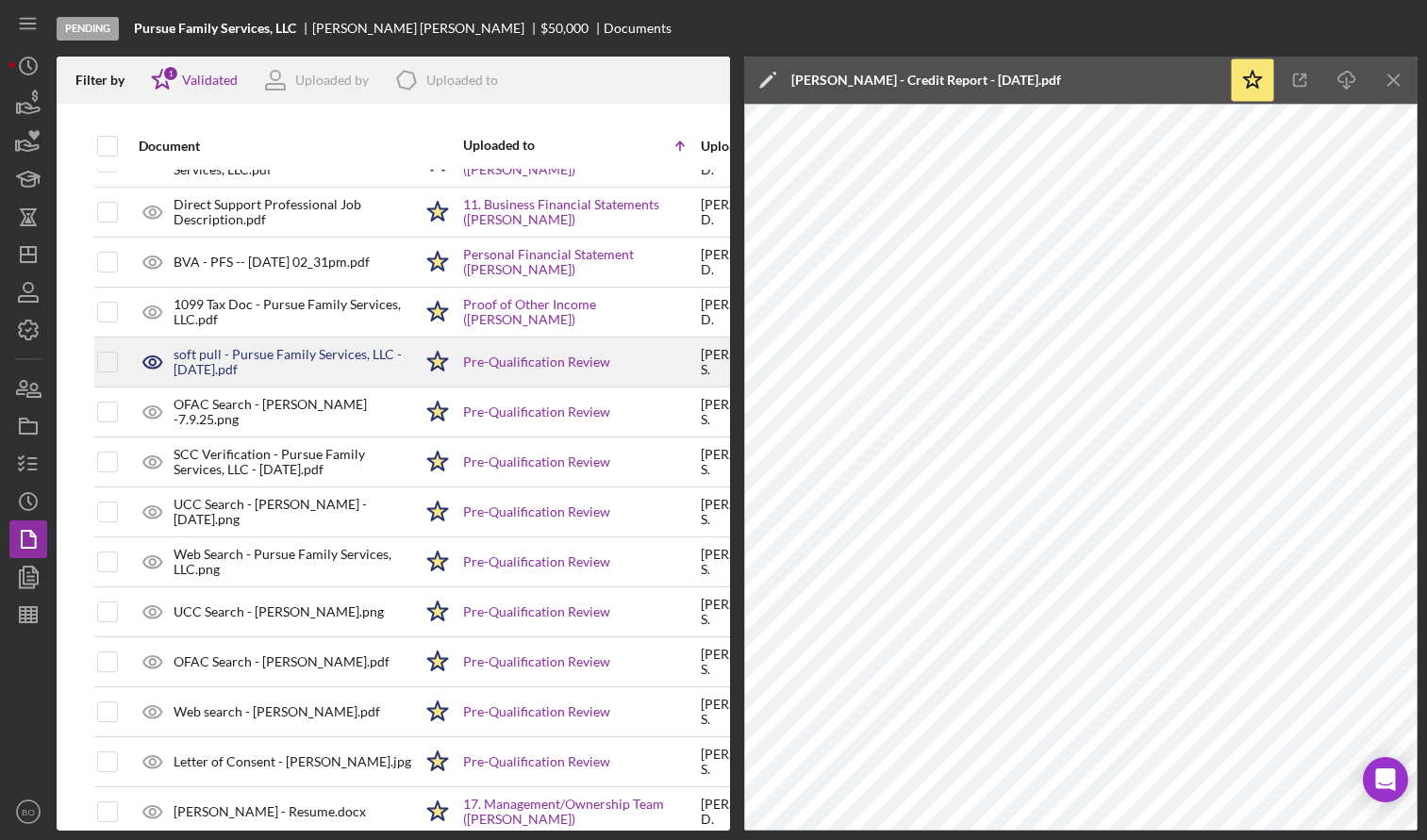
click at [252, 364] on div "soft pull - Pursue Family Services, LLC - [DATE].pdf" at bounding box center [292, 363] width 238 height 30
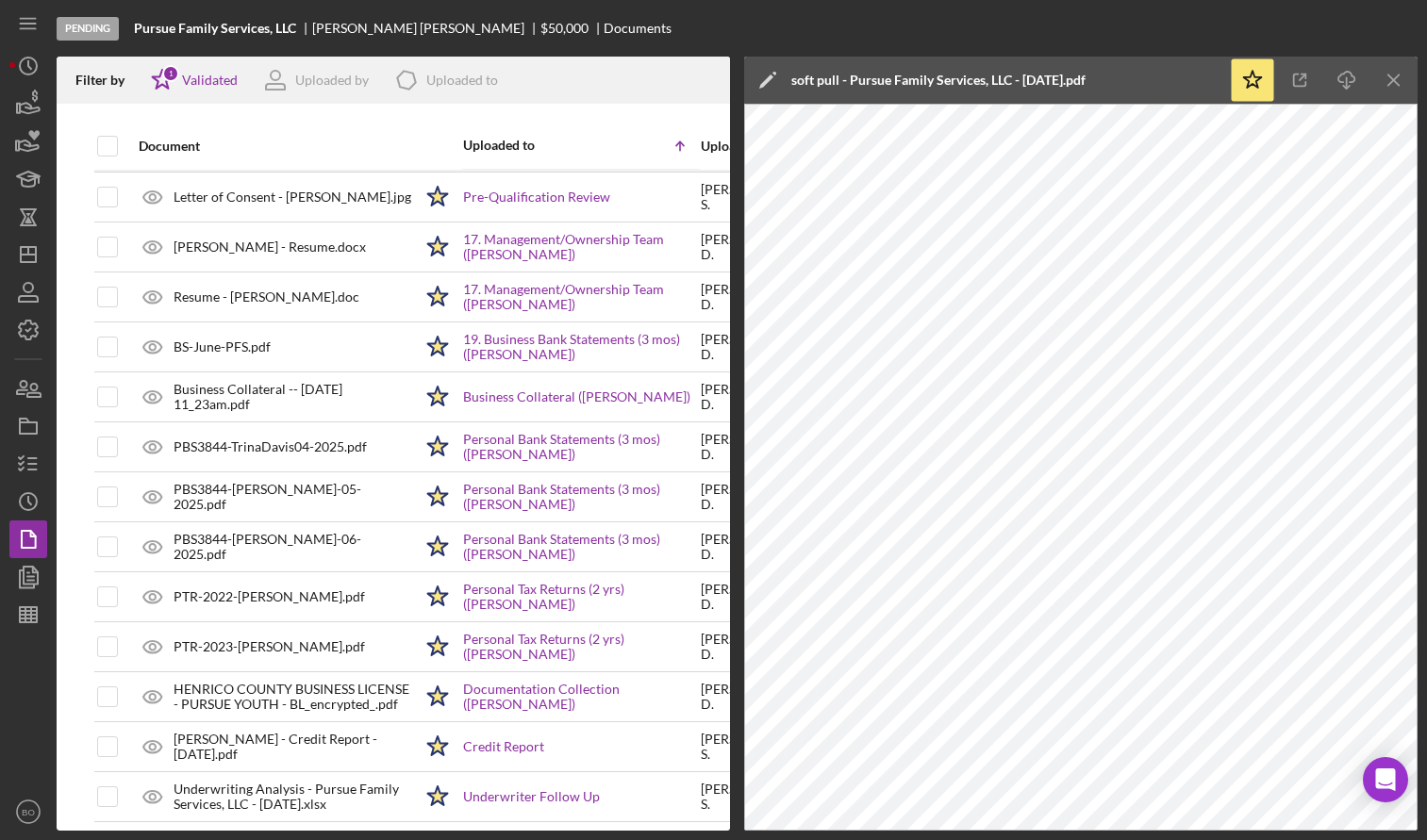
scroll to position [1248, 0]
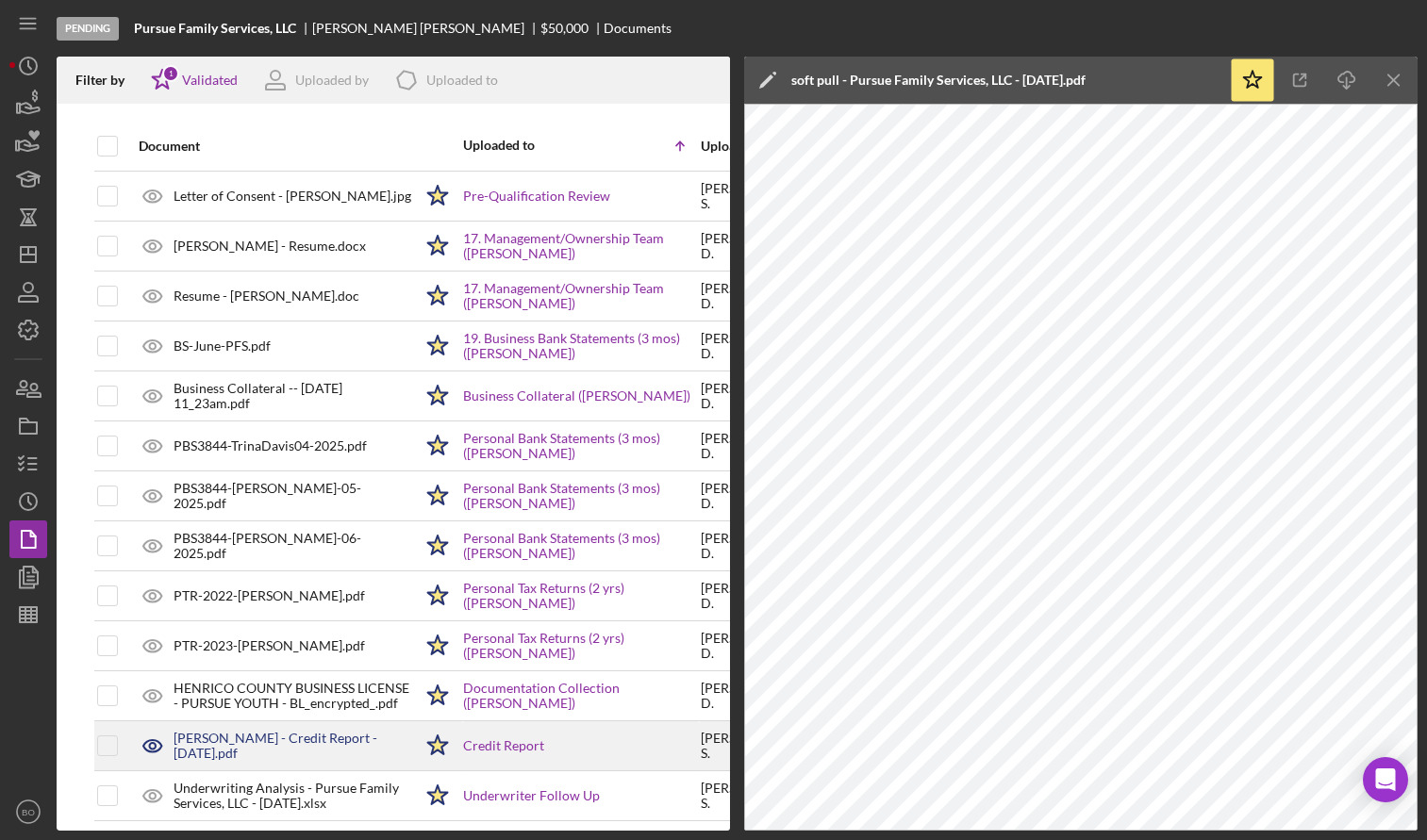
click at [238, 752] on div "[PERSON_NAME] - Credit Report - [DATE].pdf" at bounding box center [292, 746] width 238 height 30
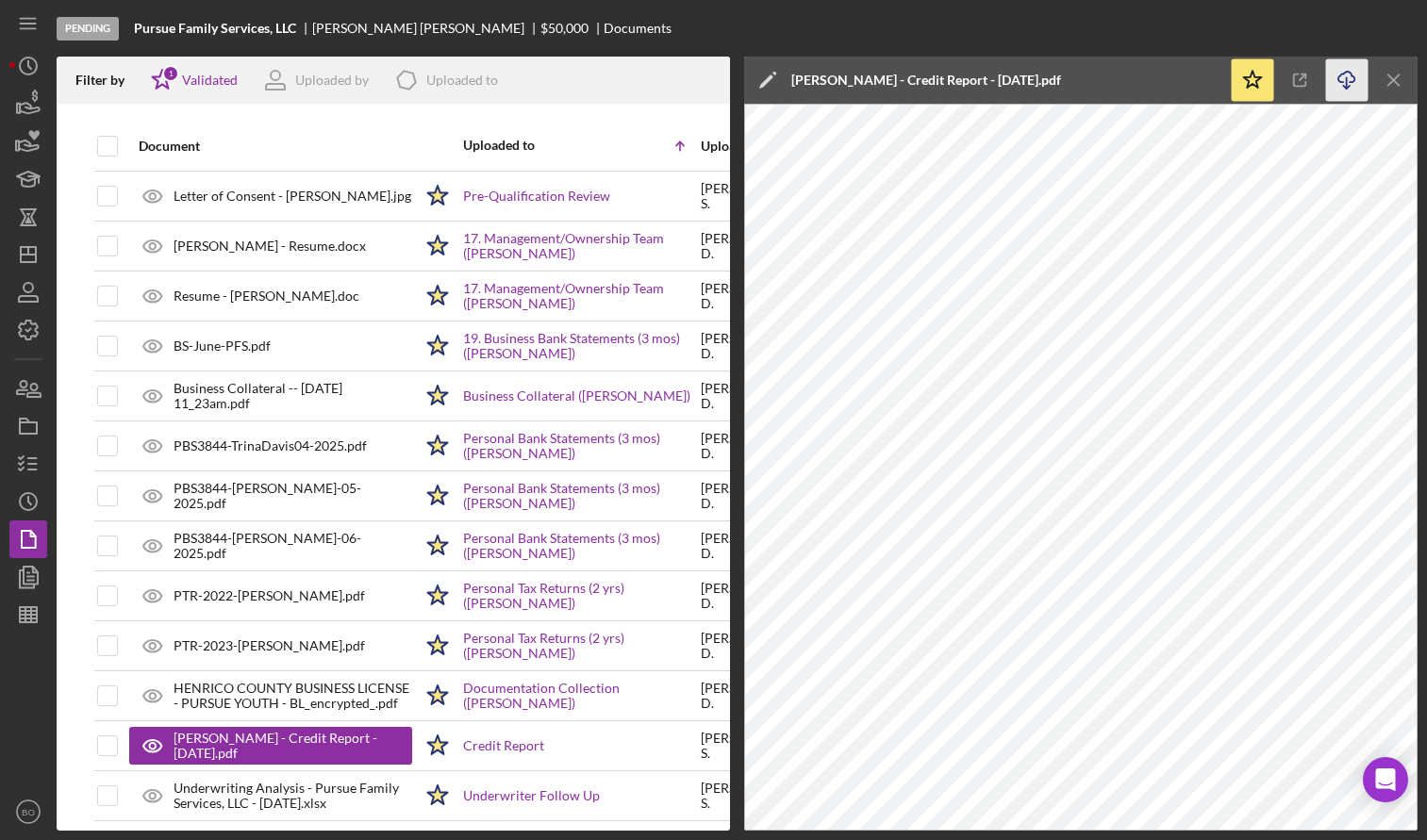
click at [1349, 85] on polyline "button" at bounding box center [1346, 86] width 7 height 3
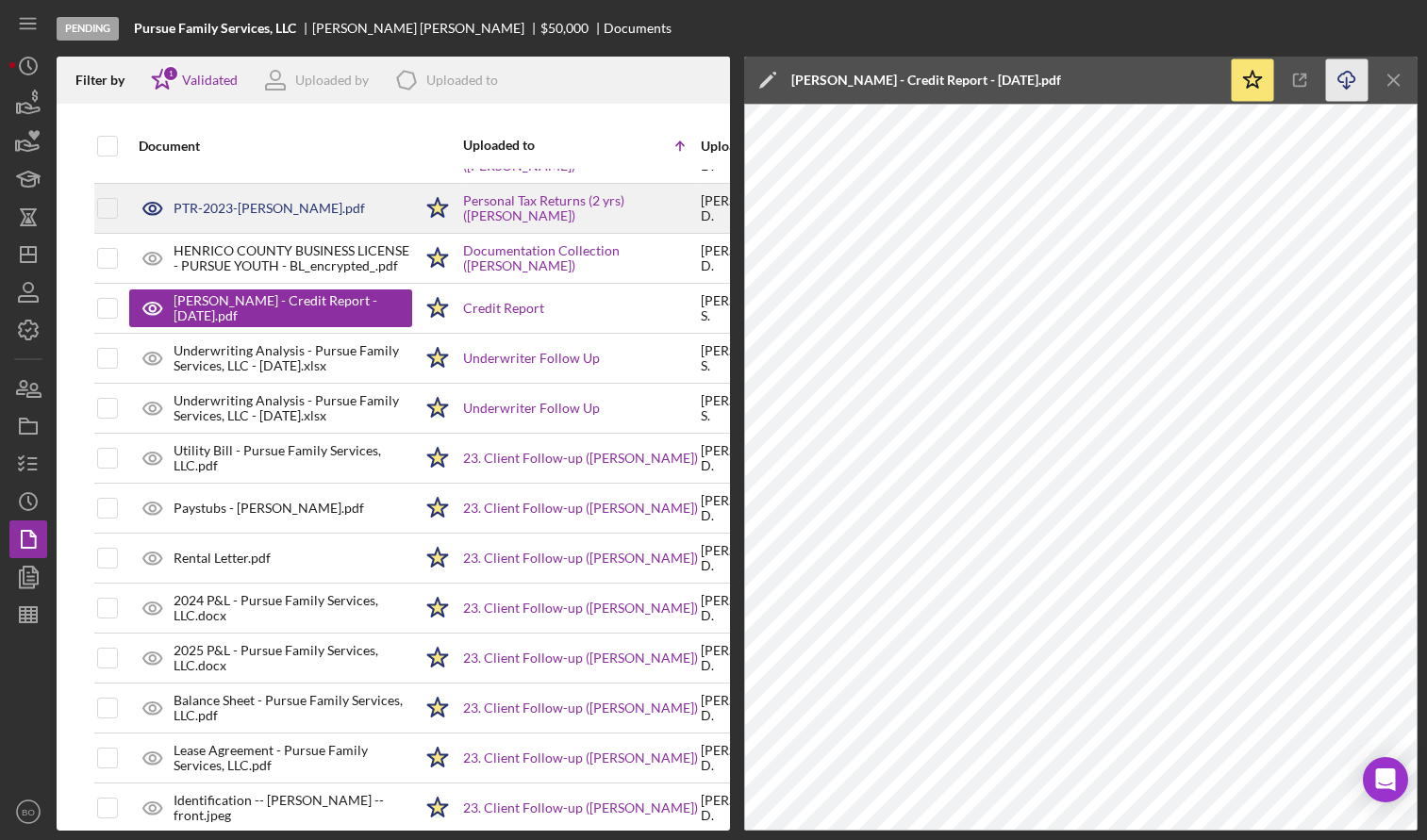
scroll to position [1689, 0]
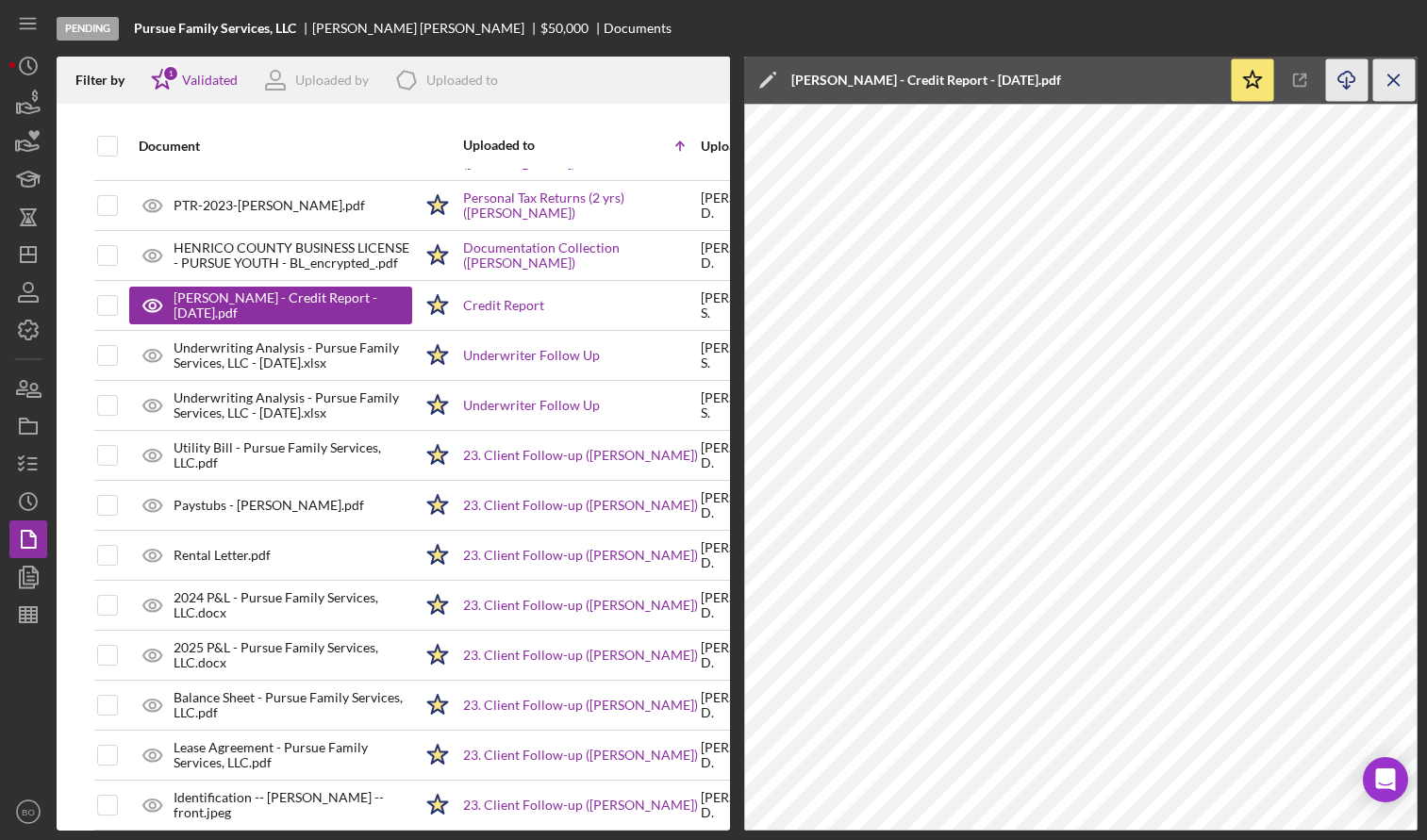
click at [1396, 86] on icon "Icon/Menu Close" at bounding box center [1395, 81] width 43 height 43
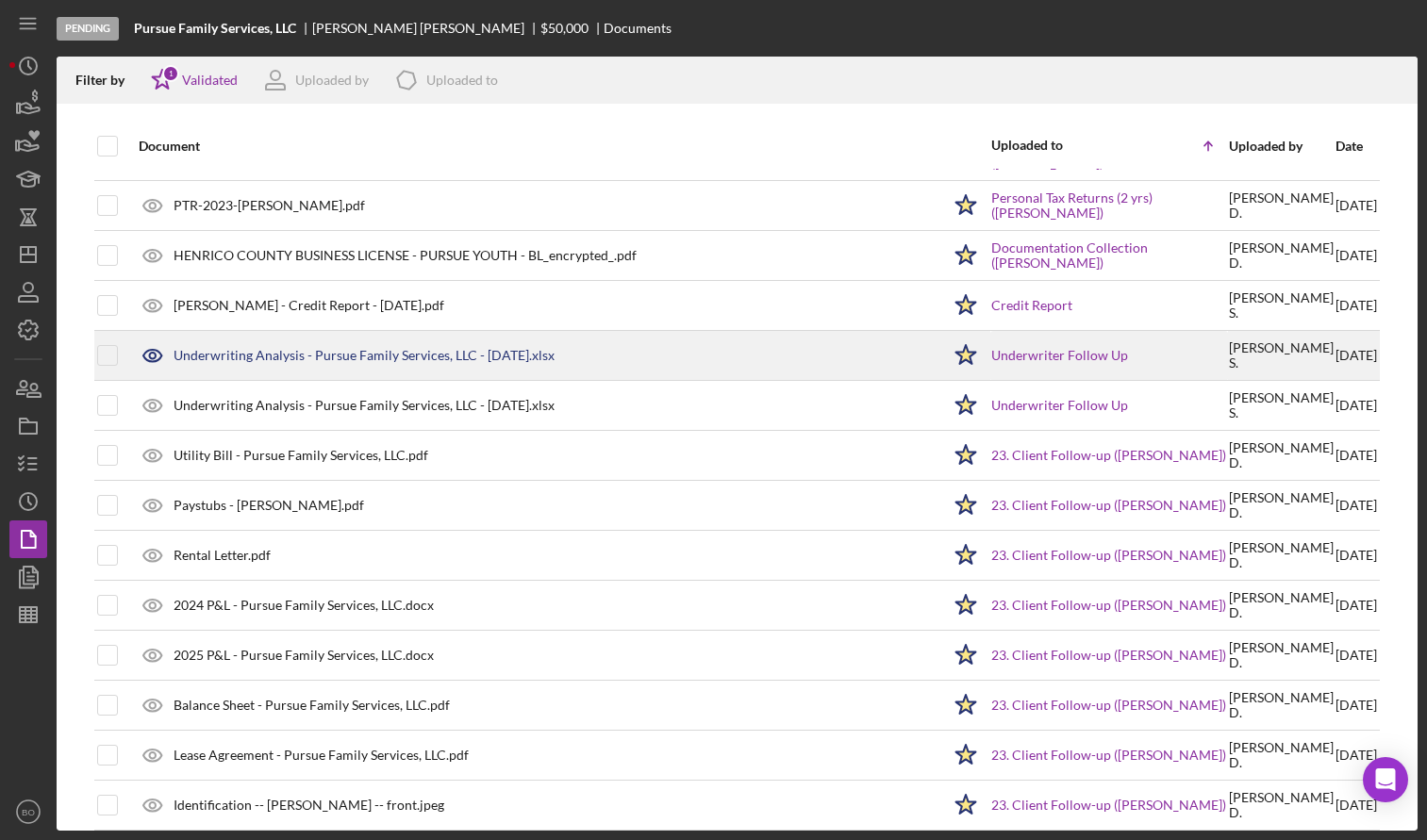
click at [375, 362] on div "Underwriting Analysis - Pursue Family Services, LLC - [DATE].xlsx" at bounding box center [364, 356] width 381 height 15
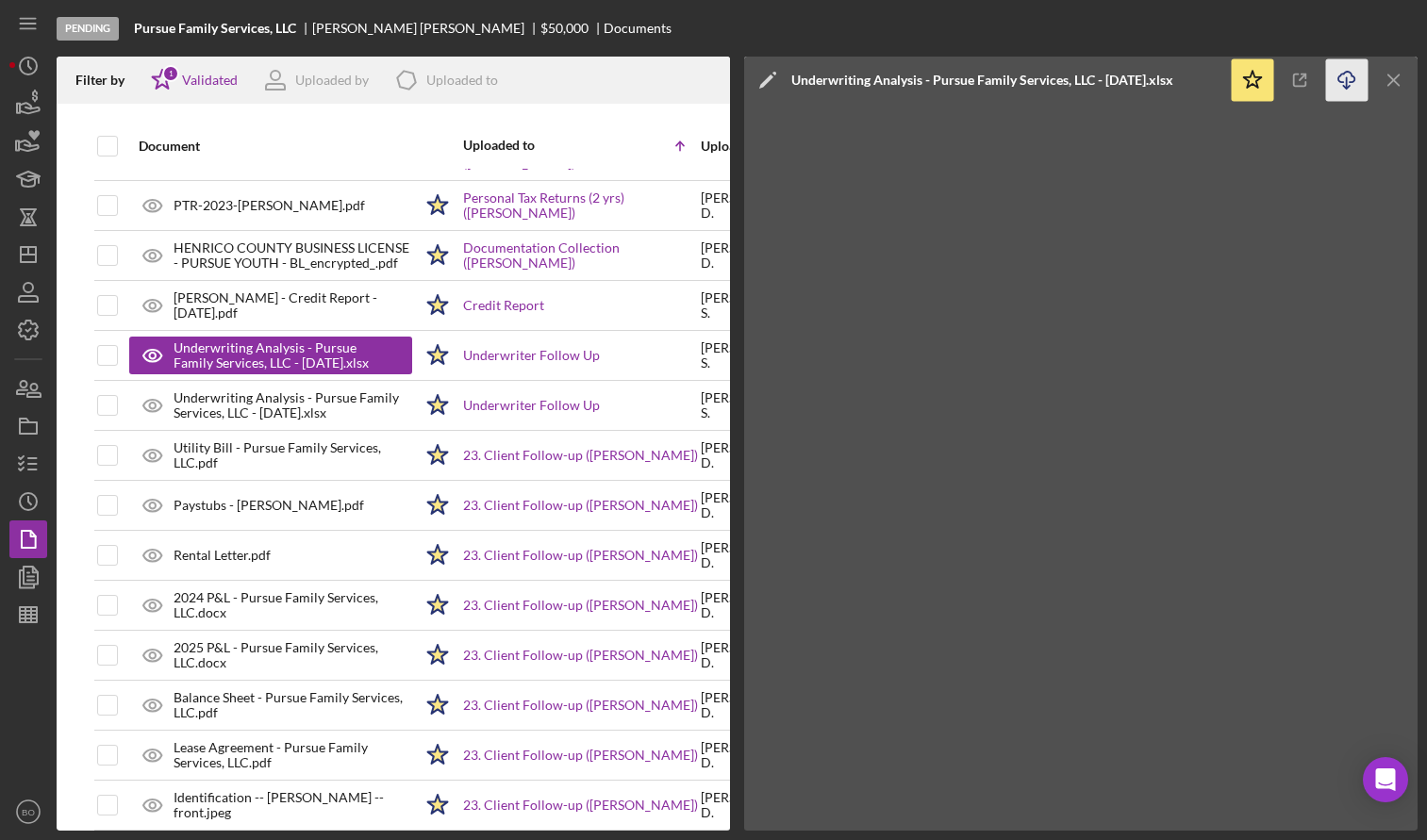
click at [1356, 73] on icon "Icon/Download" at bounding box center [1347, 81] width 43 height 43
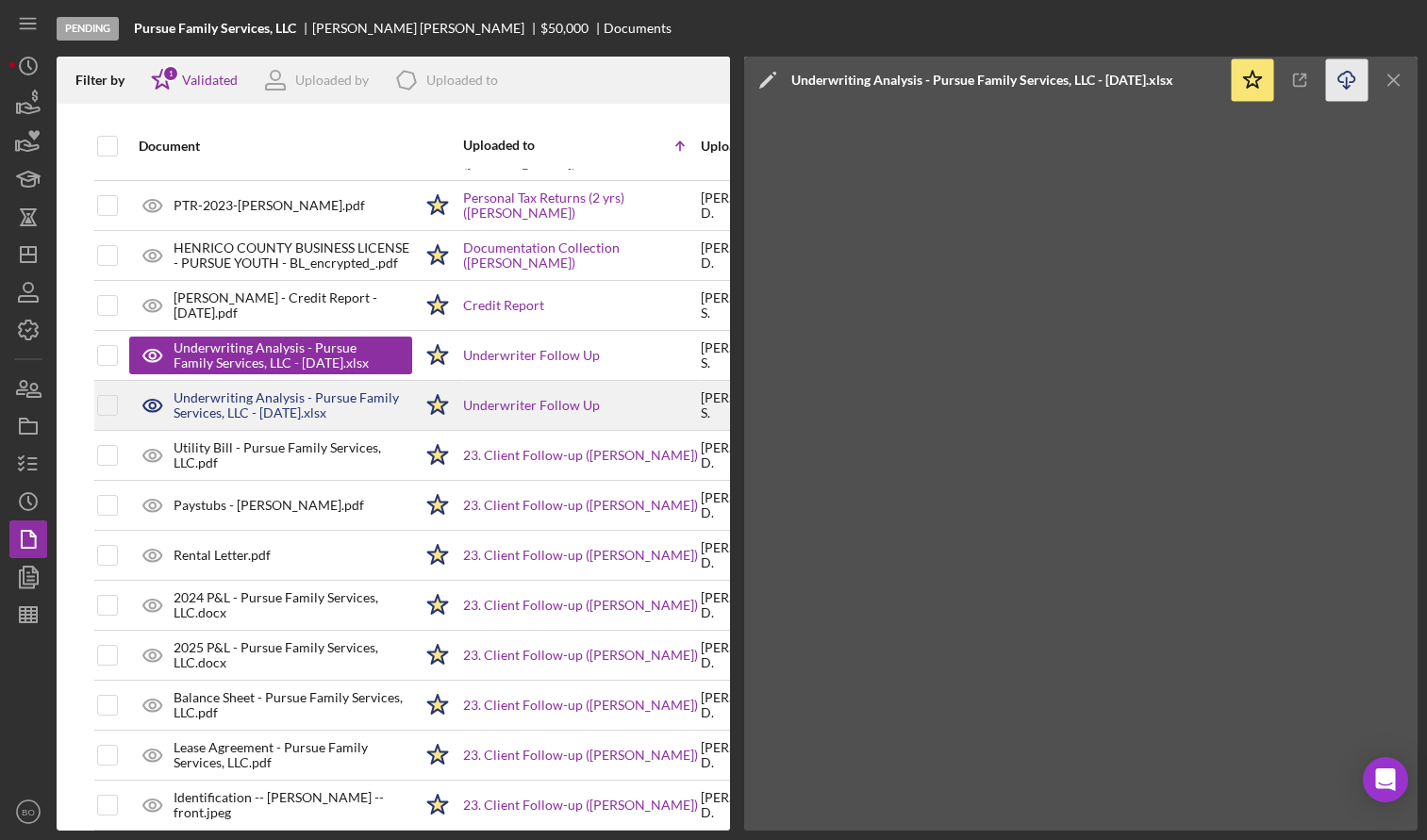
click at [243, 414] on div "Underwriting Analysis - Pursue Family Services, LLC - [DATE].xlsx" at bounding box center [292, 405] width 238 height 30
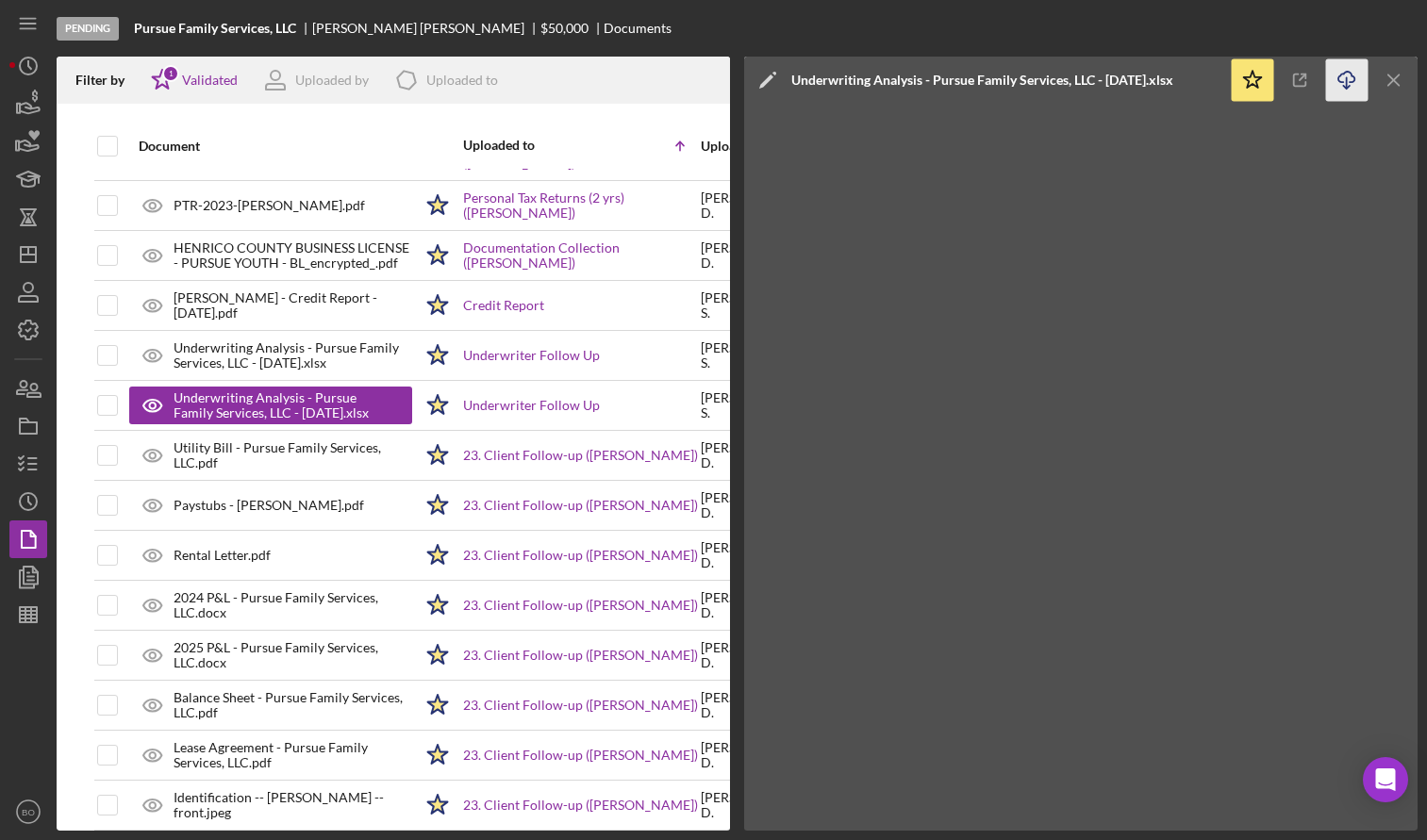
click at [1343, 71] on icon "Icon/Download" at bounding box center [1347, 81] width 43 height 43
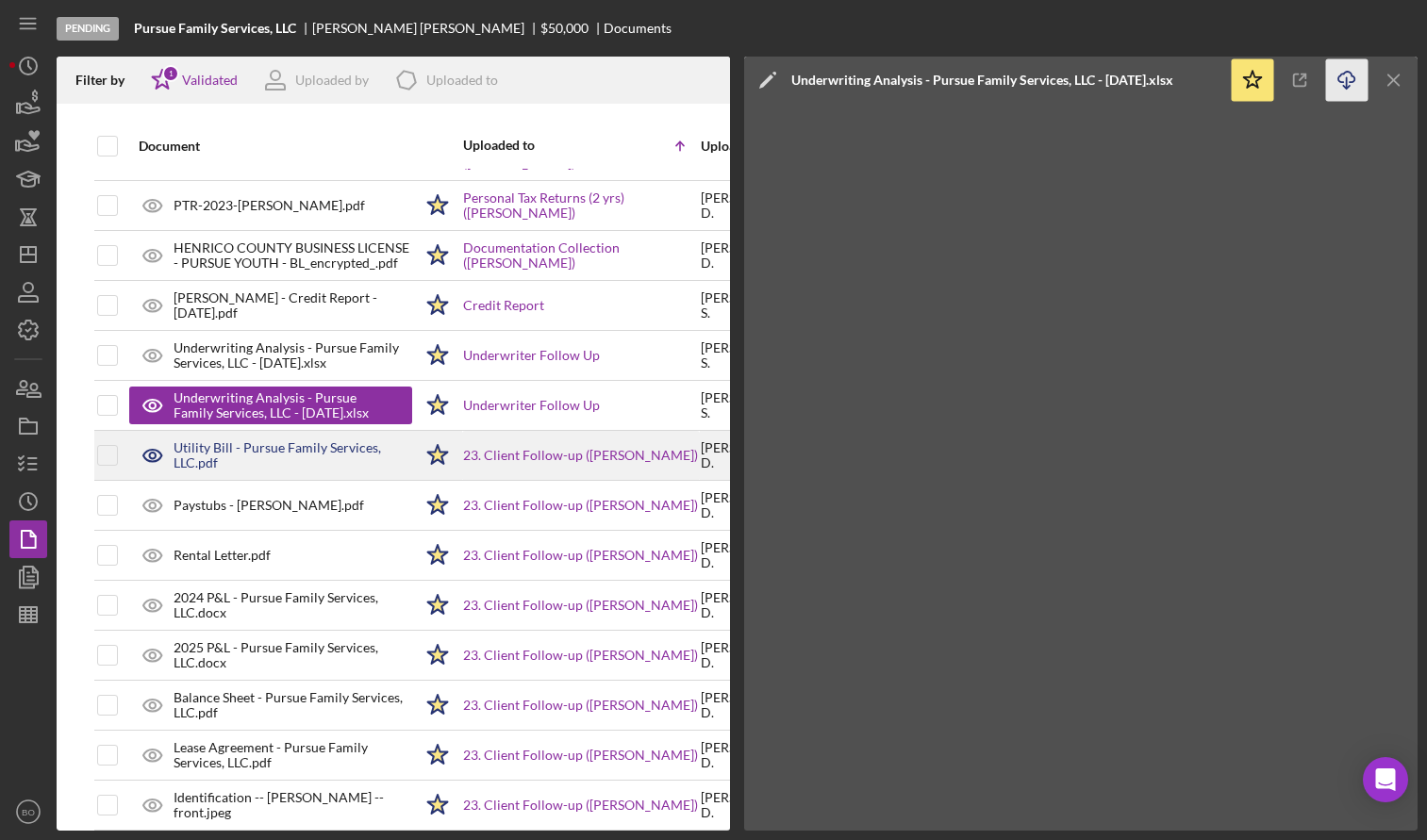
click at [217, 466] on div "Utility Bill - Pursue Family Services, LLC.pdf" at bounding box center [292, 456] width 238 height 30
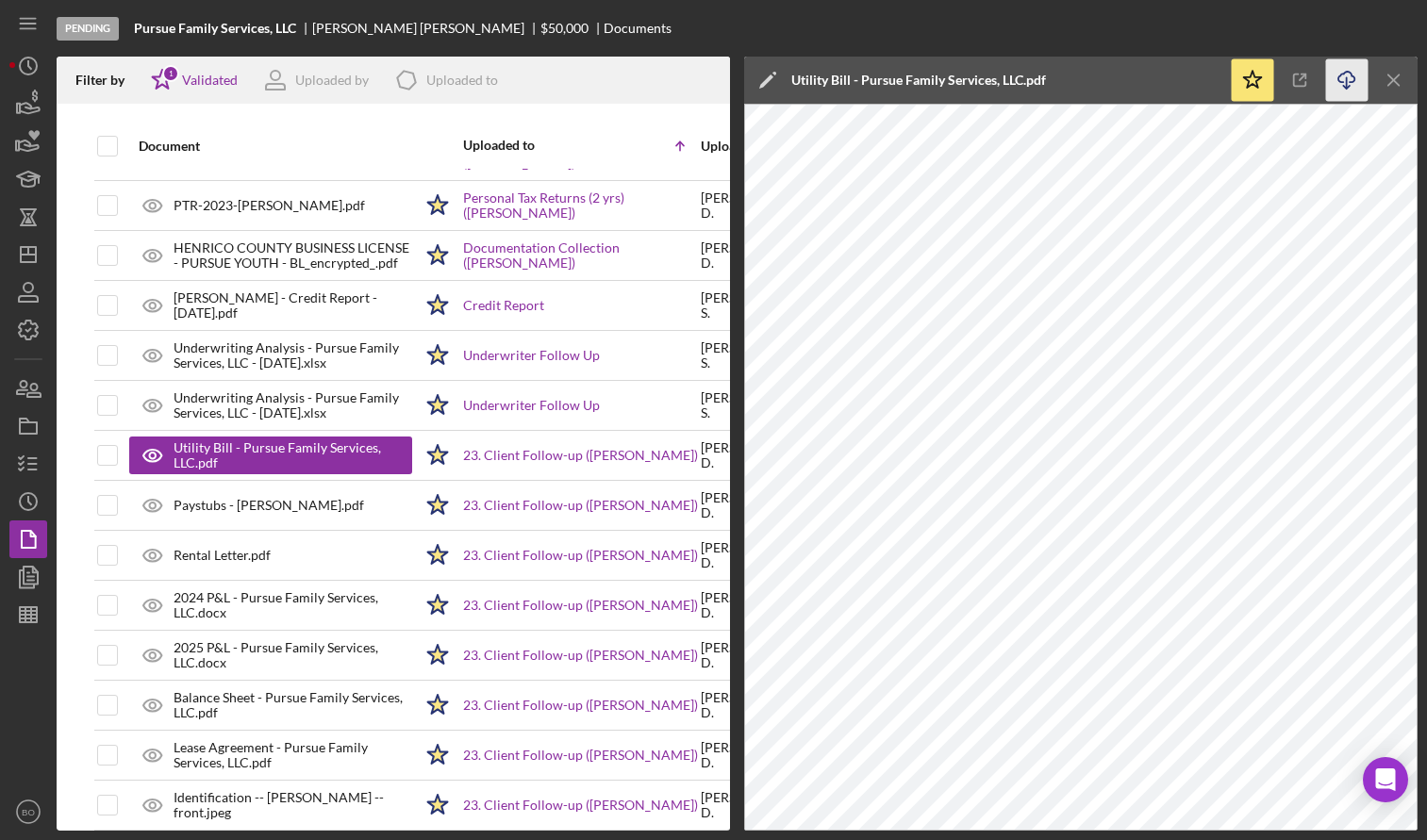
click at [1343, 87] on icon "Icon/Download" at bounding box center [1347, 81] width 43 height 43
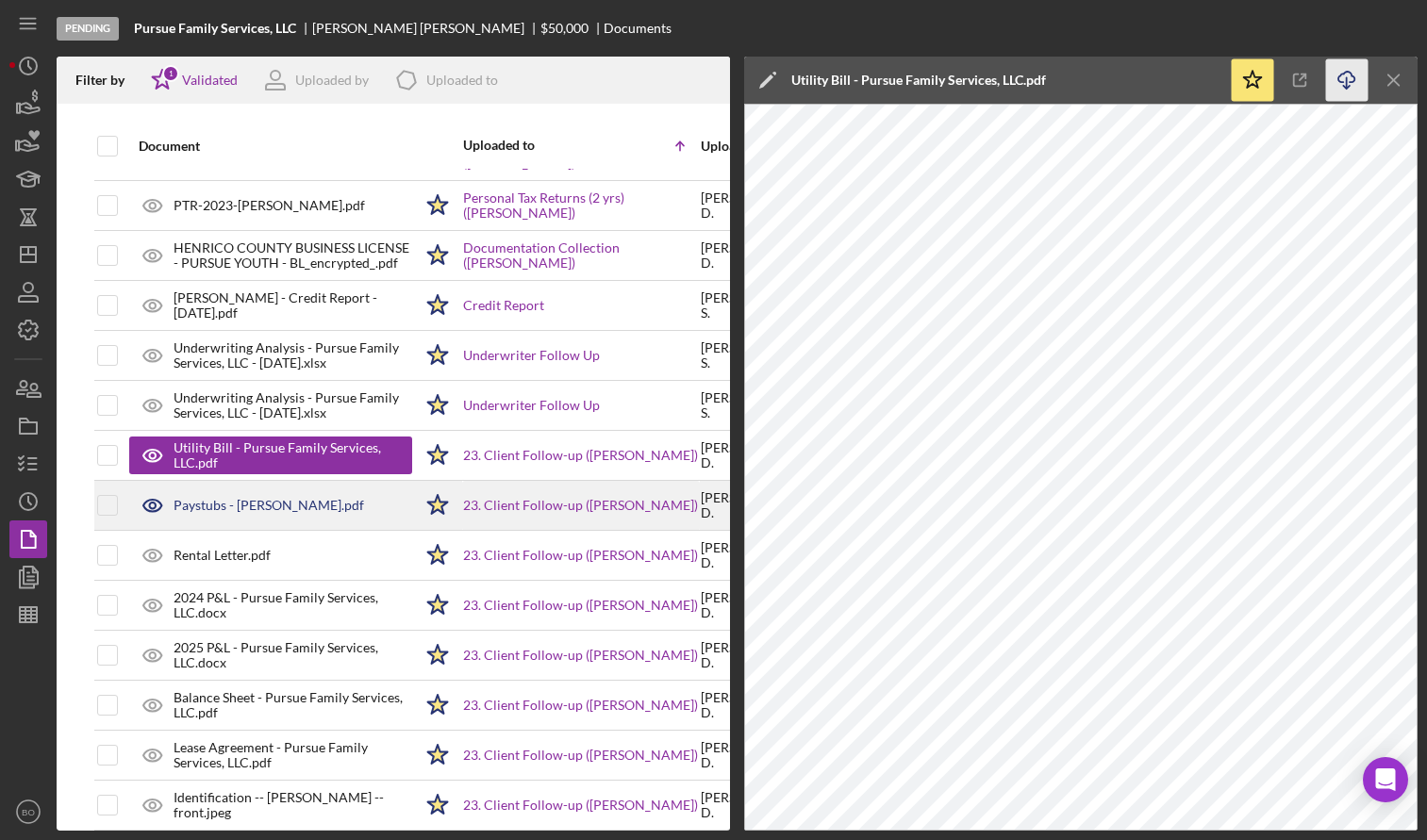
click at [226, 513] on div "Paystubs - [PERSON_NAME].pdf" at bounding box center [271, 506] width 283 height 47
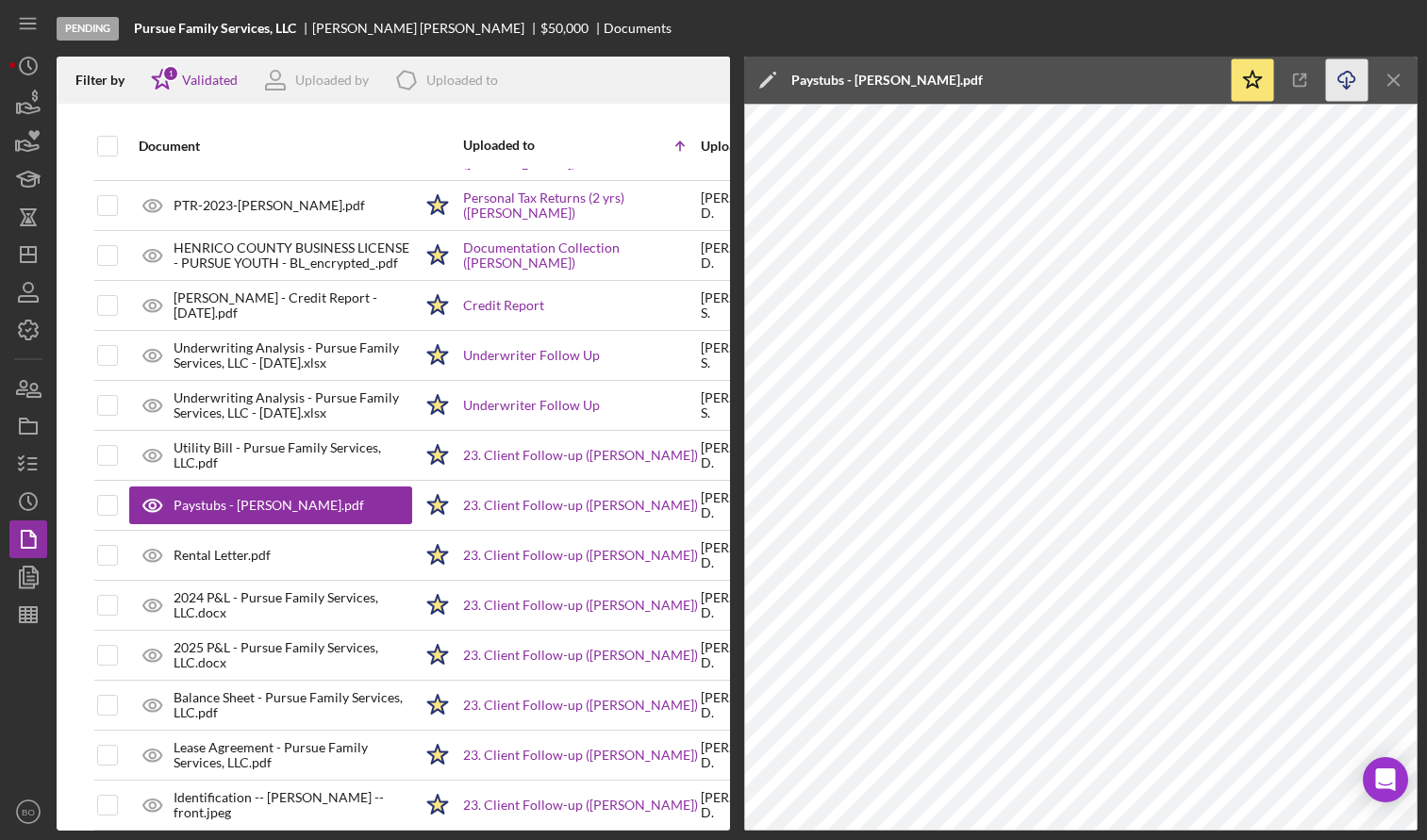
click at [1354, 64] on icon "Icon/Download" at bounding box center [1347, 81] width 43 height 43
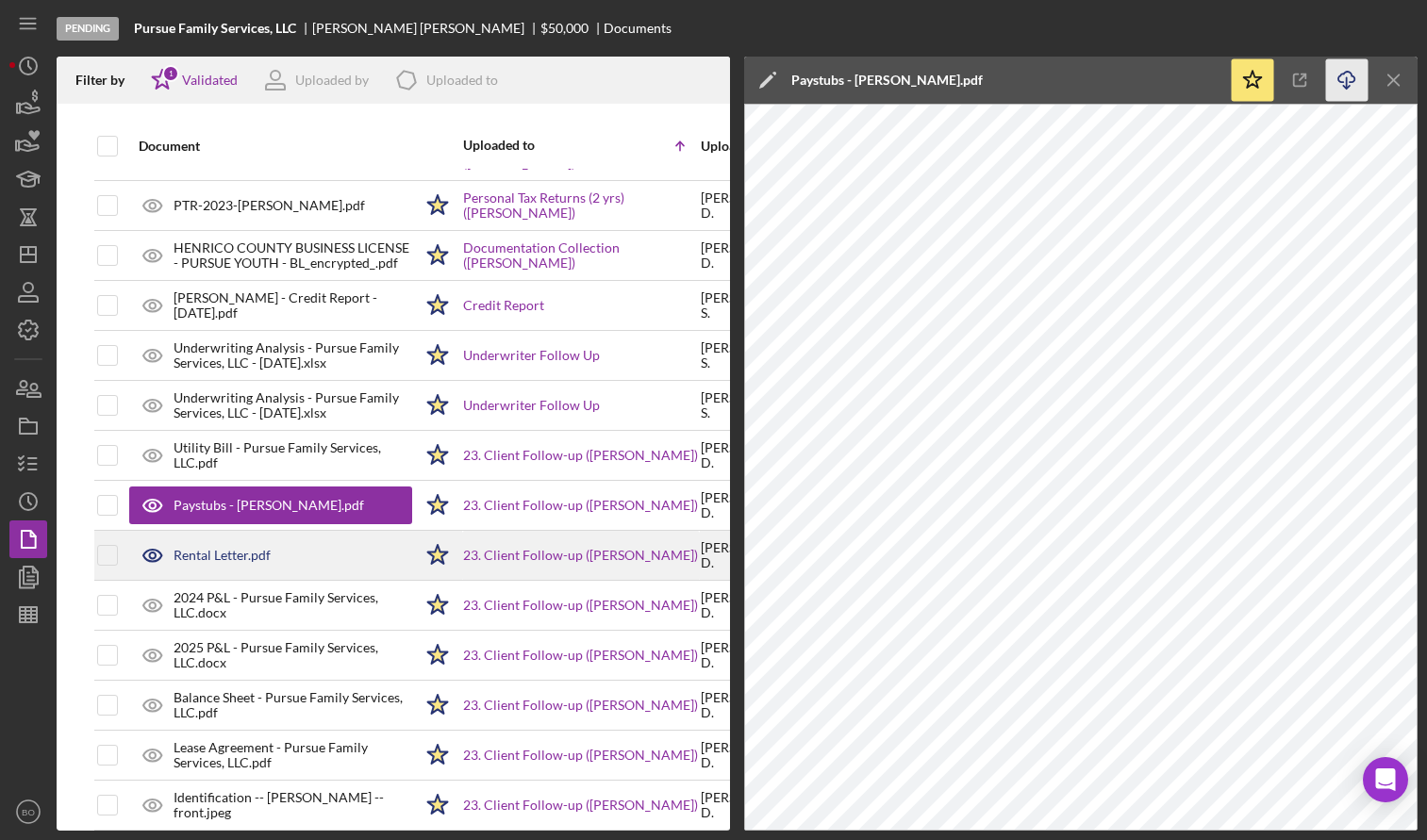
click at [158, 558] on icon at bounding box center [153, 555] width 47 height 47
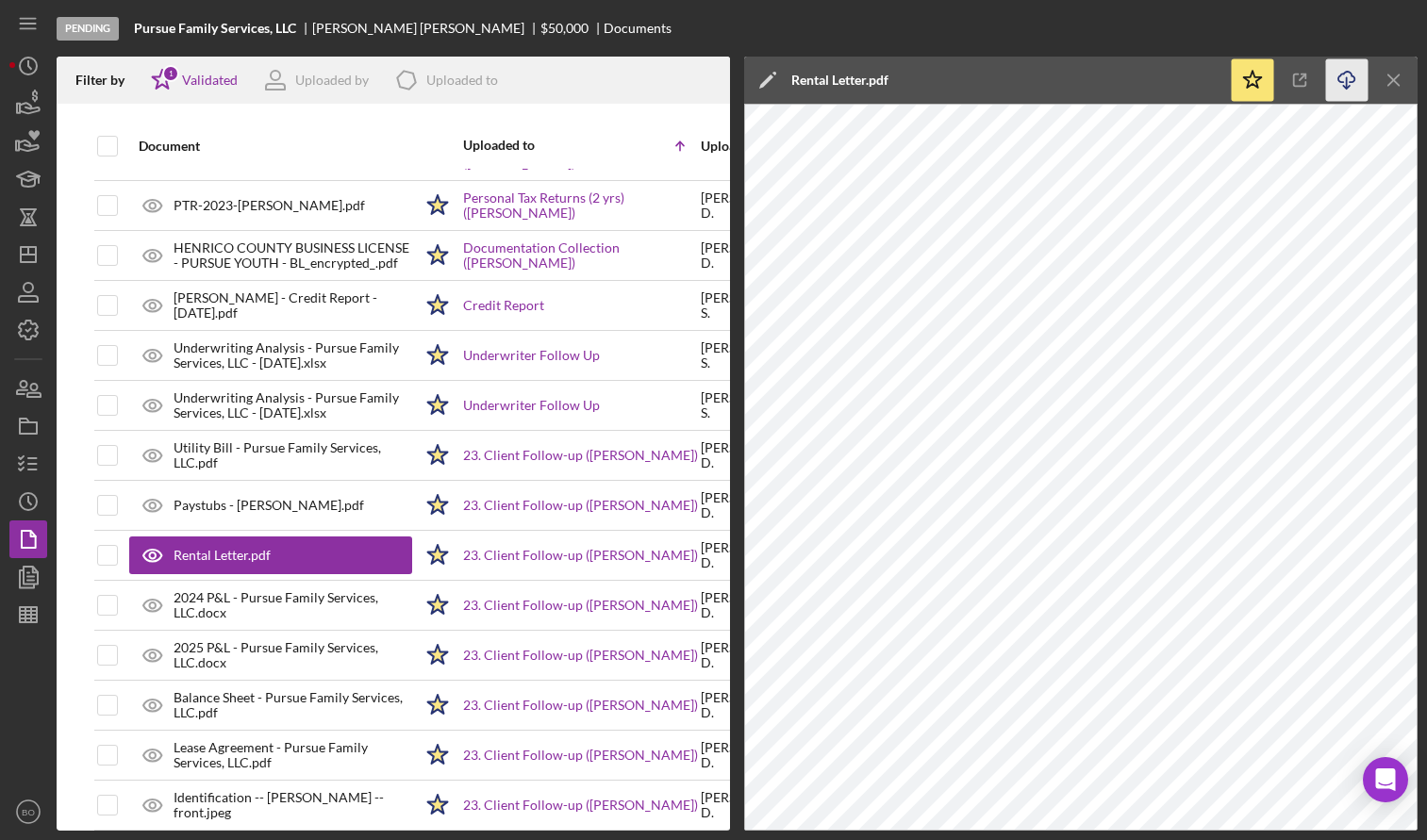
click at [1347, 81] on line "button" at bounding box center [1347, 82] width 0 height 10
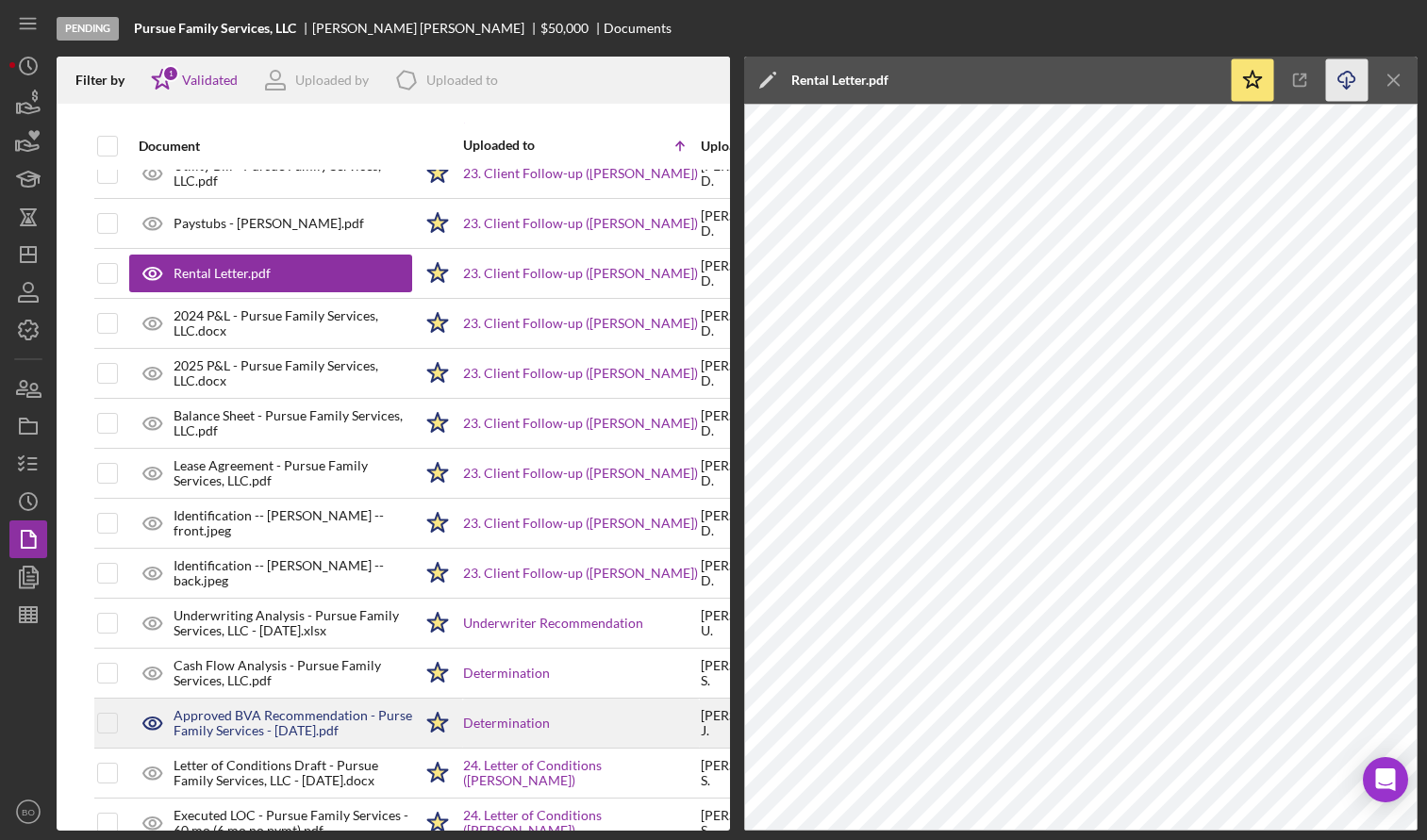
scroll to position [1970, 0]
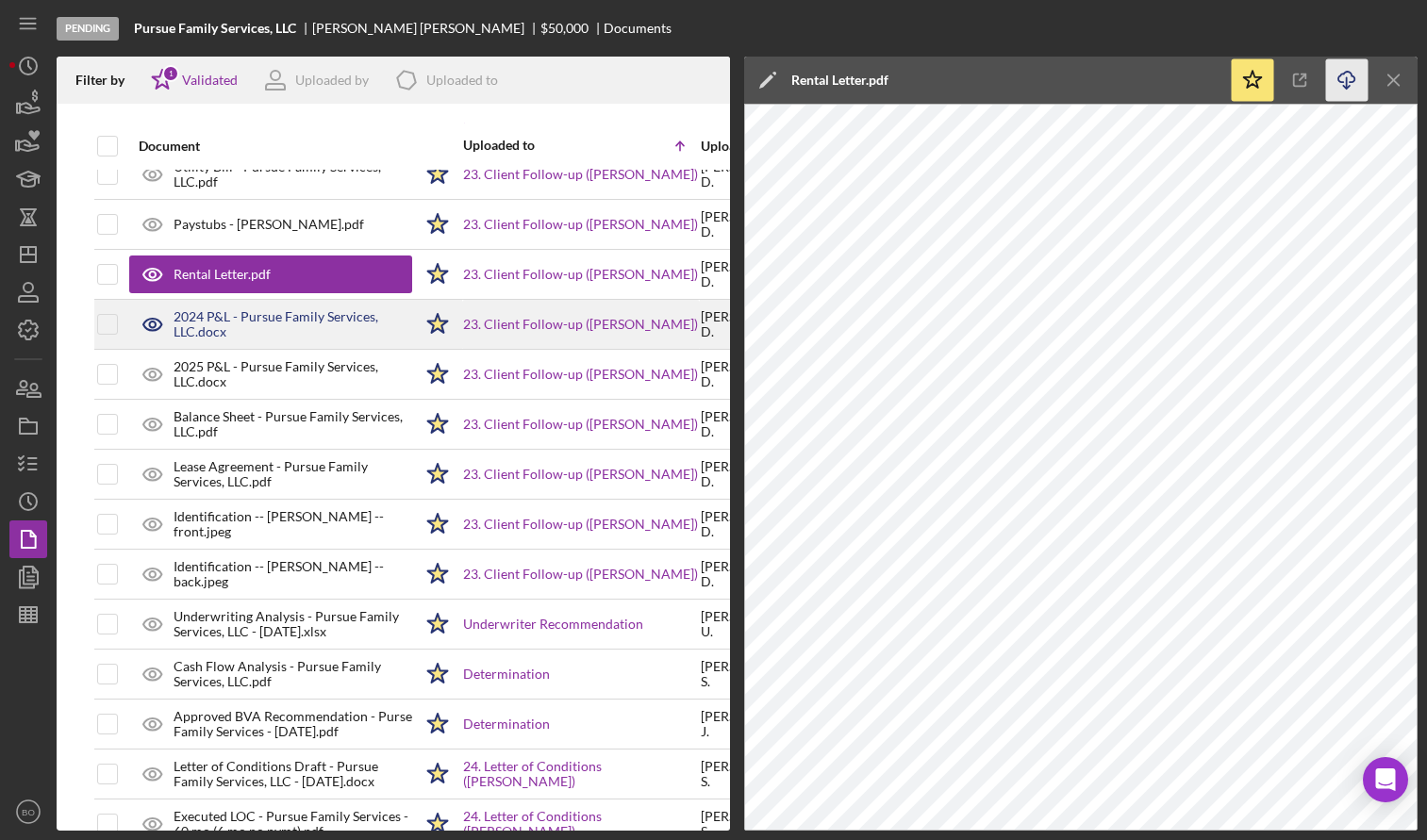
click at [286, 318] on div "2024 P&L - Pursue Family Services, LLC.docx" at bounding box center [292, 325] width 238 height 30
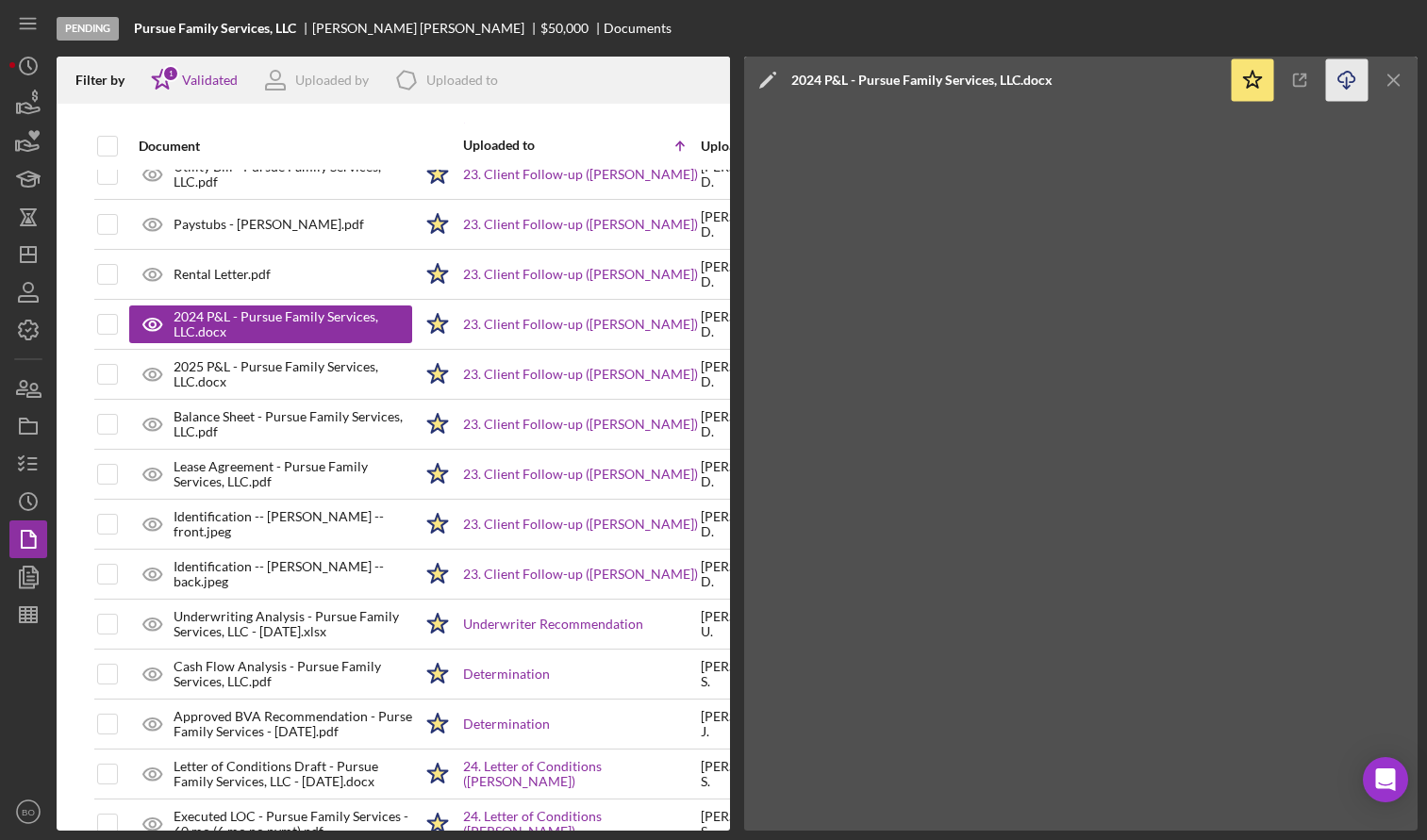
click at [1348, 87] on polyline "button" at bounding box center [1346, 86] width 7 height 3
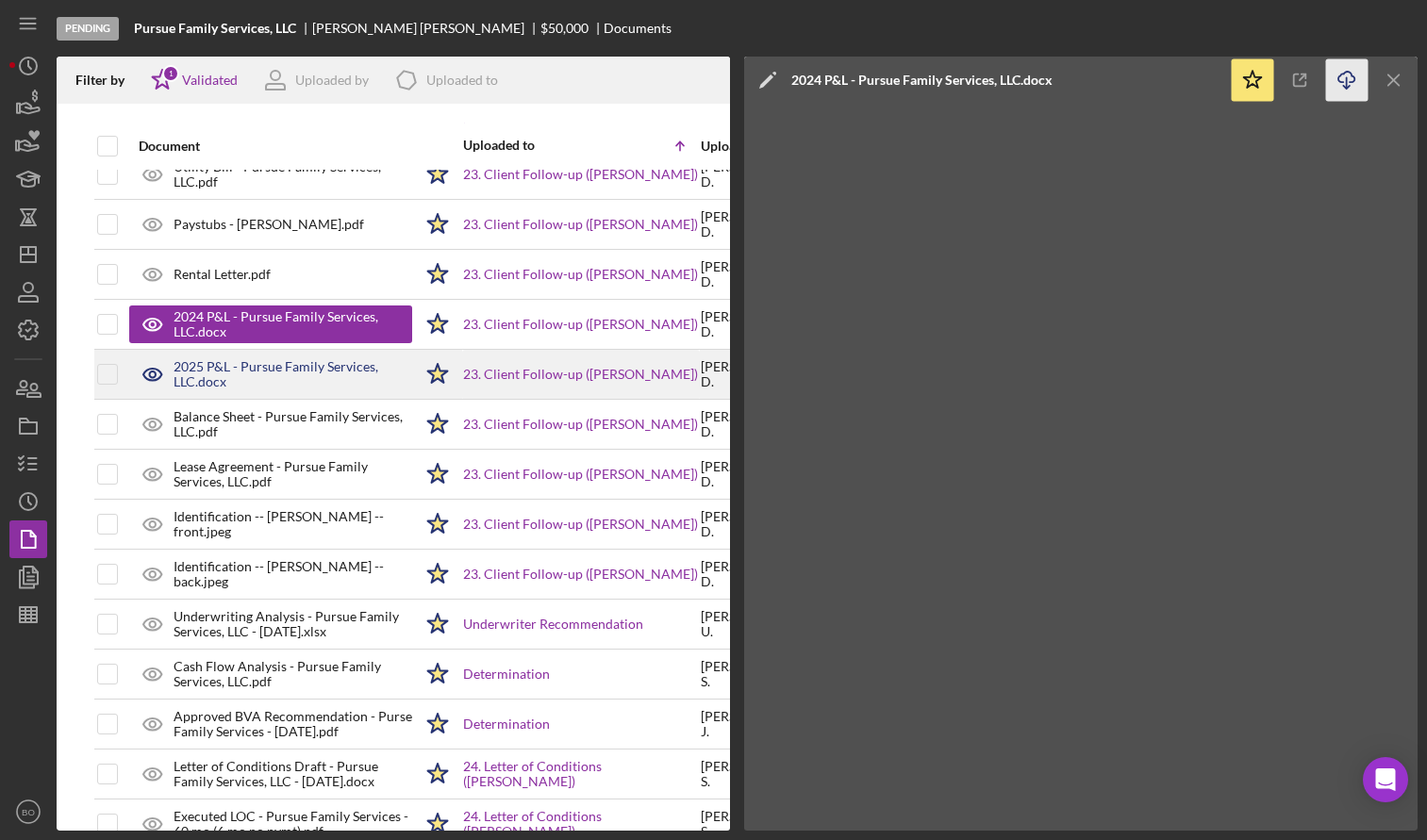
click at [259, 371] on div "2025 P&L - Pursue Family Services, LLC.docx" at bounding box center [292, 375] width 238 height 30
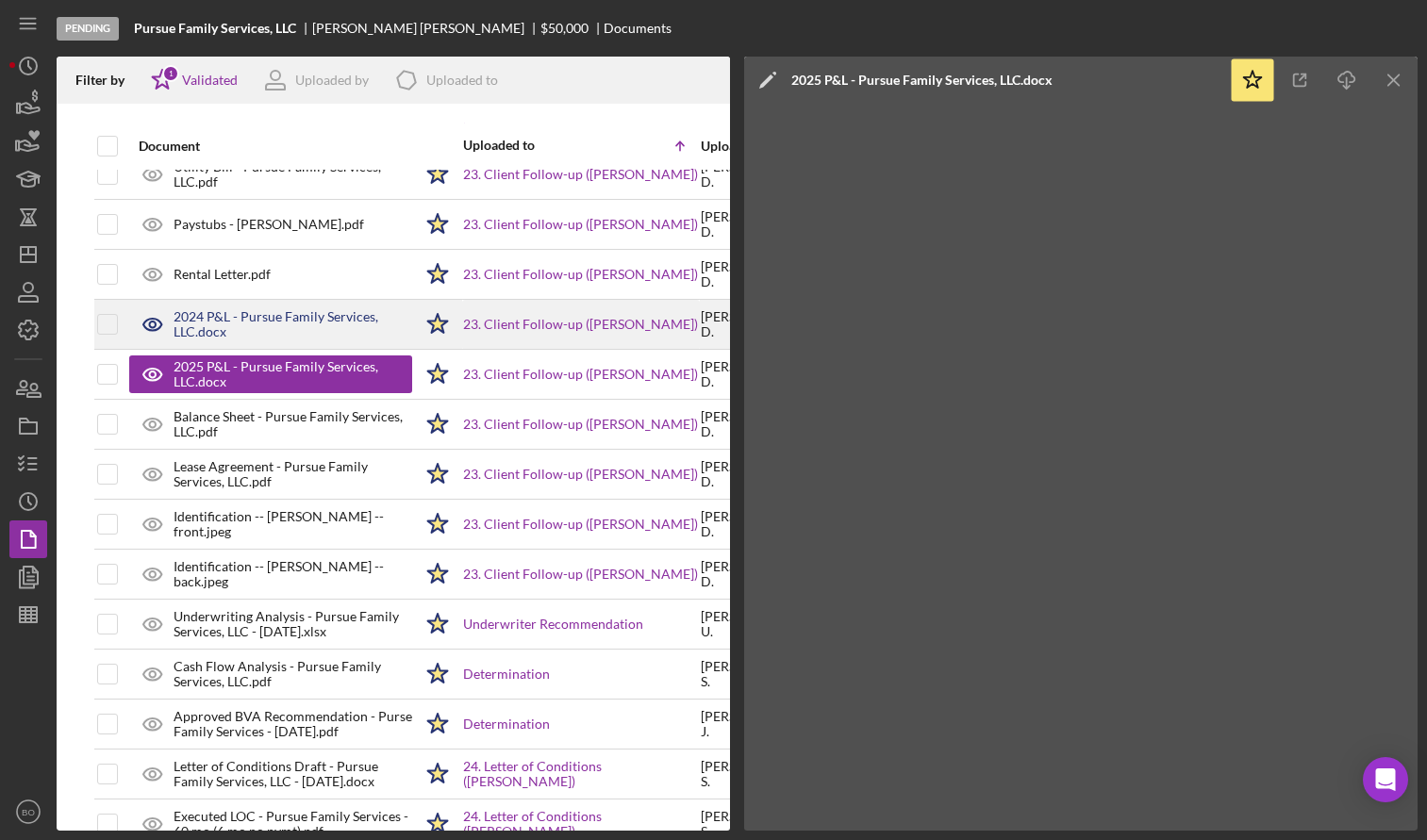
click at [248, 325] on div "2024 P&L - Pursue Family Services, LLC.docx" at bounding box center [292, 325] width 238 height 30
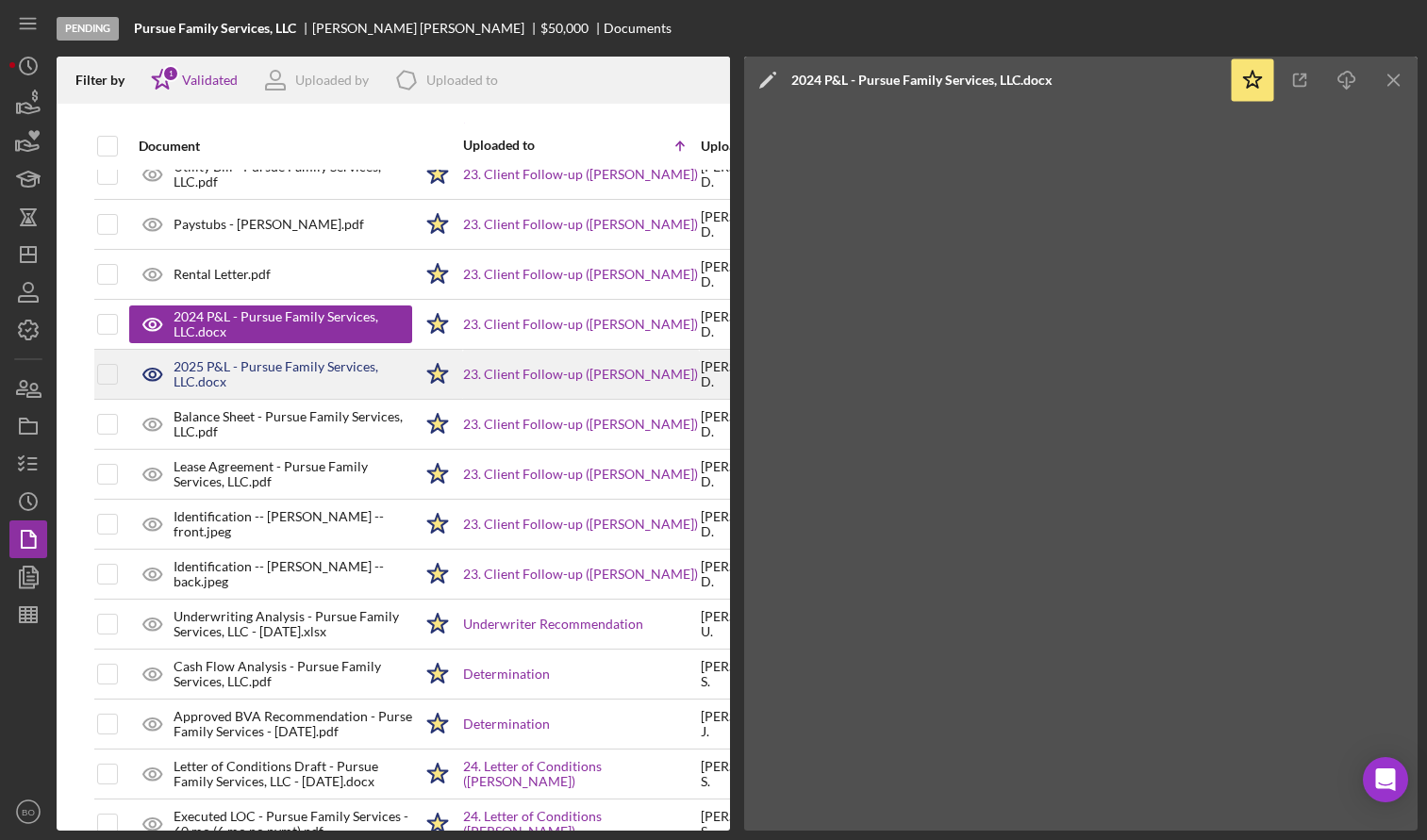
click at [283, 389] on div "2025 P&L - Pursue Family Services, LLC.docx" at bounding box center [292, 375] width 238 height 30
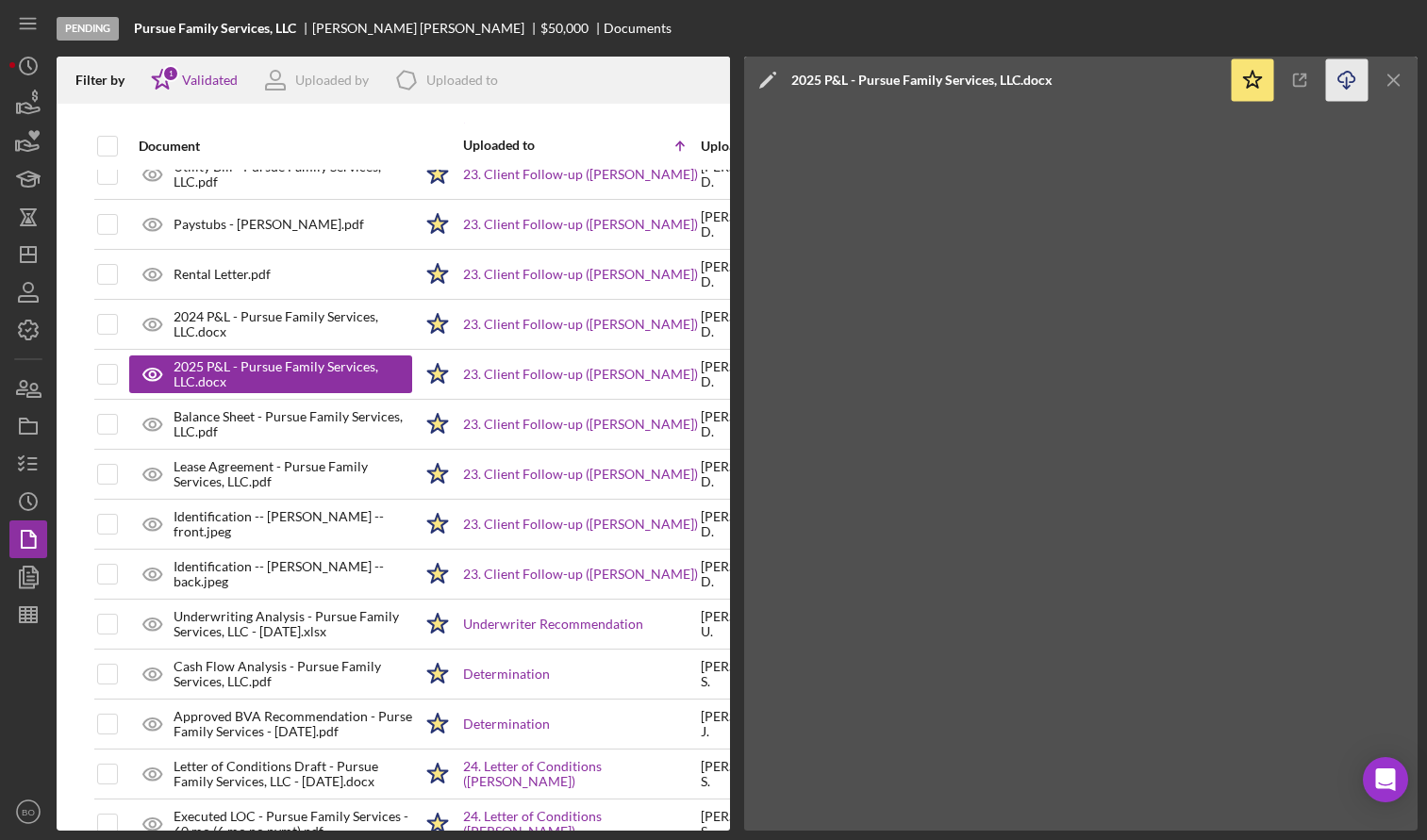
click at [1349, 77] on icon "Icon/Download" at bounding box center [1347, 81] width 43 height 43
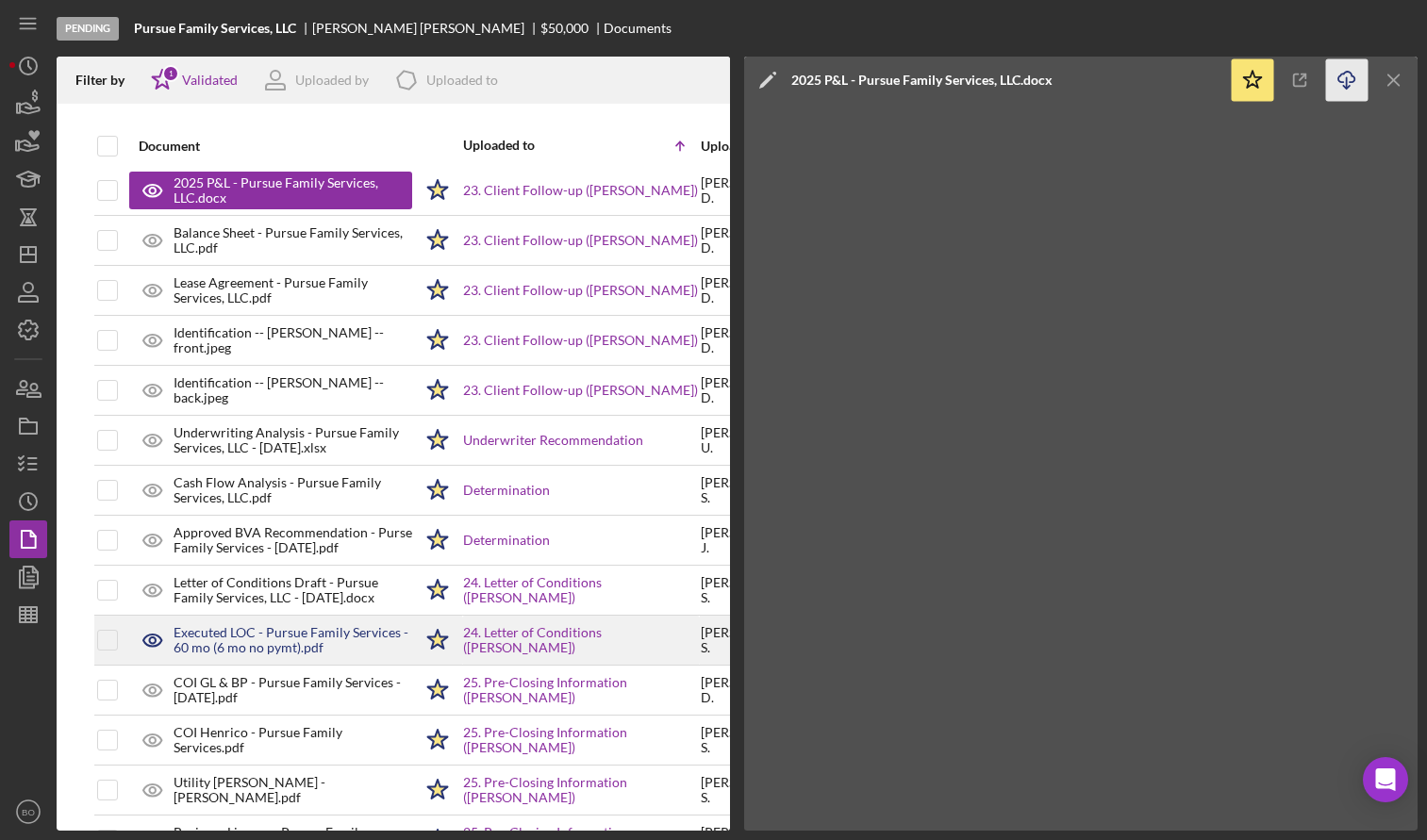
scroll to position [2153, 0]
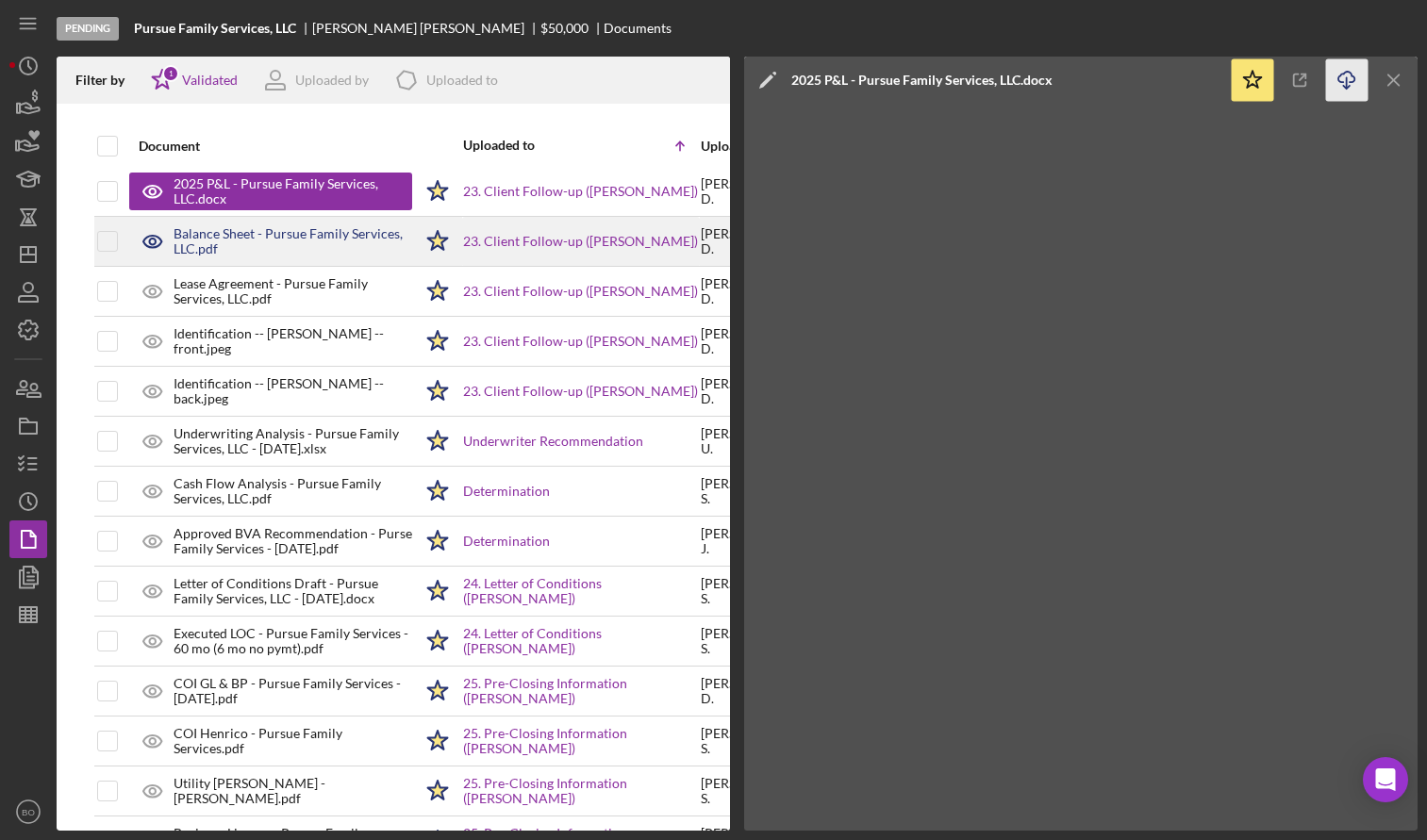
click at [286, 238] on div "Balance Sheet - Pursue Family Services, LLC.pdf" at bounding box center [292, 241] width 238 height 30
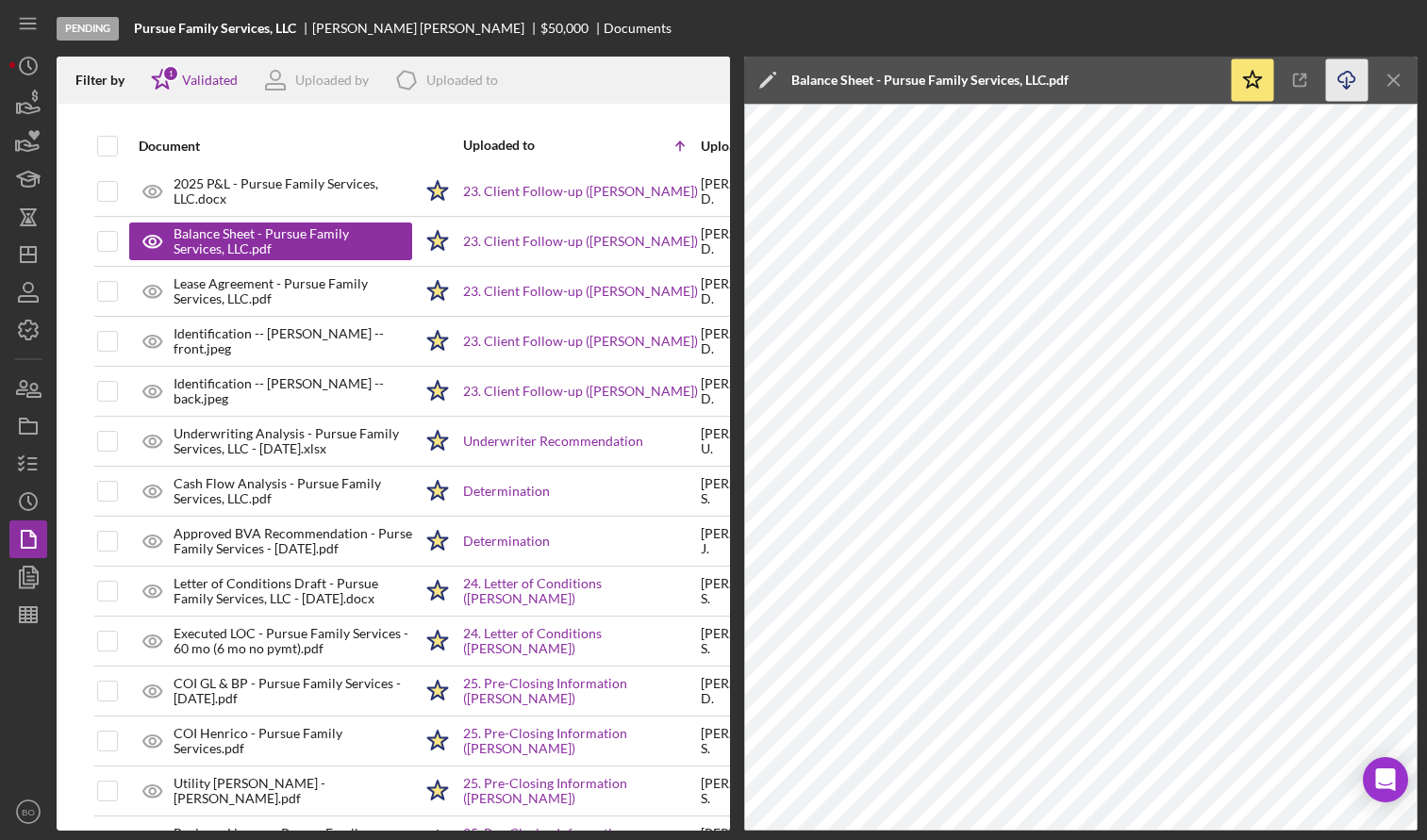
click at [1349, 76] on icon "Icon/Download" at bounding box center [1347, 81] width 43 height 43
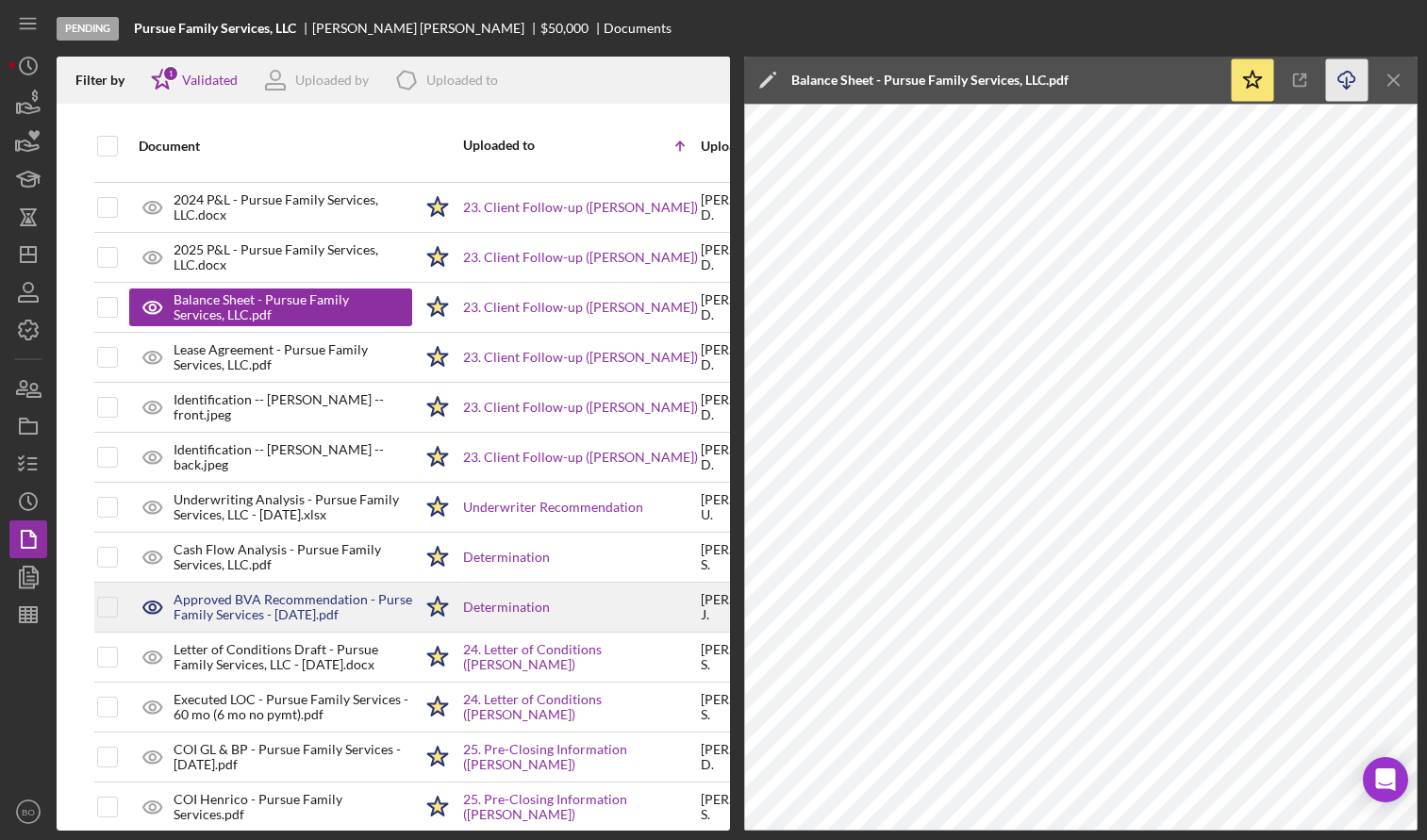
scroll to position [2086, 0]
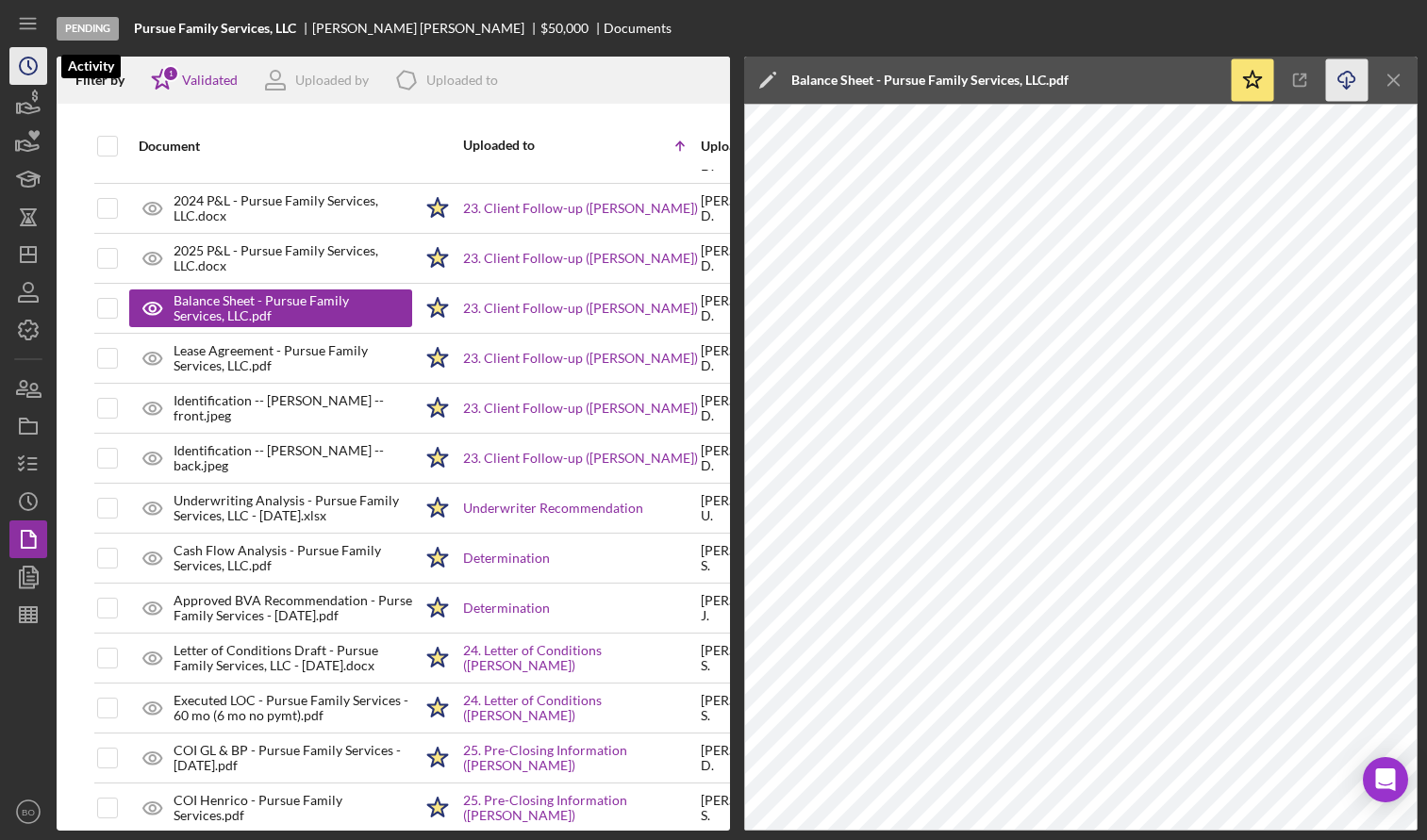
click at [20, 64] on circle "button" at bounding box center [28, 66] width 17 height 17
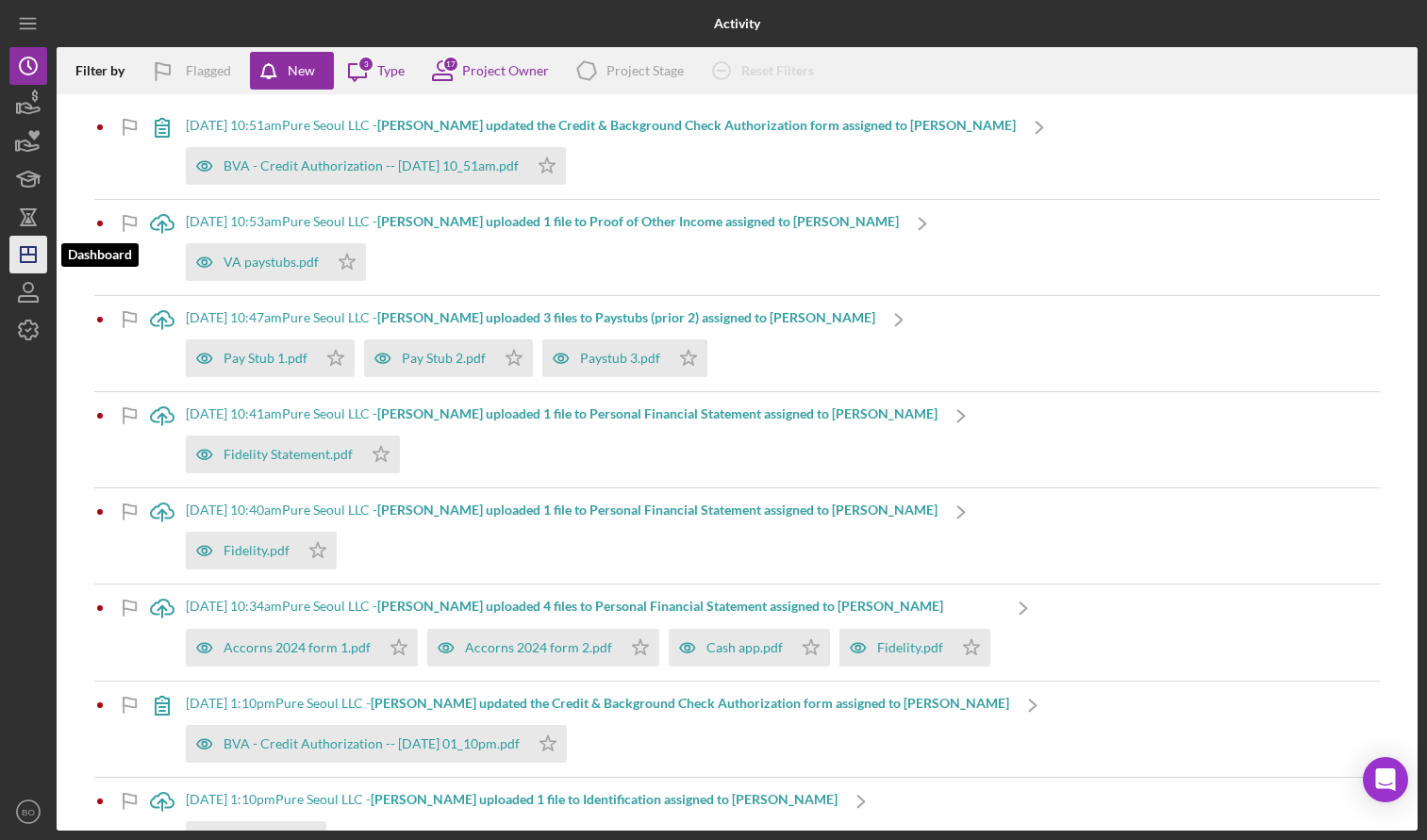
click at [26, 261] on icon "Icon/Dashboard" at bounding box center [28, 254] width 47 height 47
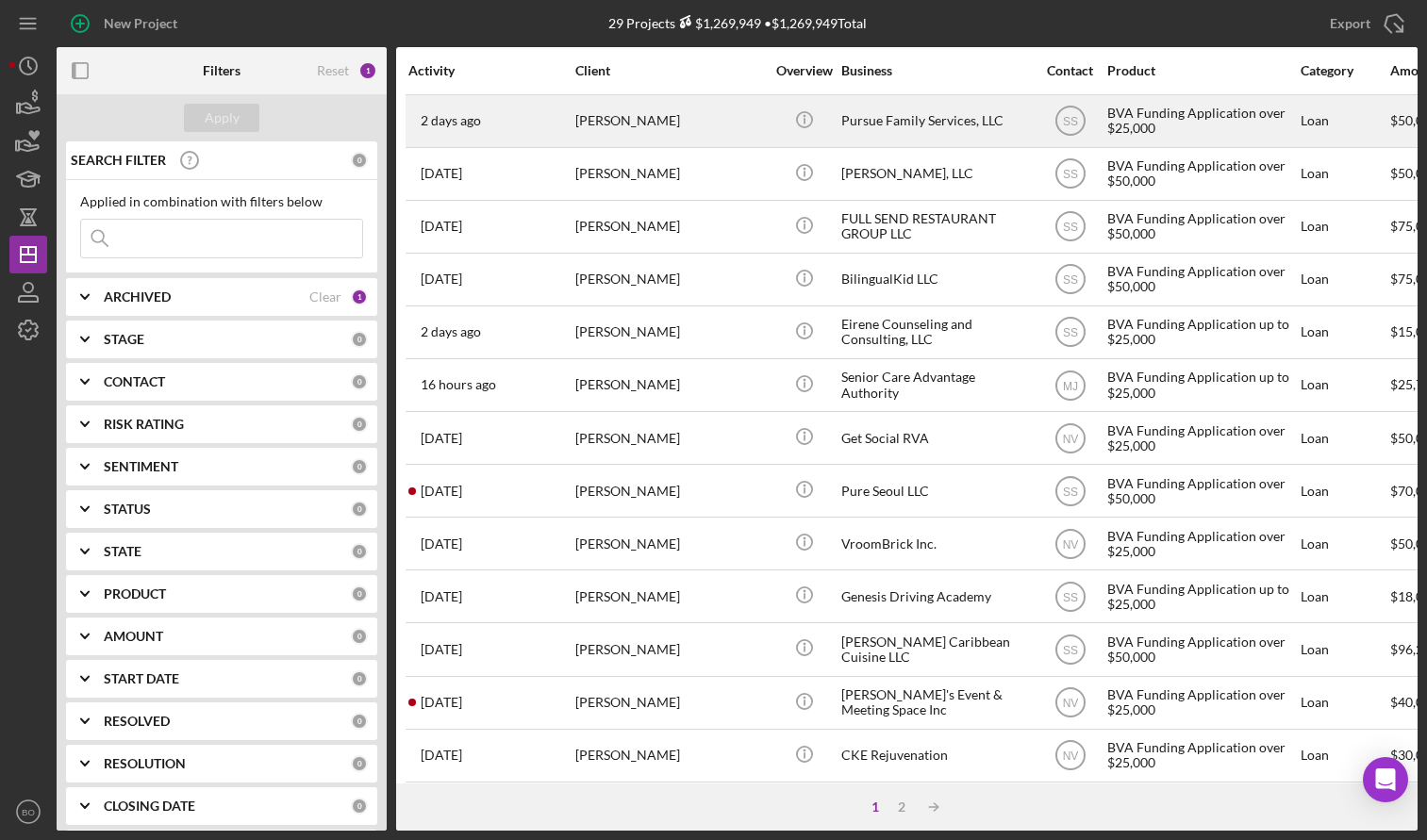
click at [702, 120] on div "[PERSON_NAME]" at bounding box center [669, 121] width 189 height 50
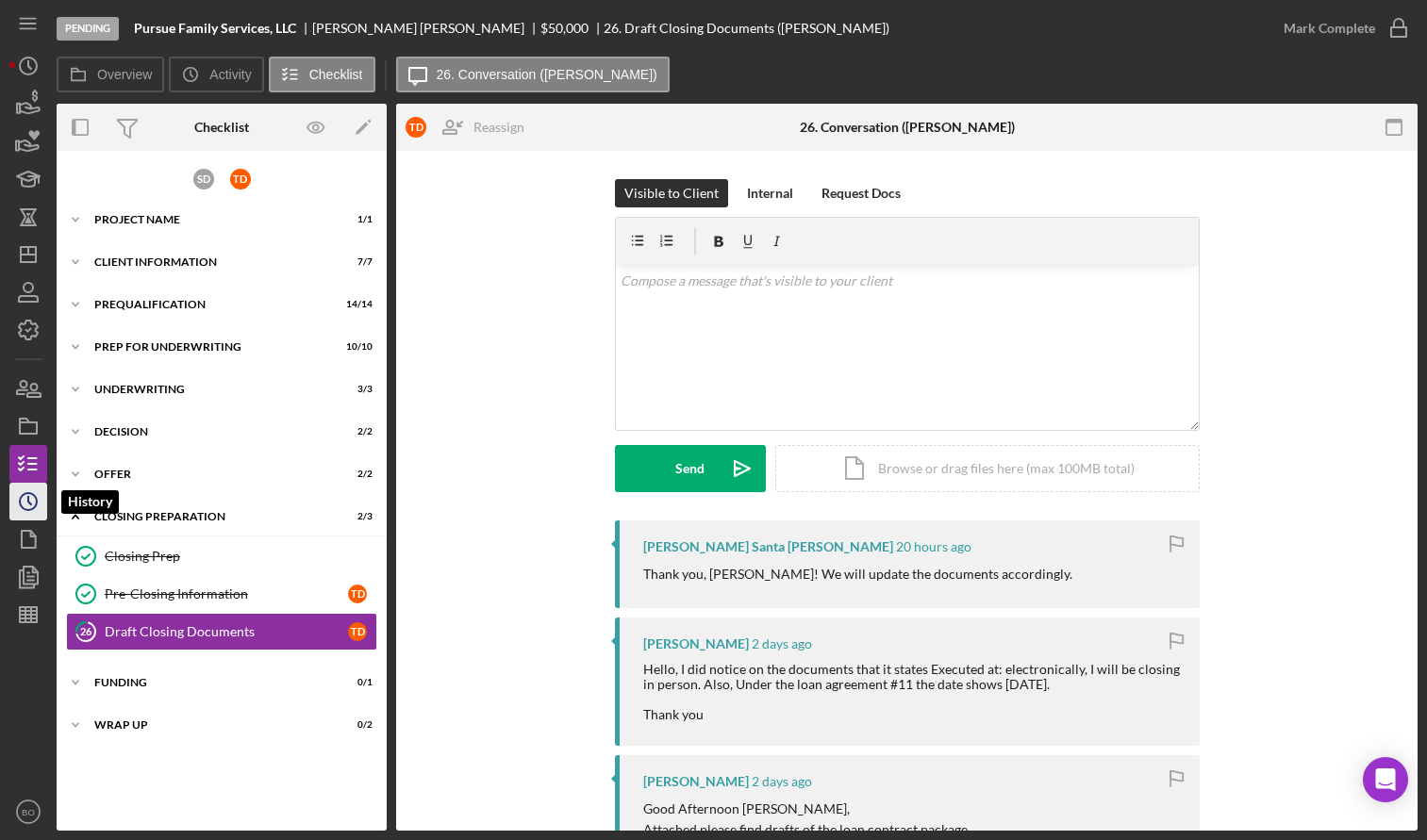
click at [29, 500] on polyline "button" at bounding box center [29, 501] width 3 height 8
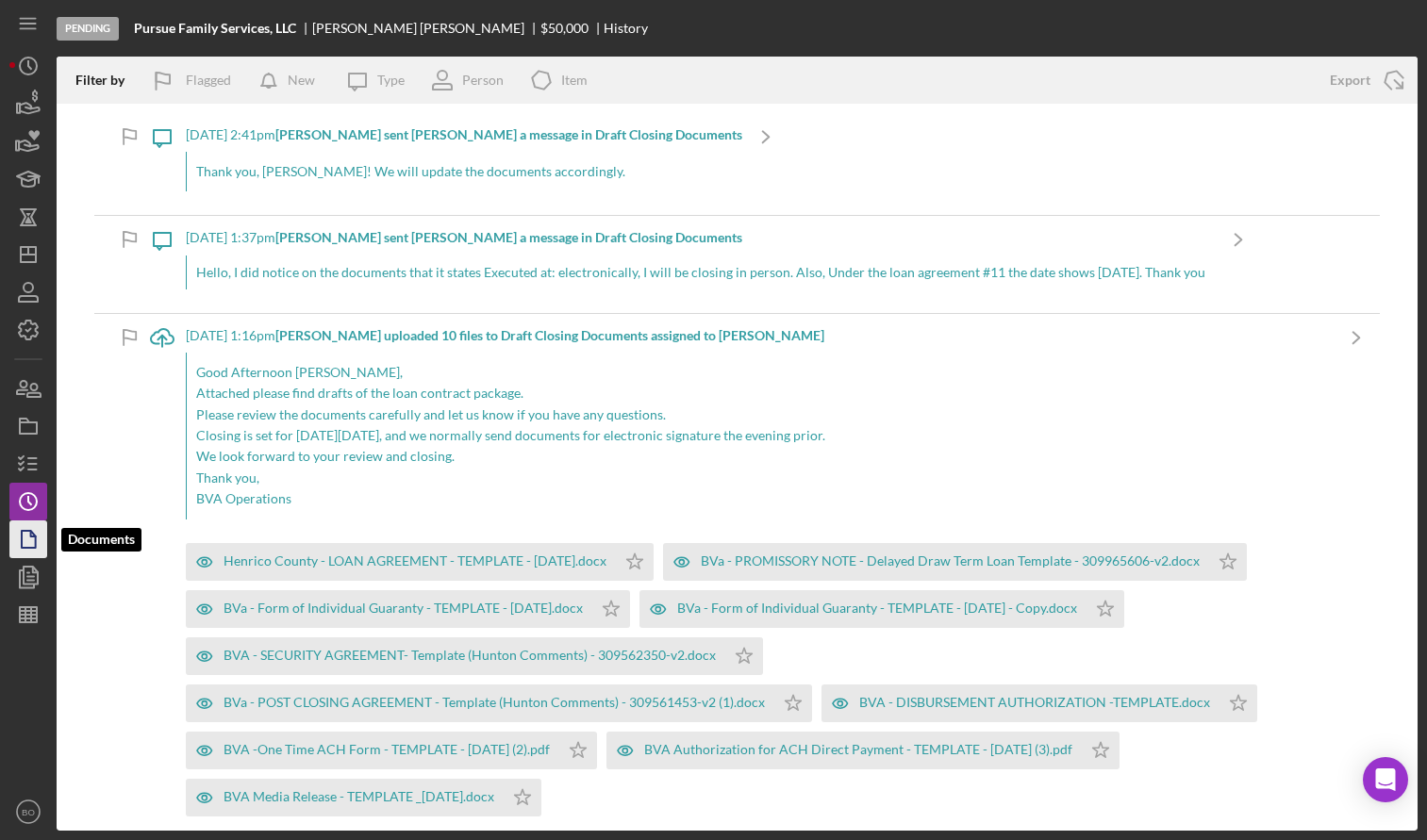
click at [29, 547] on polygon "button" at bounding box center [28, 539] width 14 height 17
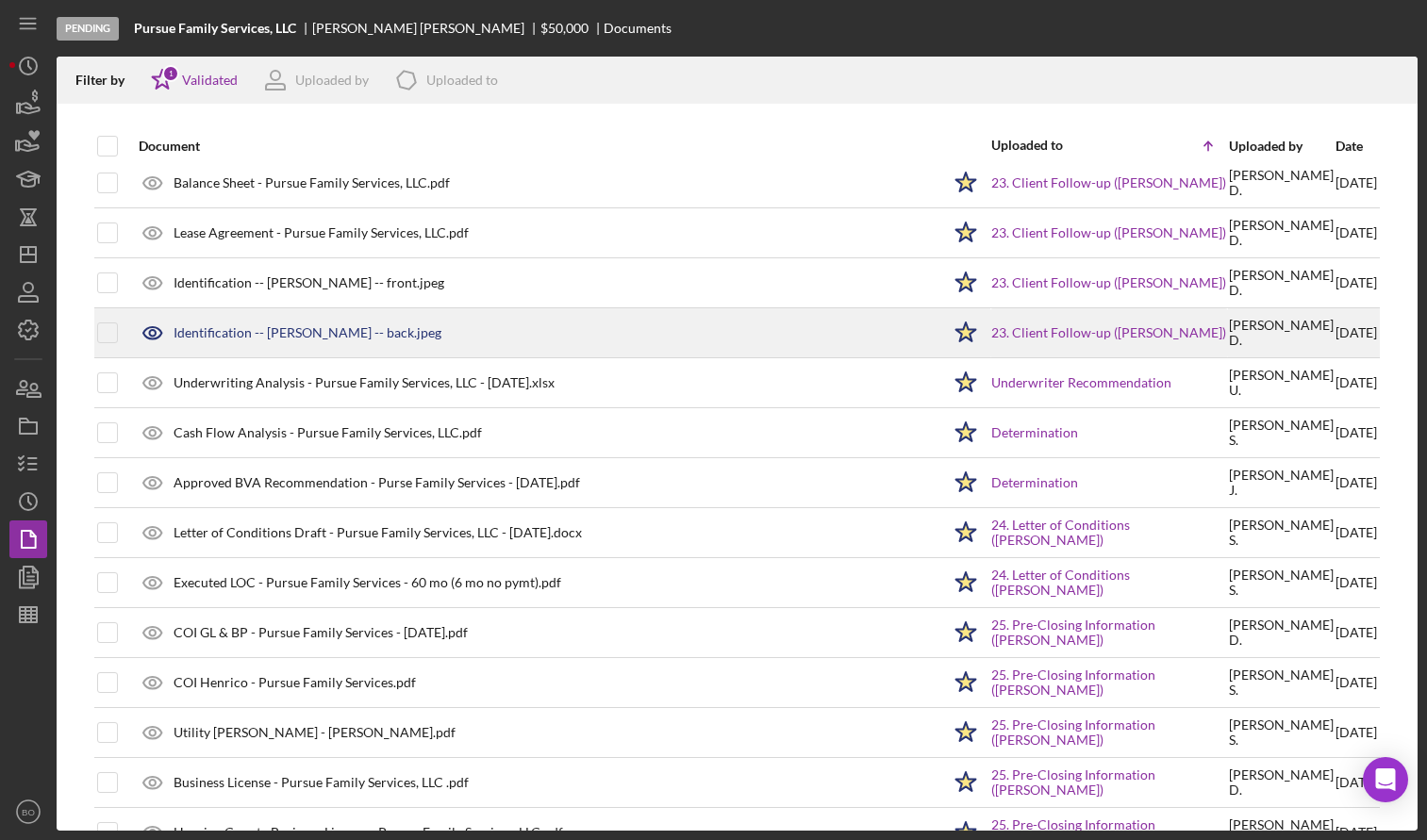
scroll to position [2212, 0]
